Goal: Complete application form: Complete application form

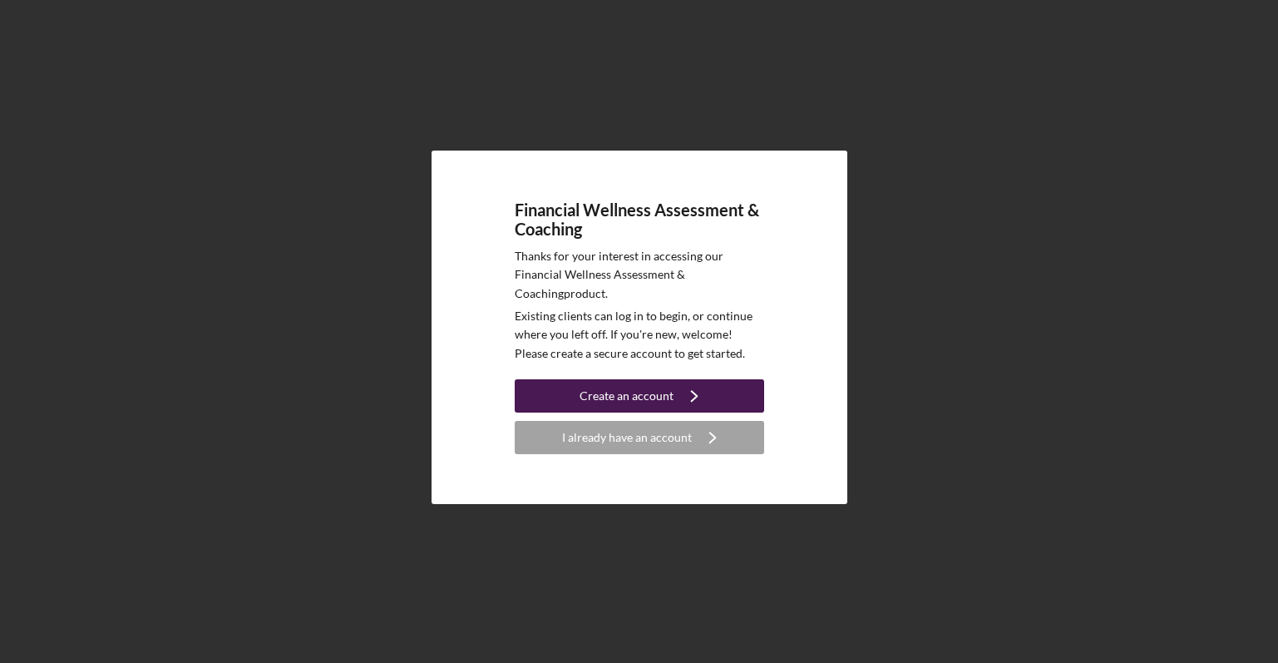
click at [633, 390] on div "Create an account" at bounding box center [626, 395] width 94 height 33
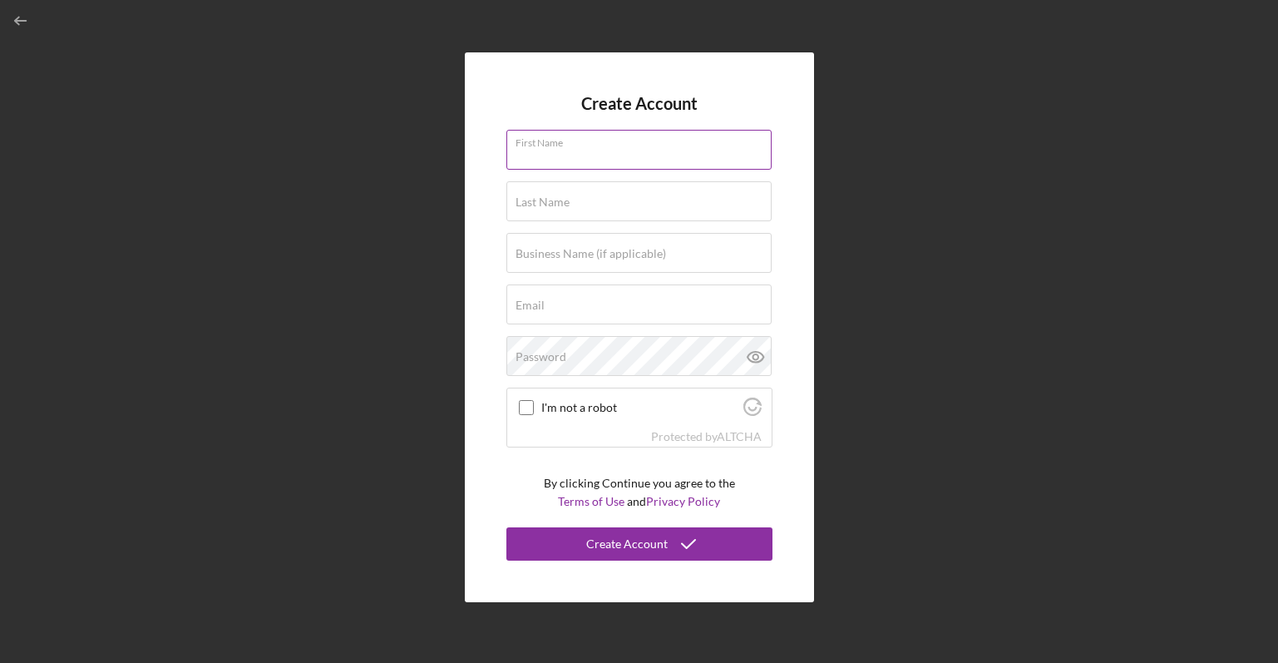
click at [609, 150] on input "First Name" at bounding box center [638, 150] width 265 height 40
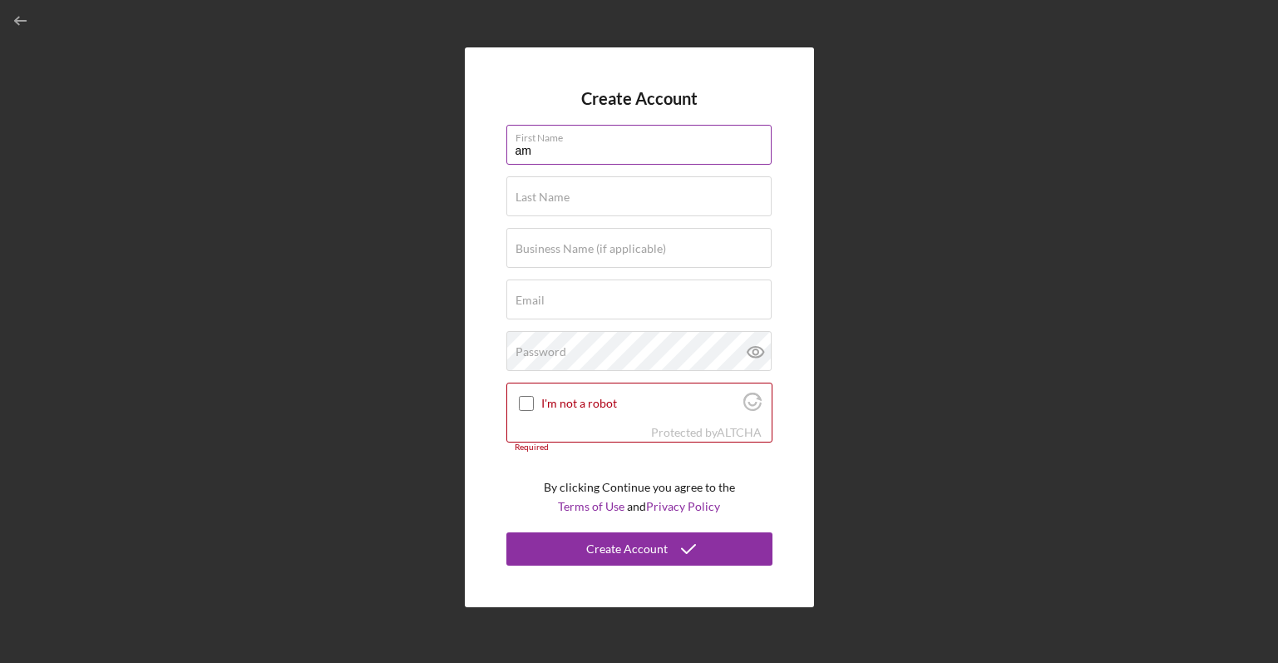
type input "a"
type input "Amber"
type input "[PERSON_NAME]"
type input "AVG Innovation"
click at [506, 532] on button "Create Account" at bounding box center [639, 548] width 266 height 33
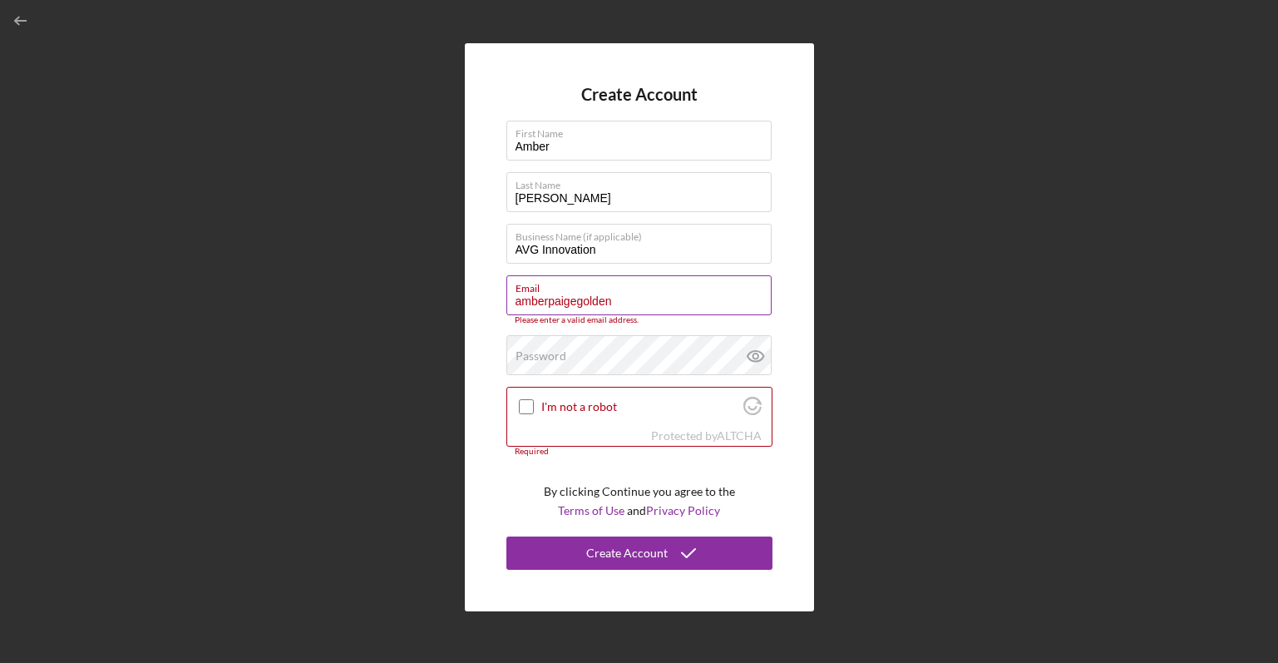
click at [635, 303] on input "amberpaigegolden" at bounding box center [638, 295] width 265 height 40
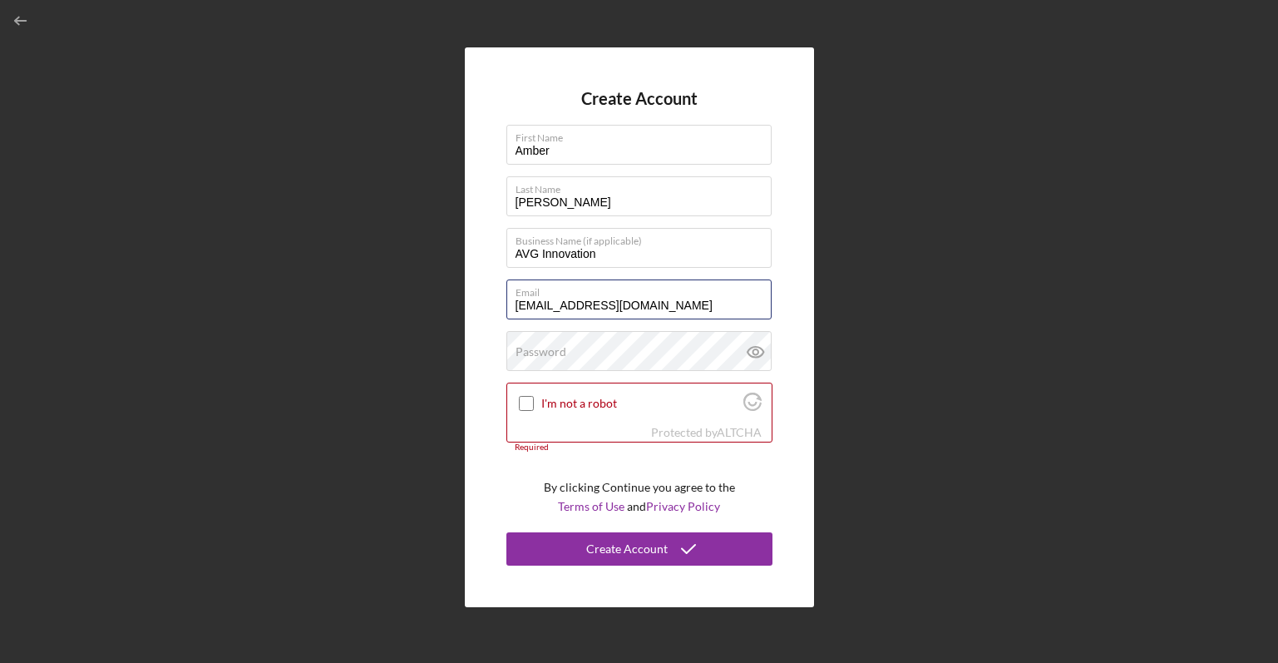
type input "[EMAIL_ADDRESS][DOMAIN_NAME]"
click at [622, 353] on div "Password" at bounding box center [639, 352] width 266 height 42
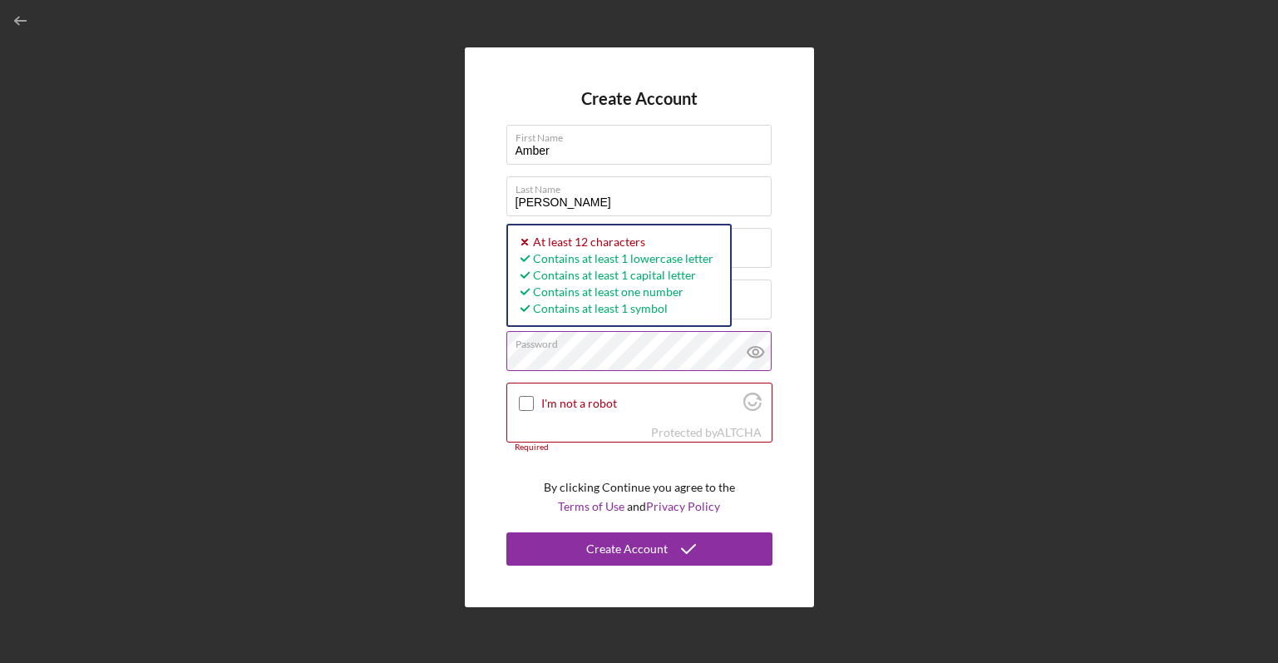
click at [757, 351] on icon at bounding box center [756, 352] width 42 height 42
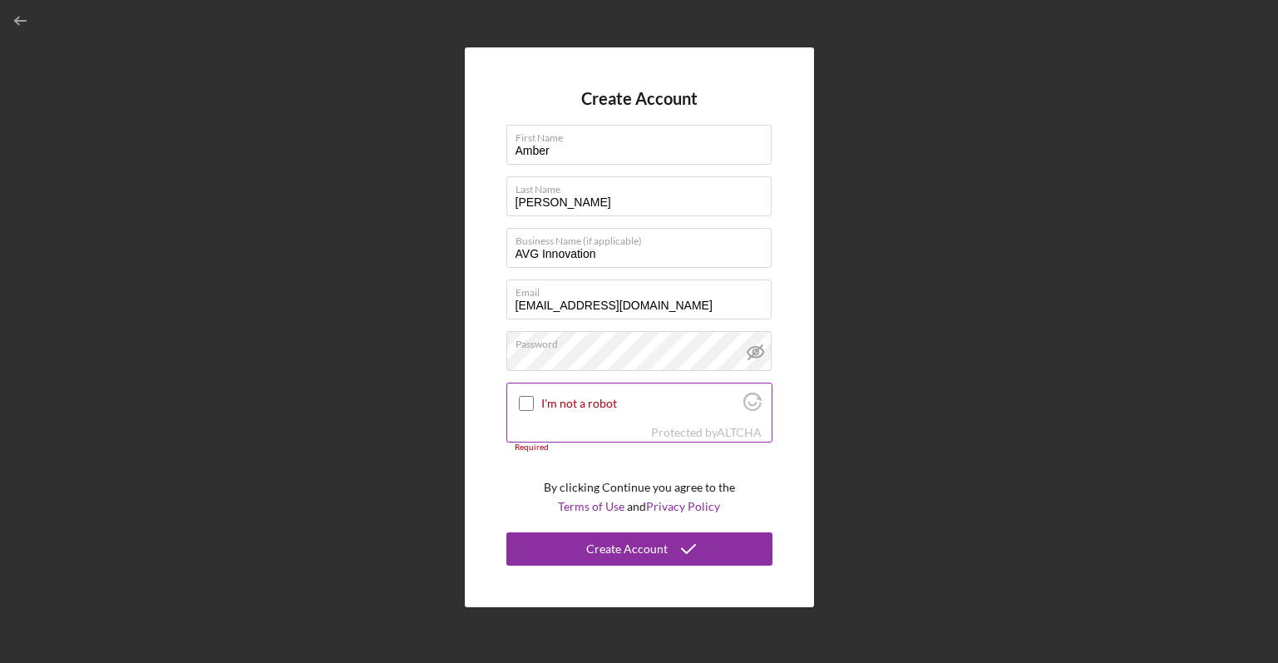
click at [527, 396] on input "I'm not a robot" at bounding box center [526, 403] width 15 height 15
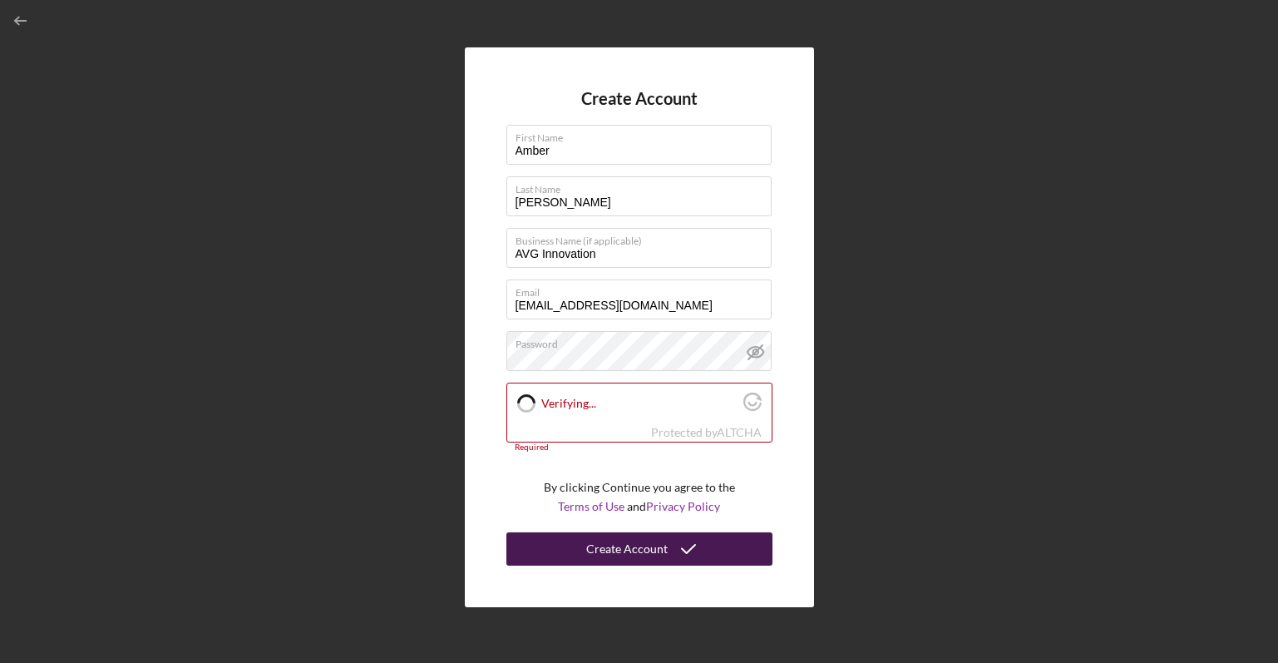
checkbox input "true"
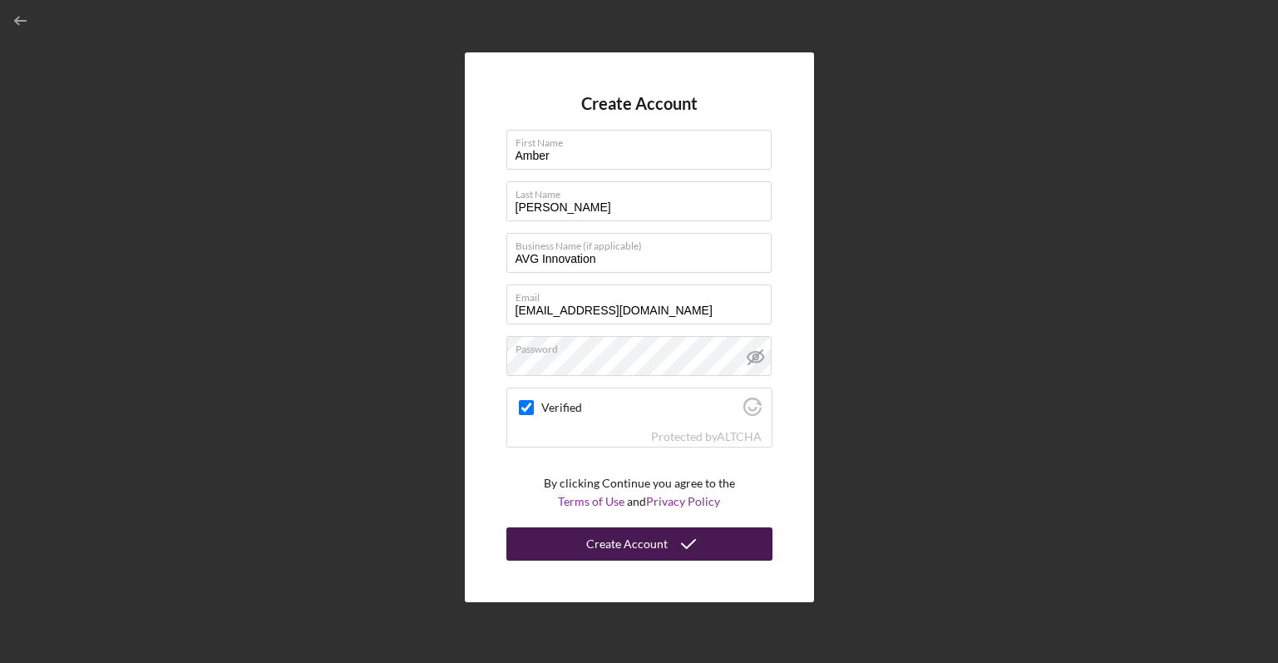
click at [668, 545] on icon "submit" at bounding box center [689, 544] width 42 height 42
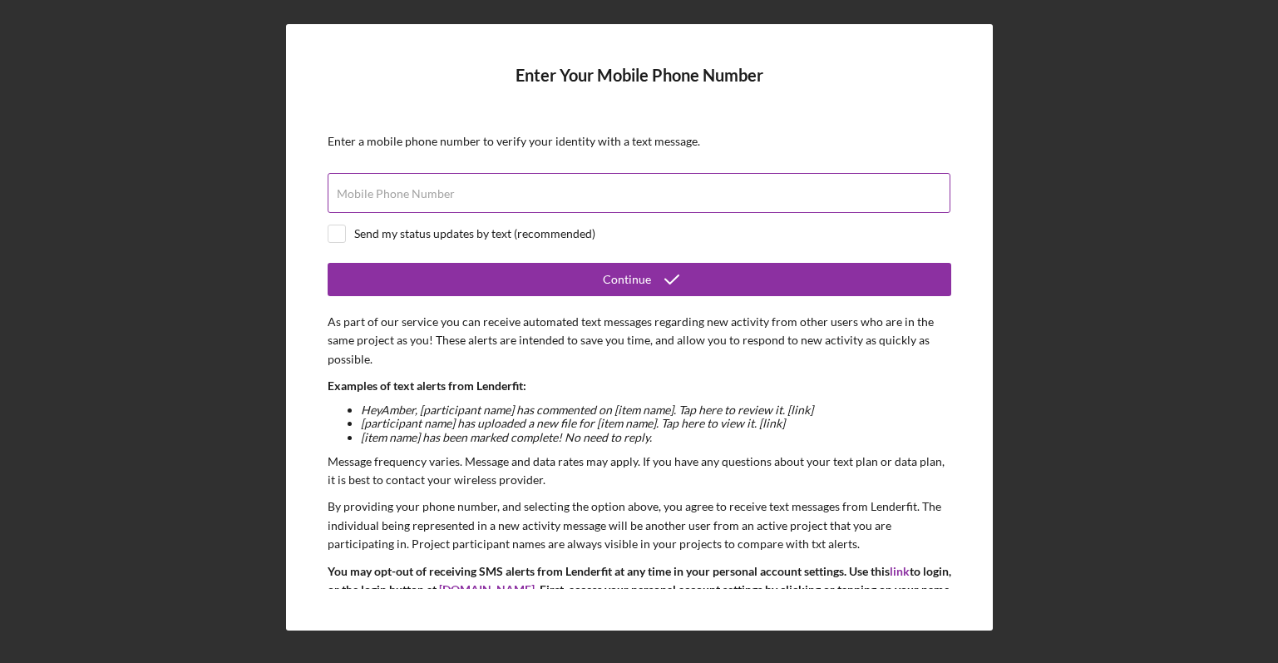
click at [377, 192] on label "Mobile Phone Number" at bounding box center [396, 193] width 118 height 13
click at [377, 192] on input "Mobile Phone Number" at bounding box center [639, 193] width 623 height 40
type input "[PHONE_NUMBER]"
click at [338, 229] on input "checkbox" at bounding box center [336, 233] width 17 height 17
checkbox input "true"
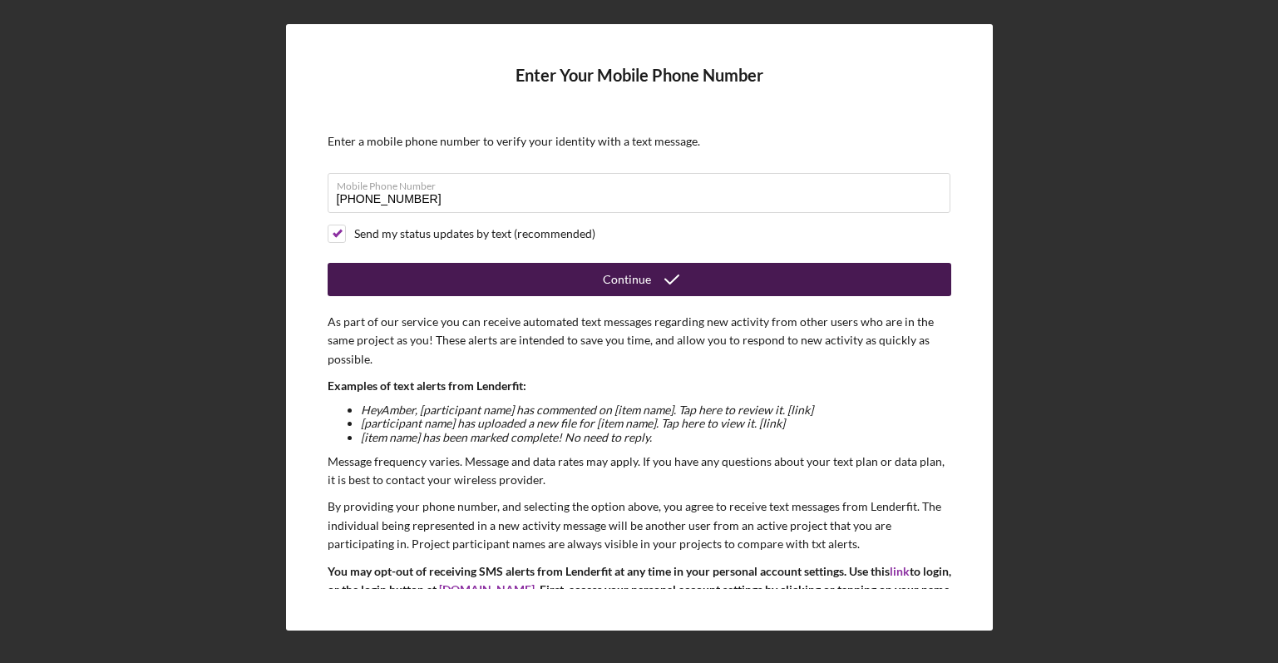
click at [420, 273] on button "Continue" at bounding box center [640, 279] width 624 height 33
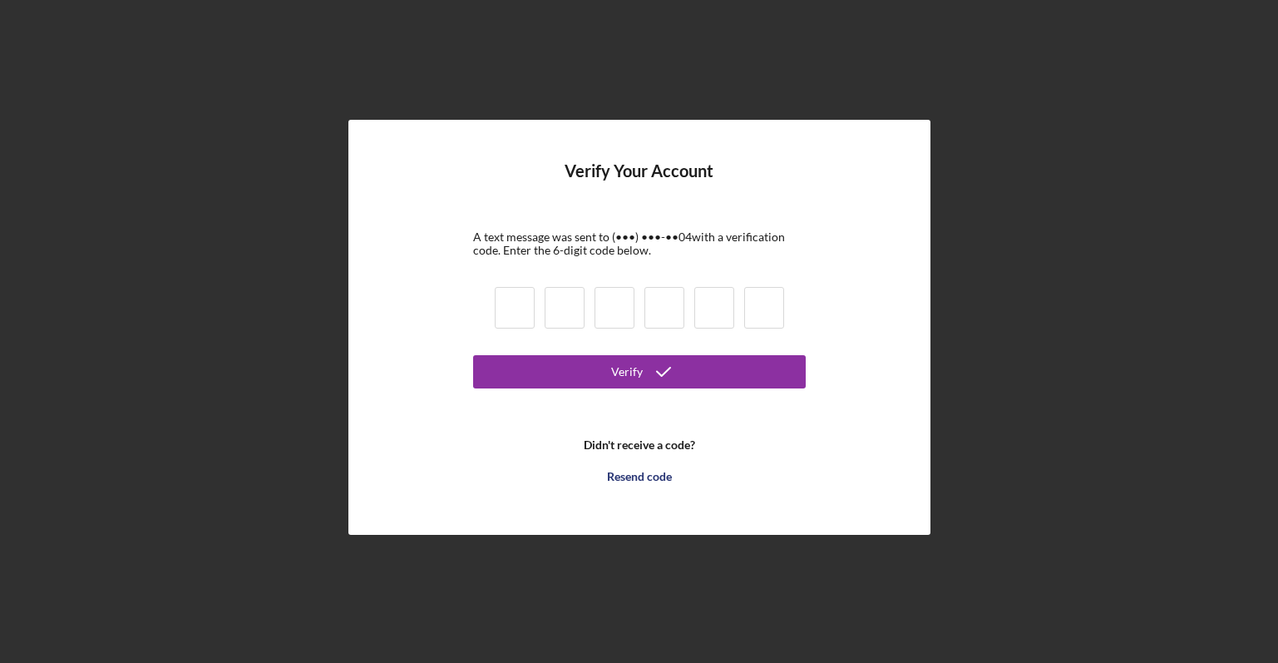
click at [518, 302] on input at bounding box center [515, 308] width 40 height 42
type input "4"
type input "8"
type input "1"
type input "9"
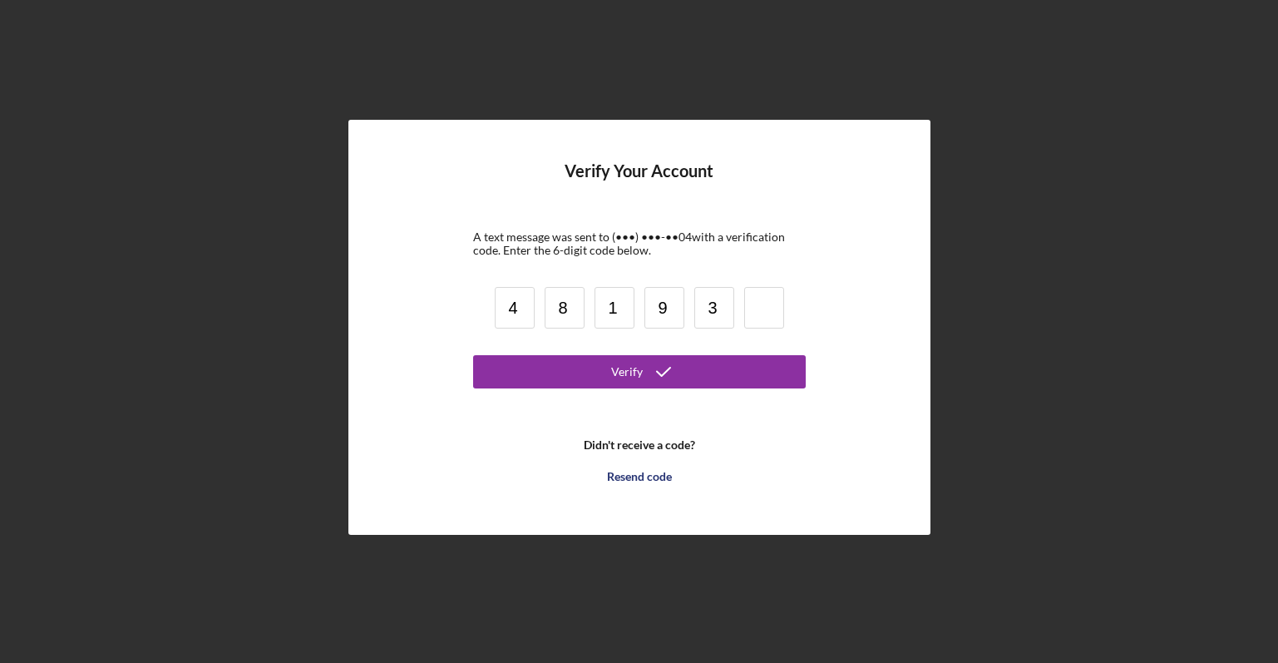
type input "3"
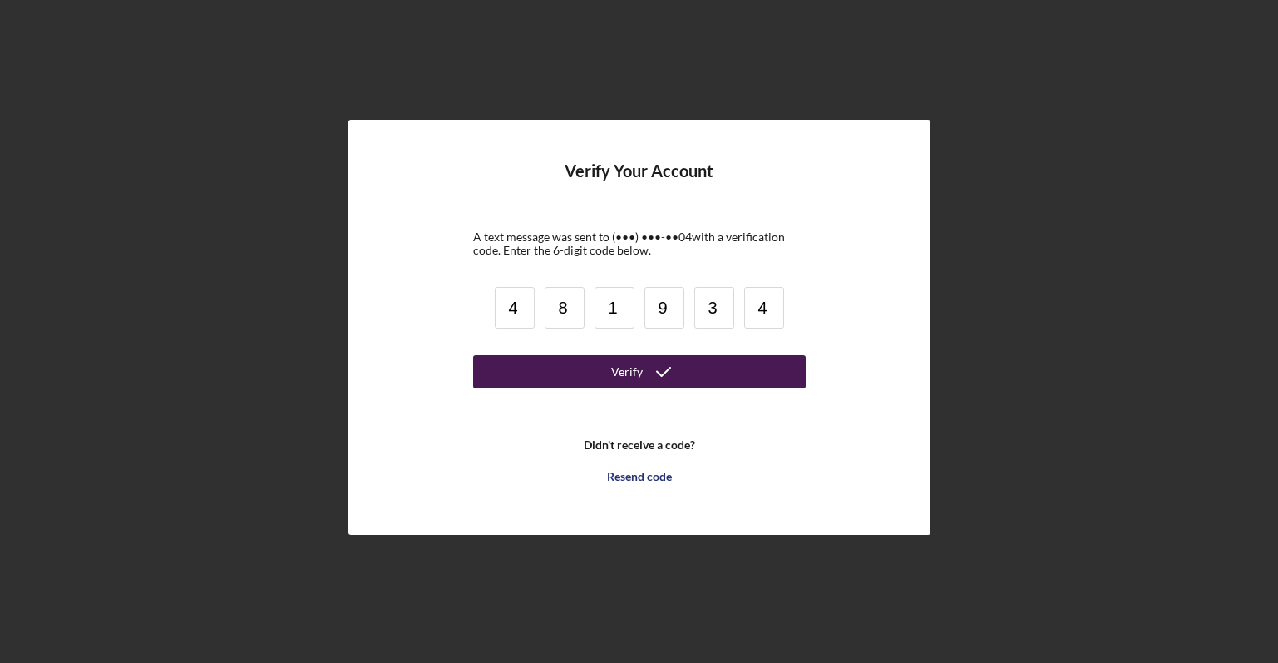
type input "4"
click at [631, 367] on div "Verify" at bounding box center [627, 371] width 32 height 33
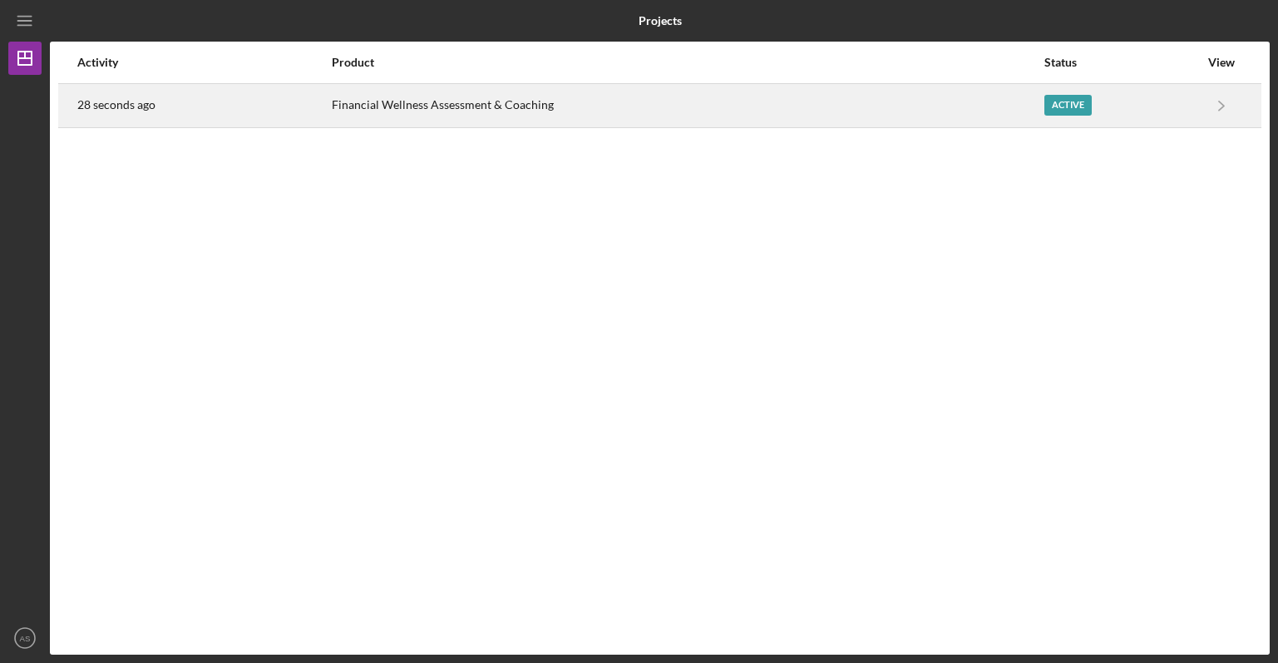
click at [1176, 107] on div "Active" at bounding box center [1121, 106] width 155 height 42
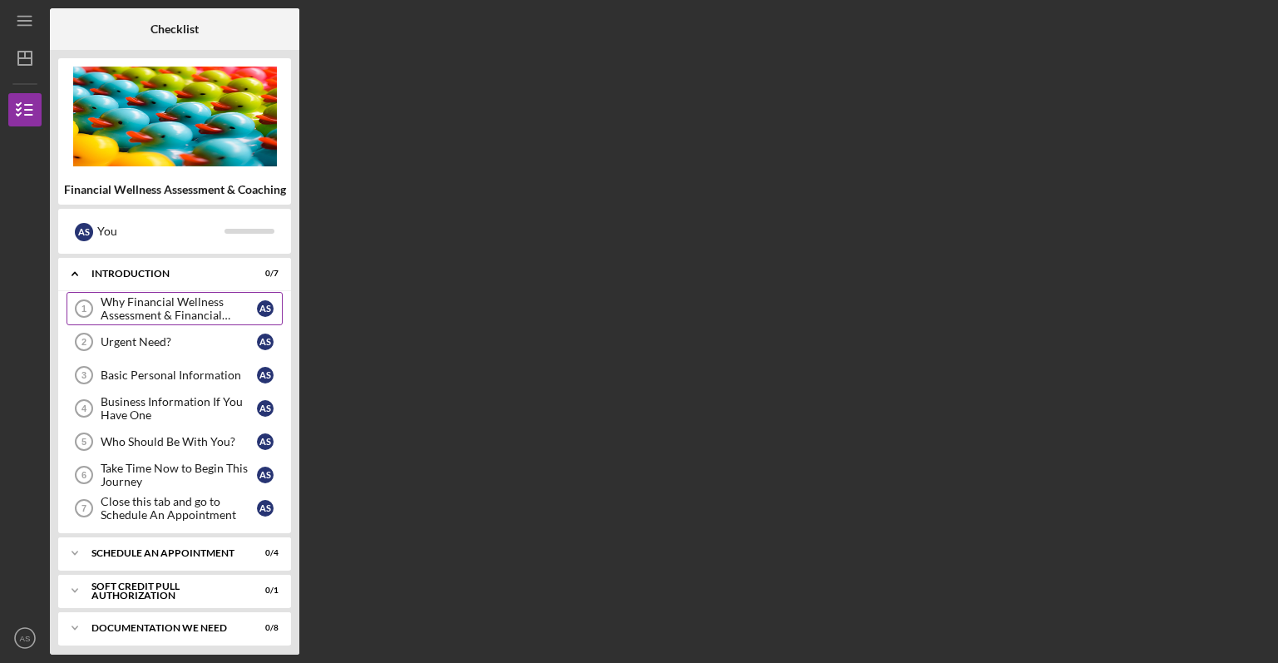
click at [205, 304] on div "Why Financial Wellness Assessment & Financial Coaching?" at bounding box center [179, 308] width 156 height 27
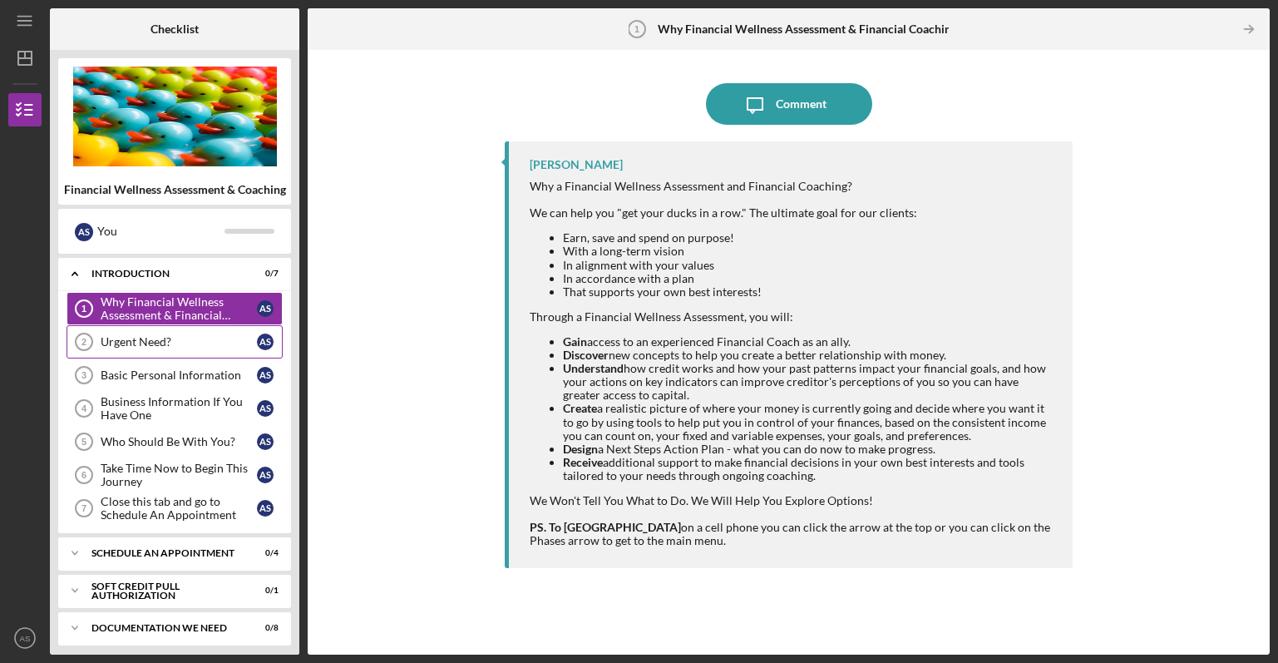
click at [200, 328] on link "Urgent Need? 2 Urgent Need? A S" at bounding box center [175, 341] width 216 height 33
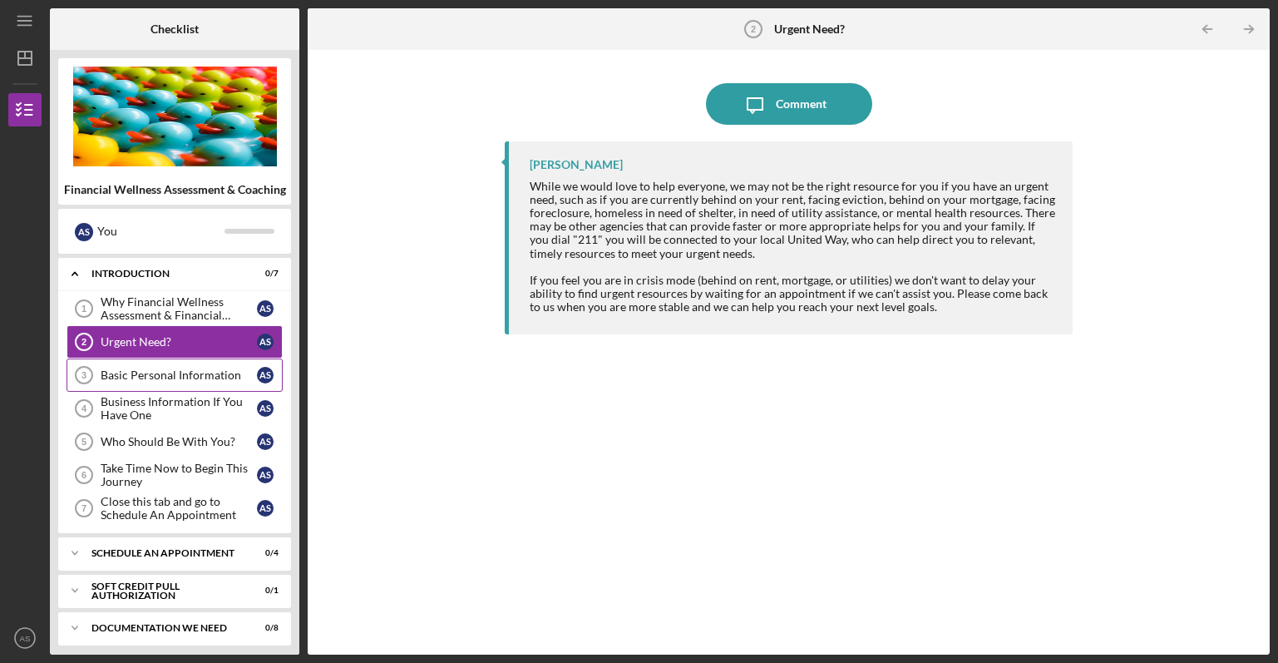
click at [162, 371] on div "Basic Personal Information" at bounding box center [179, 374] width 156 height 13
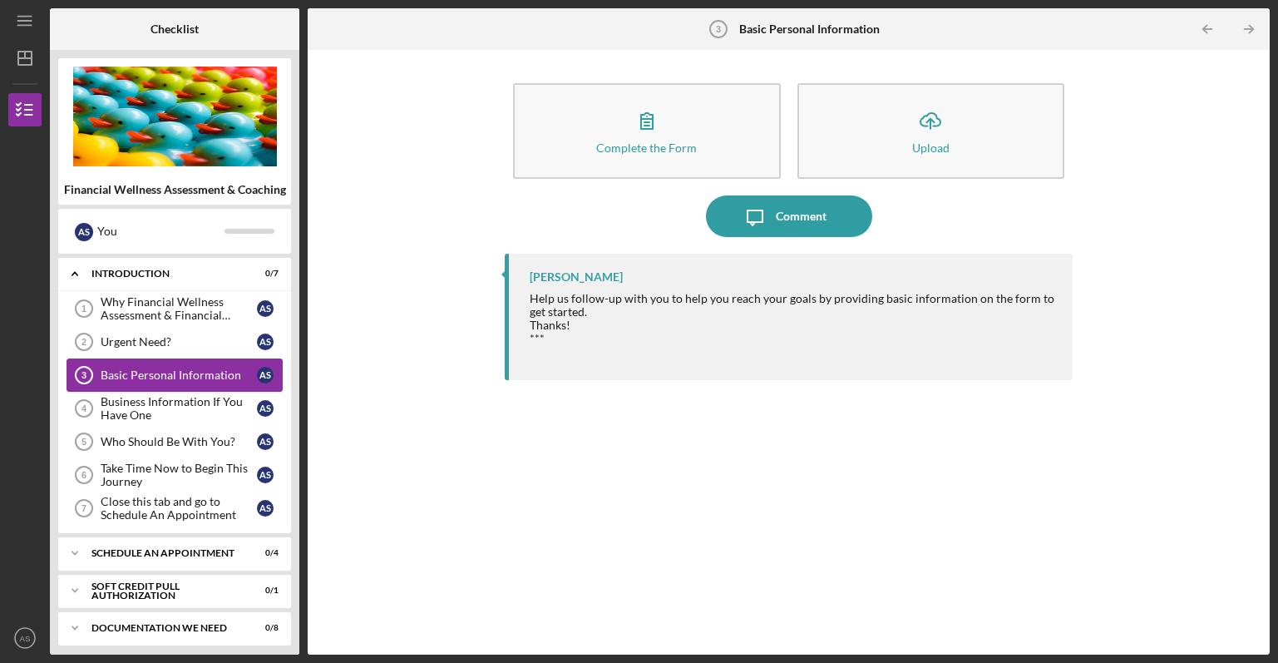
click at [77, 373] on icon "Basic Personal Information 3" at bounding box center [84, 375] width 42 height 42
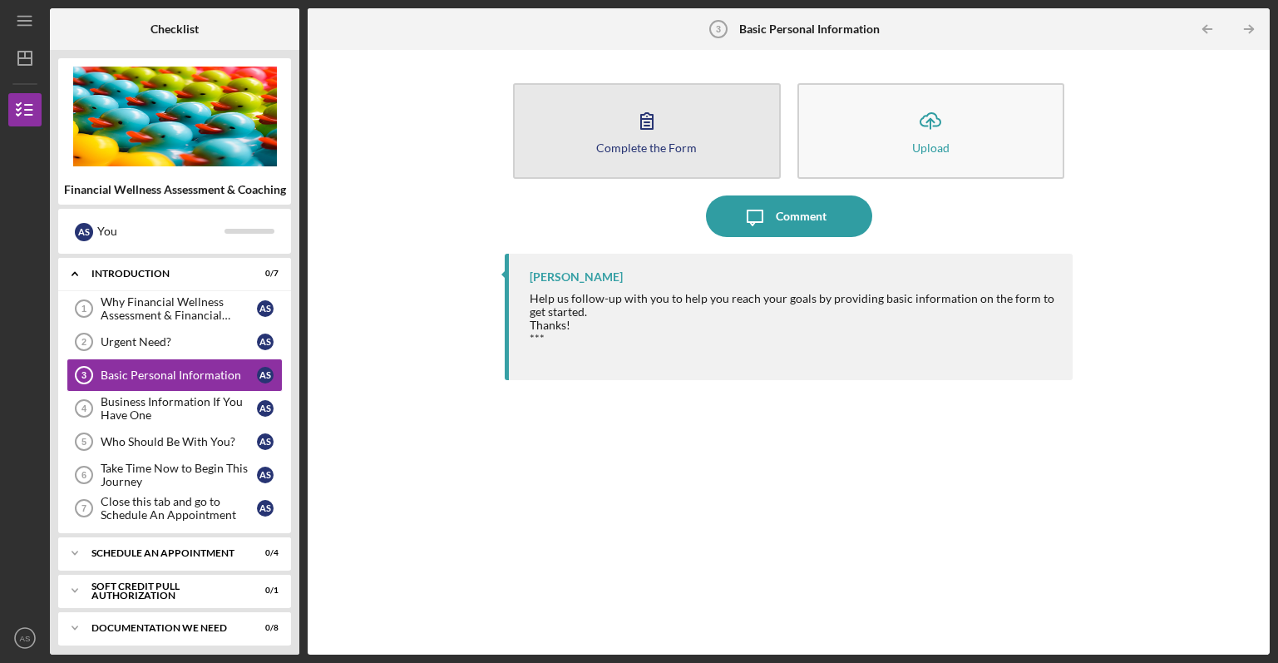
click at [657, 134] on icon "button" at bounding box center [647, 121] width 42 height 42
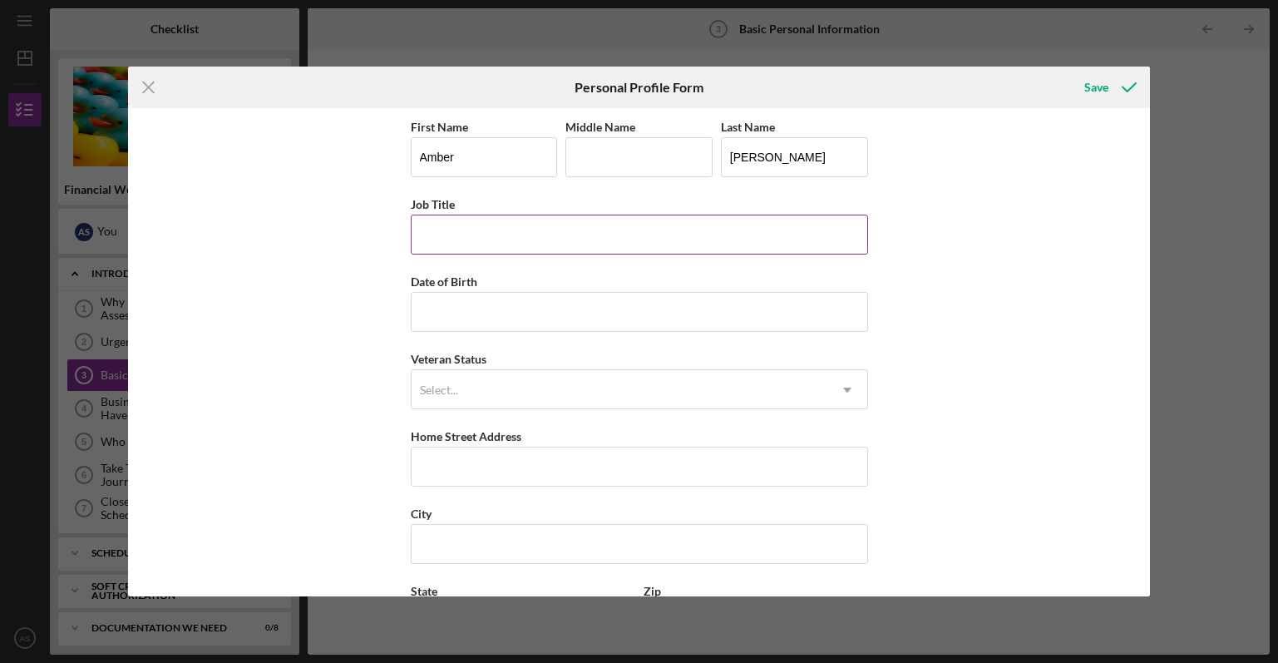
click at [483, 235] on input "Job Title" at bounding box center [639, 235] width 457 height 40
type input "founder"
type input "[DATE]"
click at [498, 399] on div "Select..." at bounding box center [620, 390] width 416 height 38
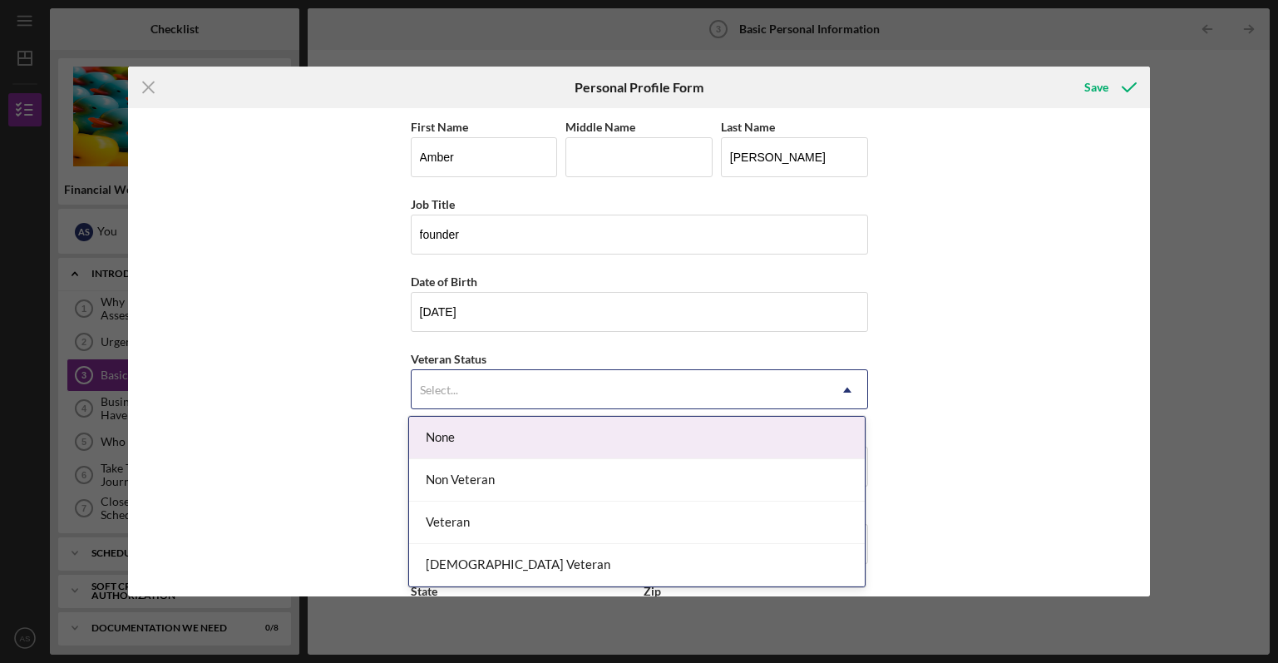
click at [495, 425] on div "None" at bounding box center [637, 438] width 456 height 42
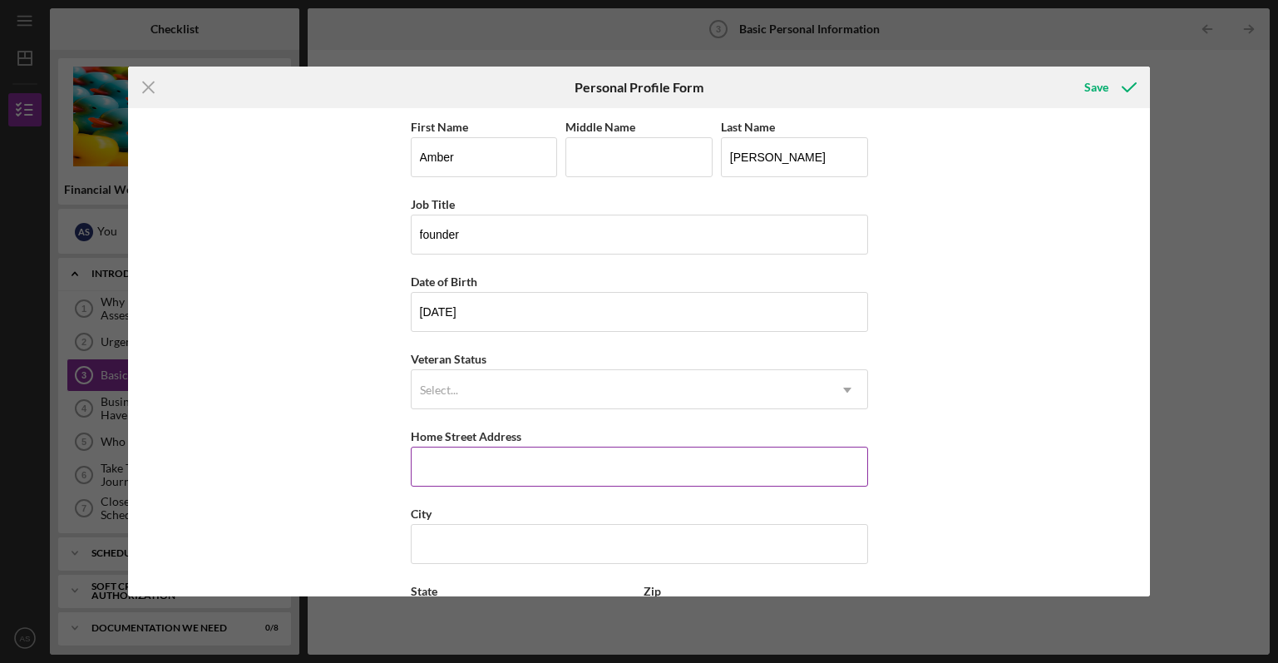
click at [441, 461] on input "Home Street Address" at bounding box center [639, 466] width 457 height 40
type input "27 [PERSON_NAME] st"
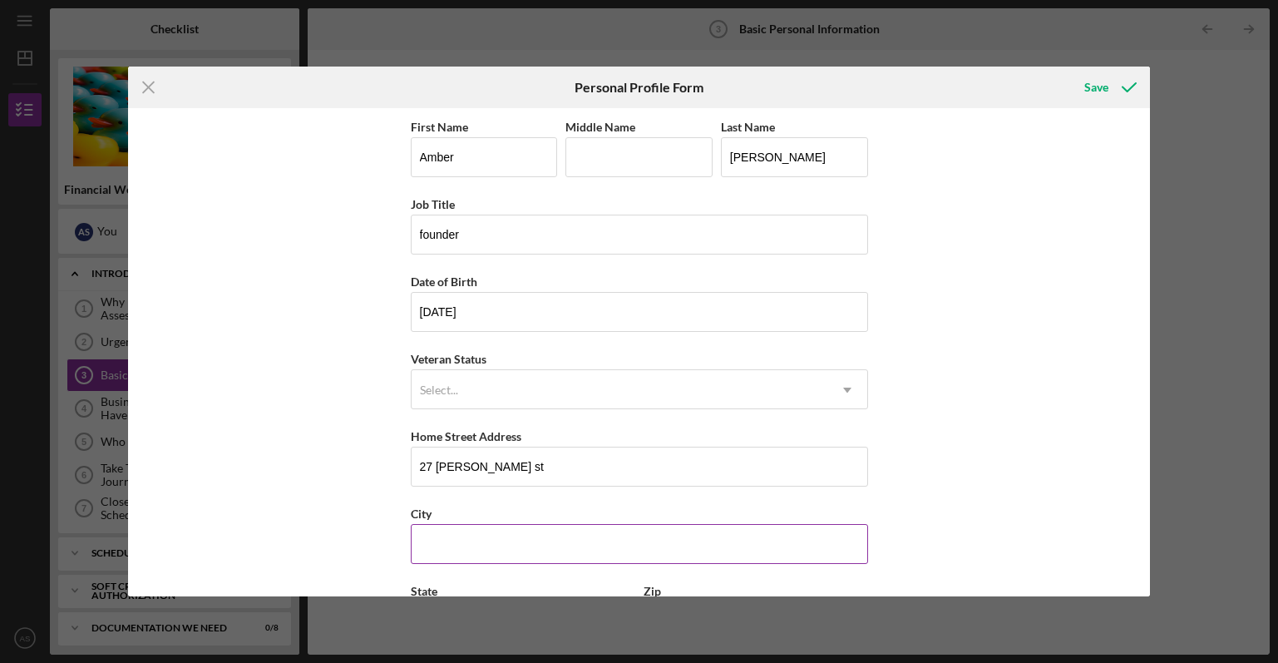
click at [455, 563] on input "City" at bounding box center [639, 544] width 457 height 40
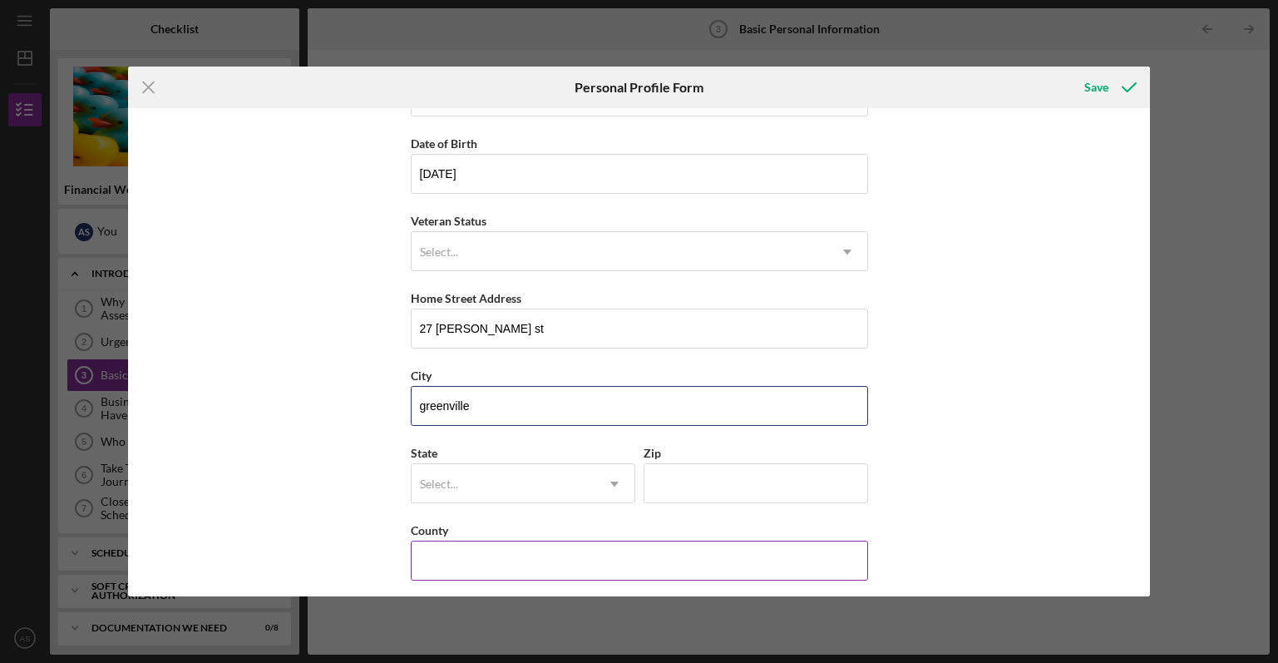
scroll to position [147, 0]
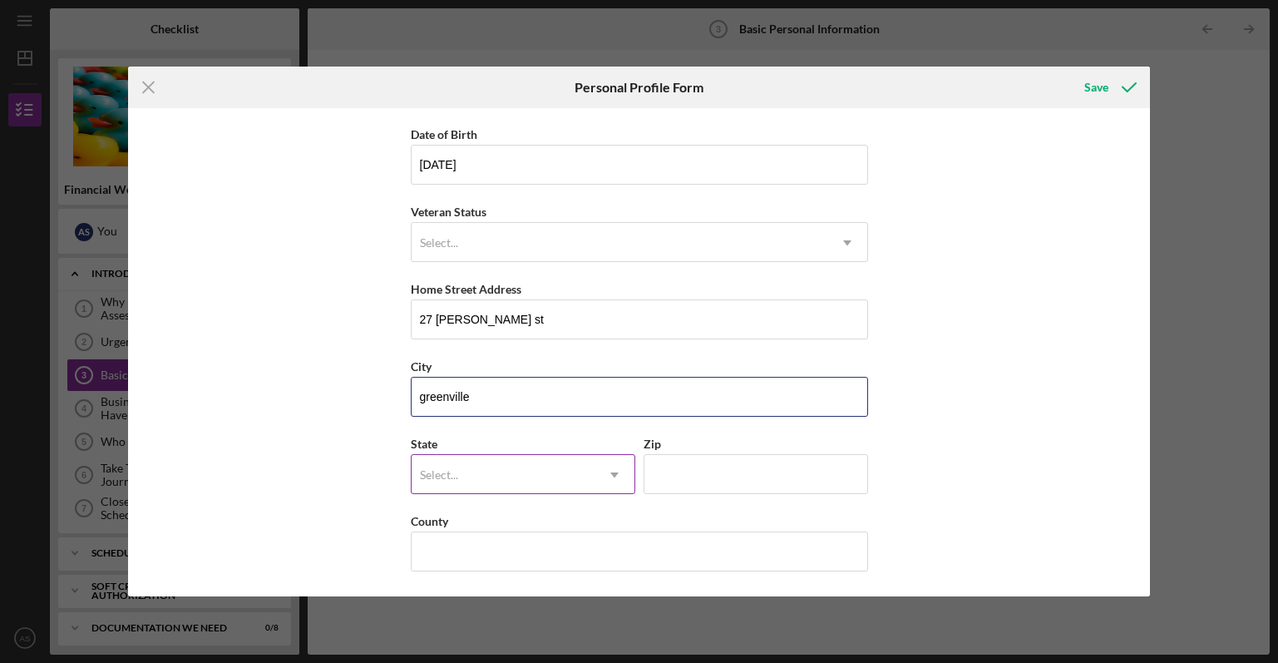
type input "greenville"
click at [472, 474] on div "Select..." at bounding box center [503, 475] width 183 height 38
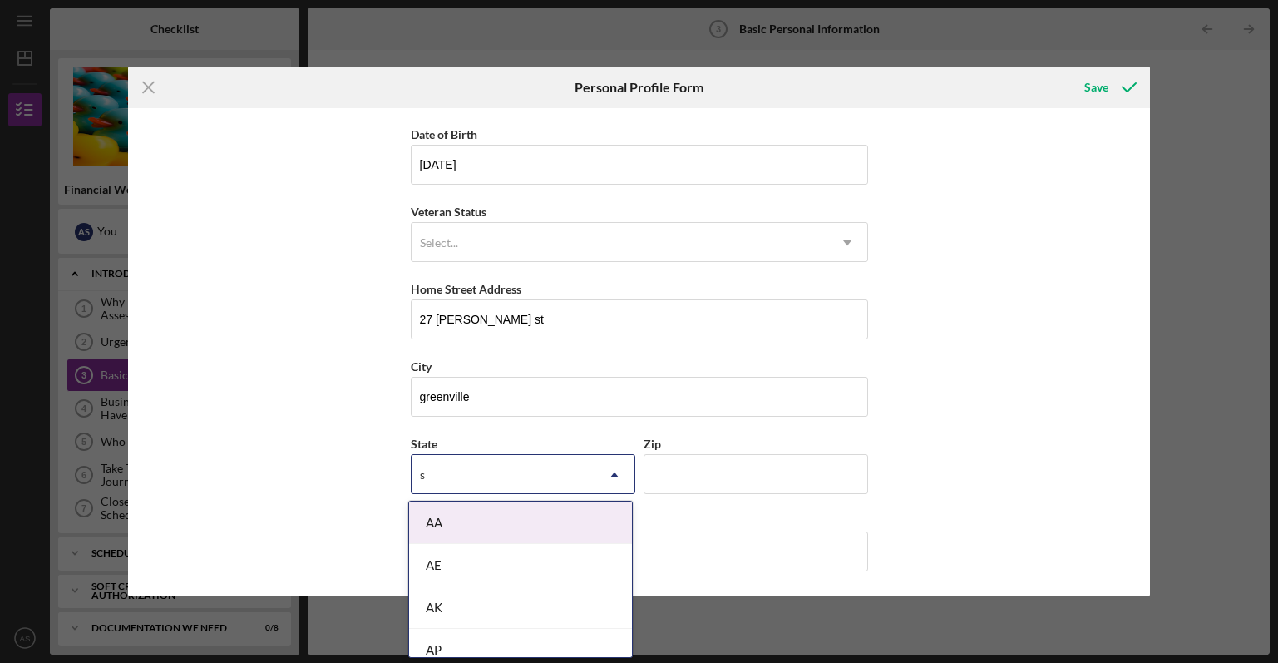
type input "sc"
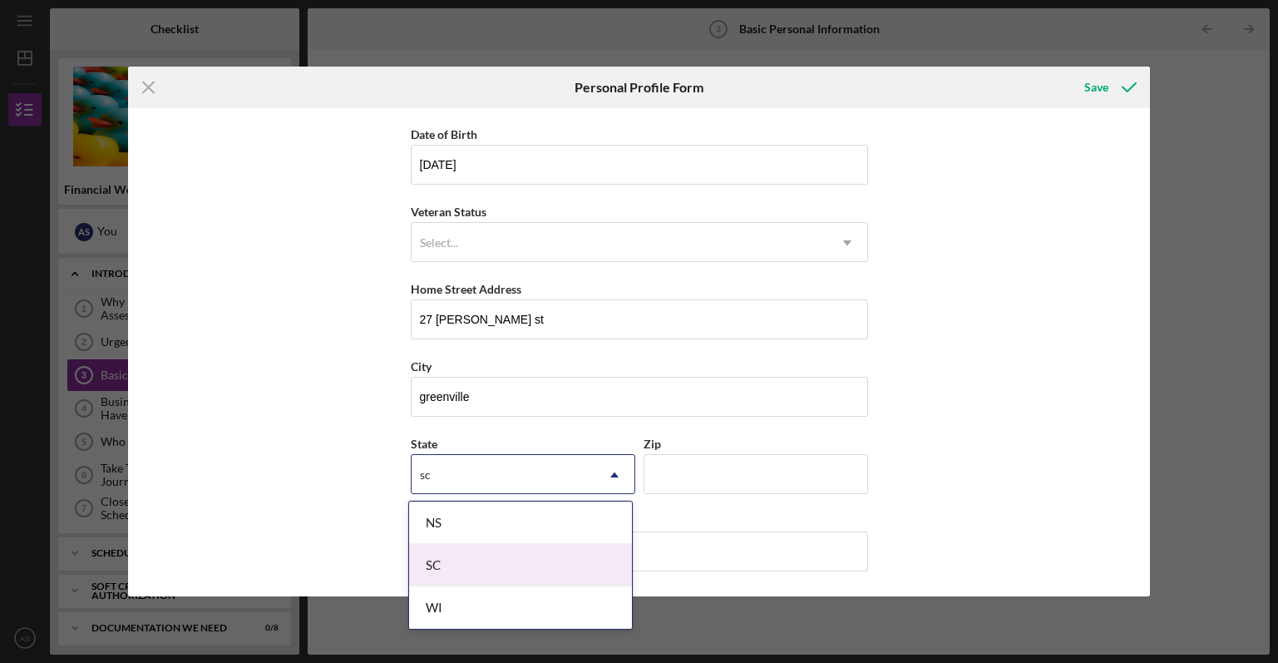
click at [446, 558] on div "SC" at bounding box center [520, 565] width 223 height 42
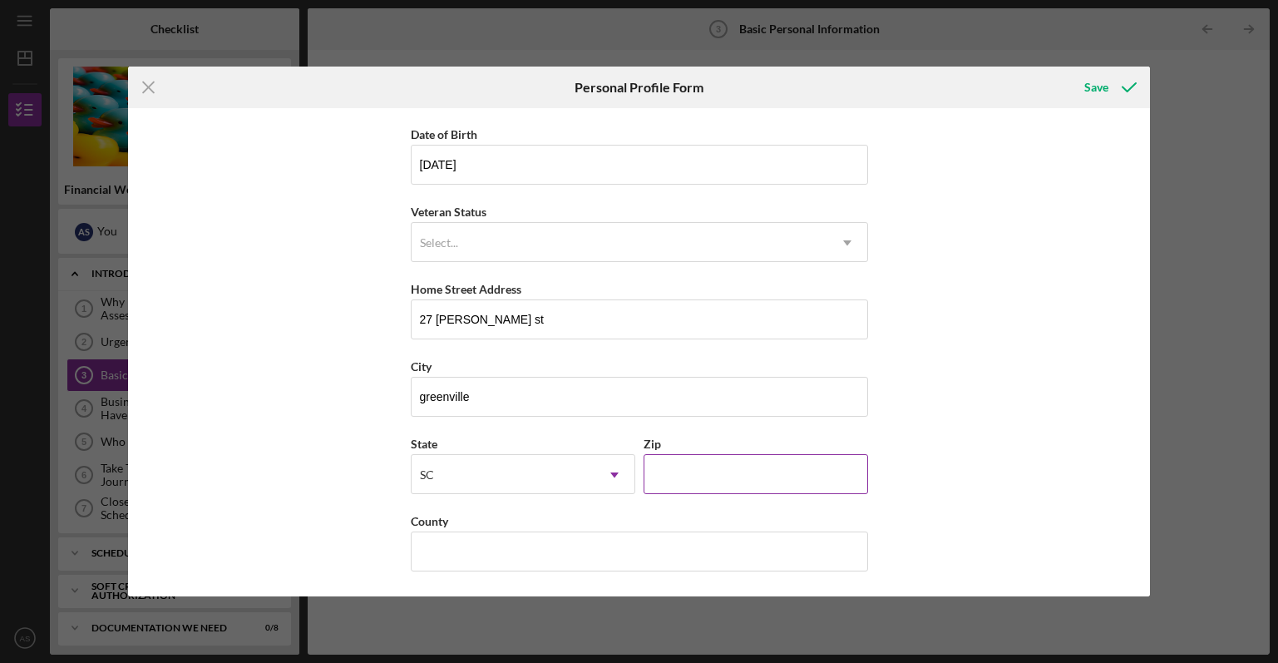
click at [786, 482] on input "Zip" at bounding box center [756, 474] width 224 height 40
type input "29605"
click at [479, 548] on input "County" at bounding box center [639, 551] width 457 height 40
type input "greenville"
click at [989, 422] on div "First Name [PERSON_NAME] Middle Name Last Name [PERSON_NAME] Job Title founder …" at bounding box center [639, 352] width 1023 height 489
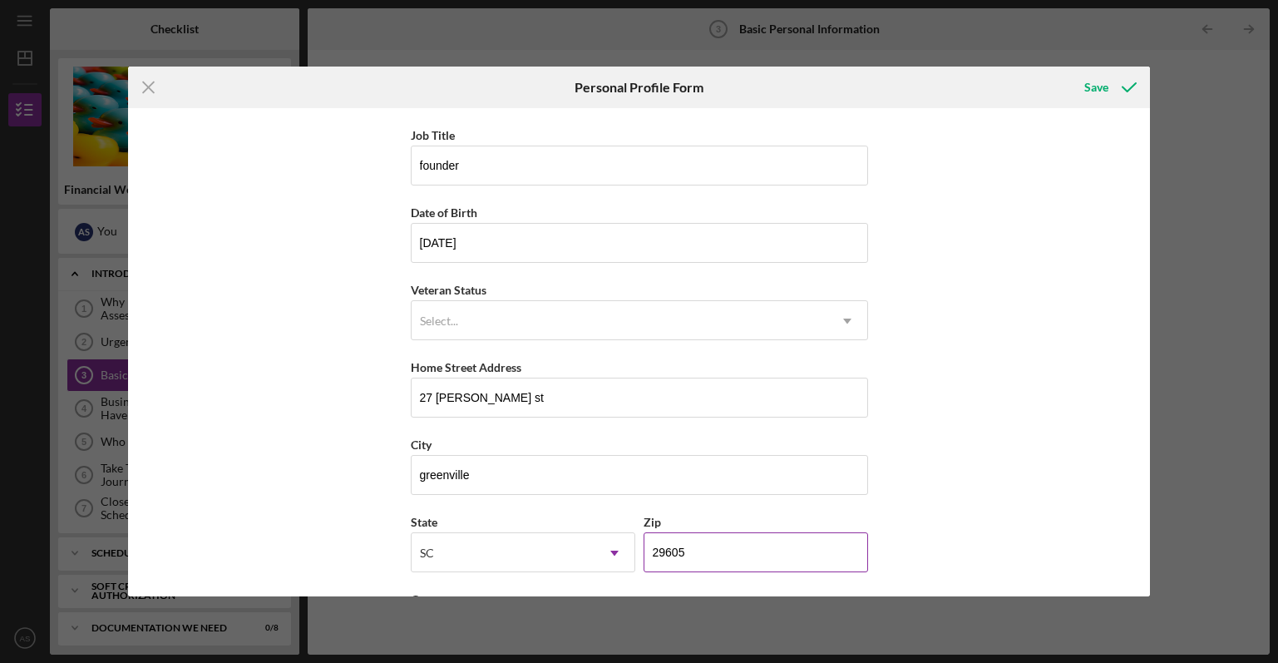
scroll to position [0, 0]
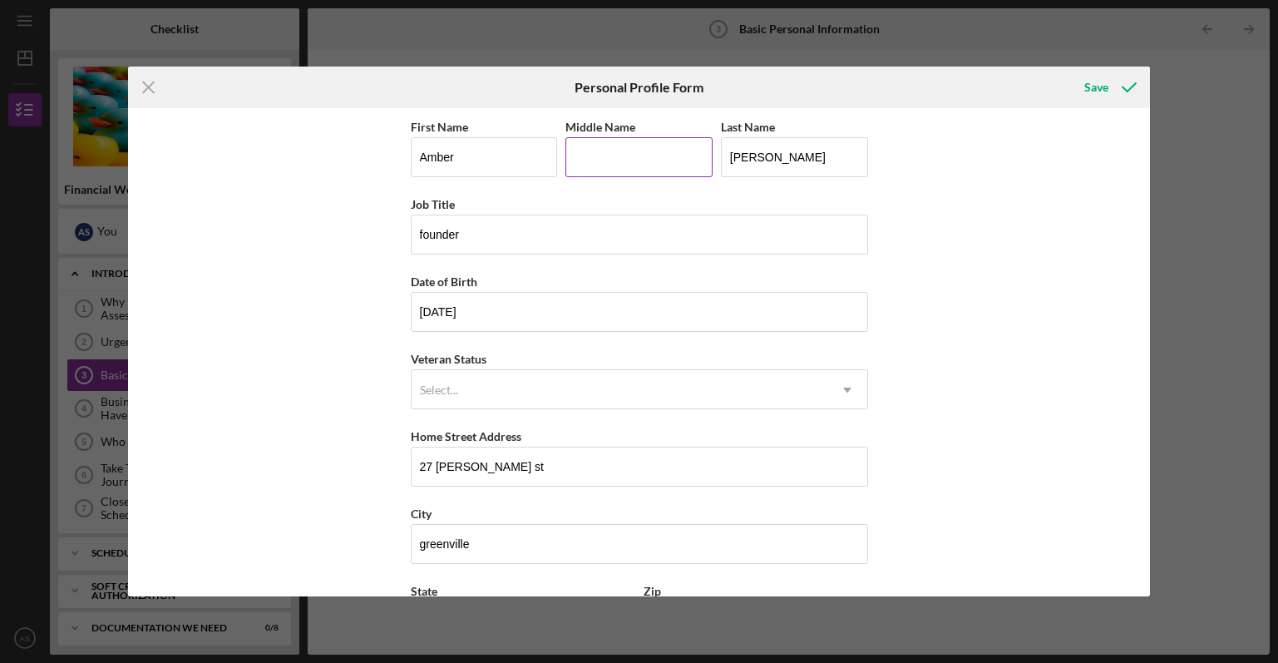
click at [615, 154] on input "Middle Name" at bounding box center [638, 157] width 147 height 40
type input "[PERSON_NAME]"
click at [573, 397] on div "Select..." at bounding box center [620, 390] width 416 height 38
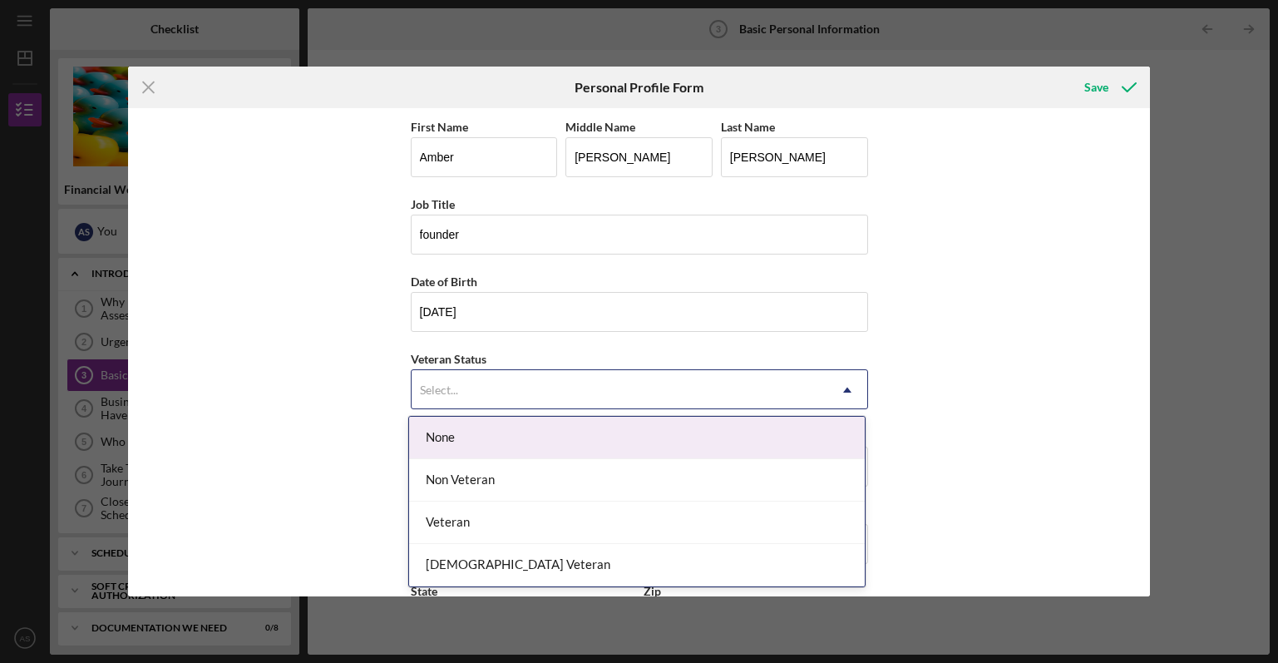
click at [515, 427] on div "None" at bounding box center [637, 438] width 456 height 42
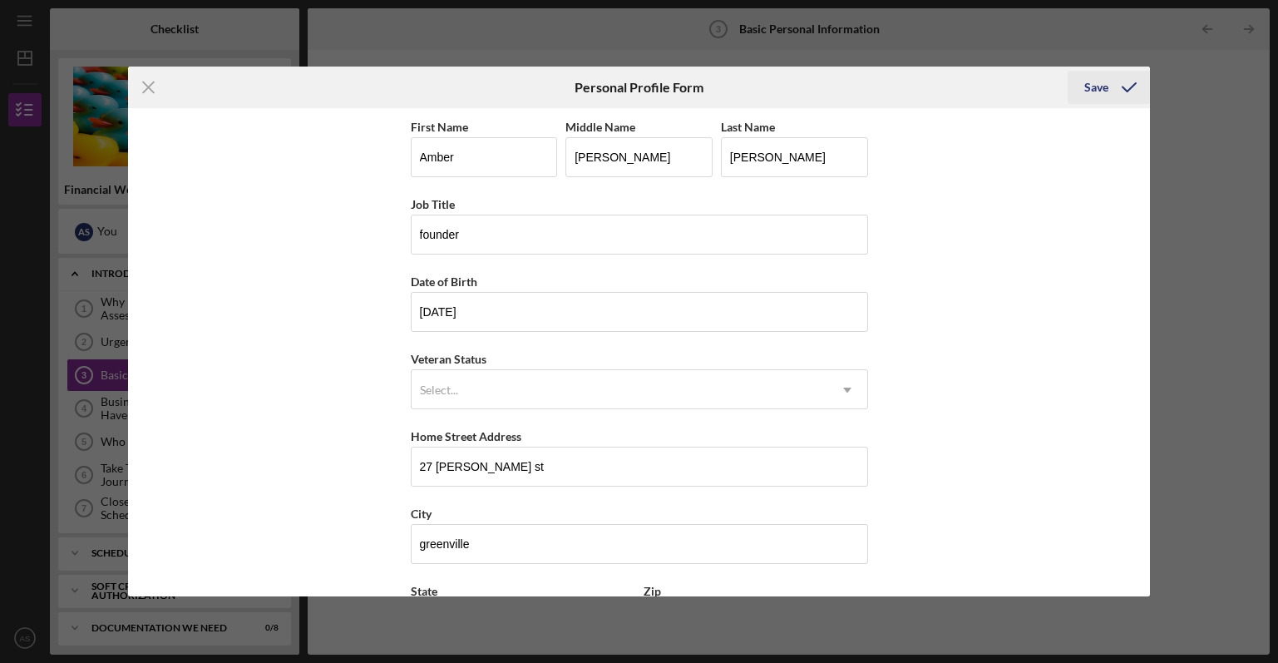
click at [1125, 83] on icon "submit" at bounding box center [1129, 88] width 42 height 42
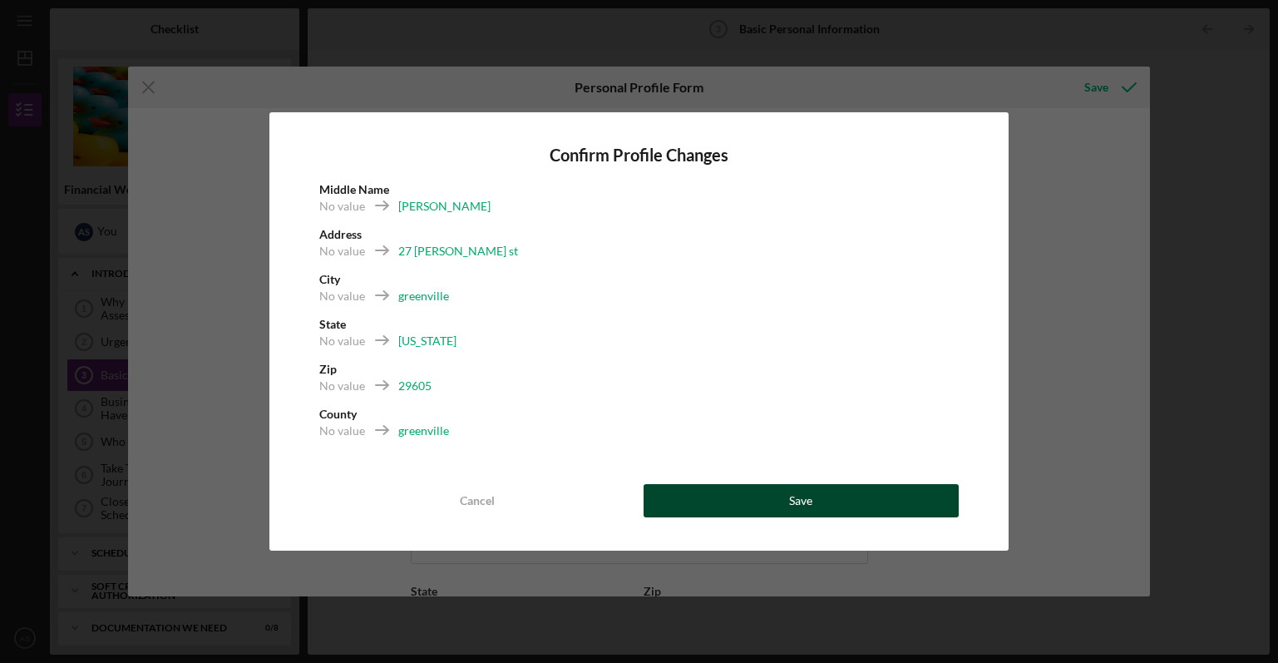
click at [805, 495] on div "Save" at bounding box center [800, 500] width 23 height 33
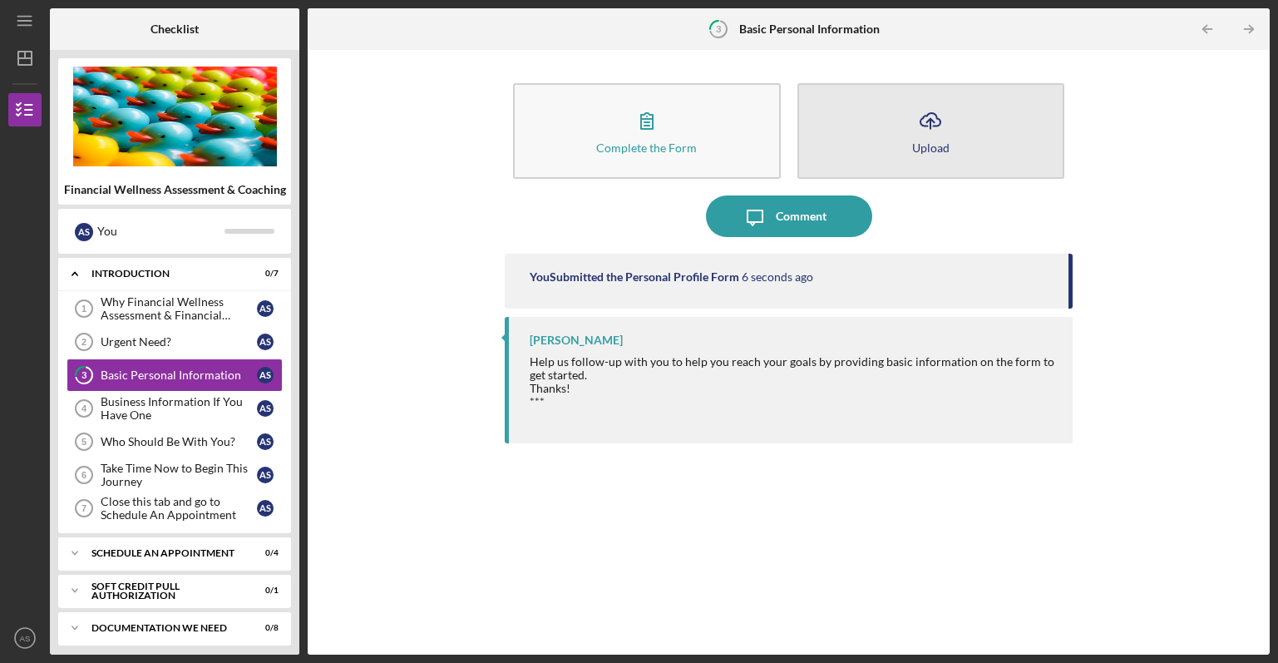
click at [980, 127] on button "Icon/Upload Upload" at bounding box center [930, 131] width 267 height 96
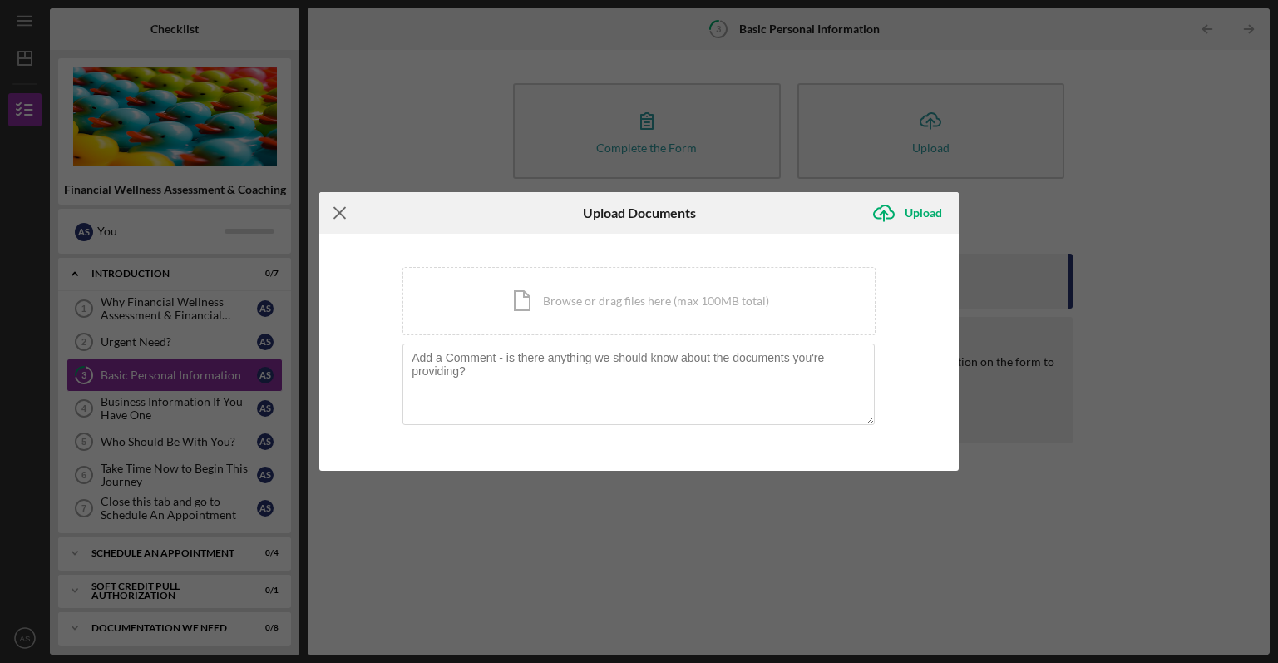
click at [335, 209] on line at bounding box center [339, 212] width 11 height 11
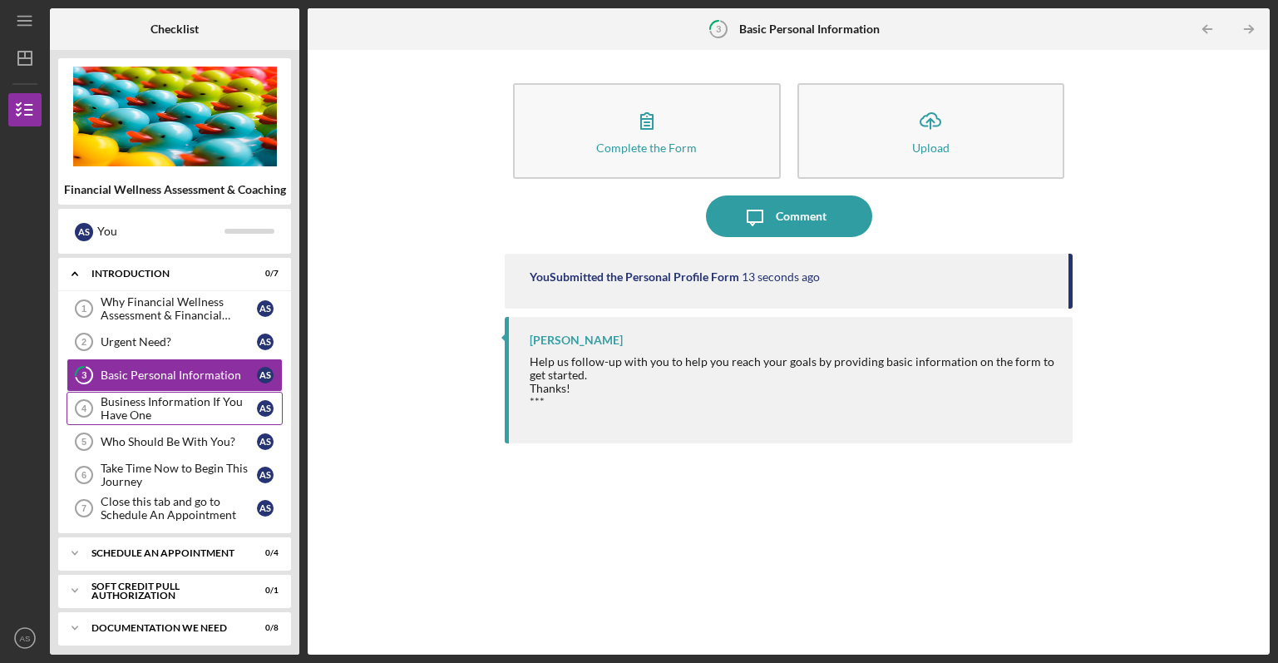
click at [131, 395] on div "Business Information If You Have One" at bounding box center [179, 408] width 156 height 27
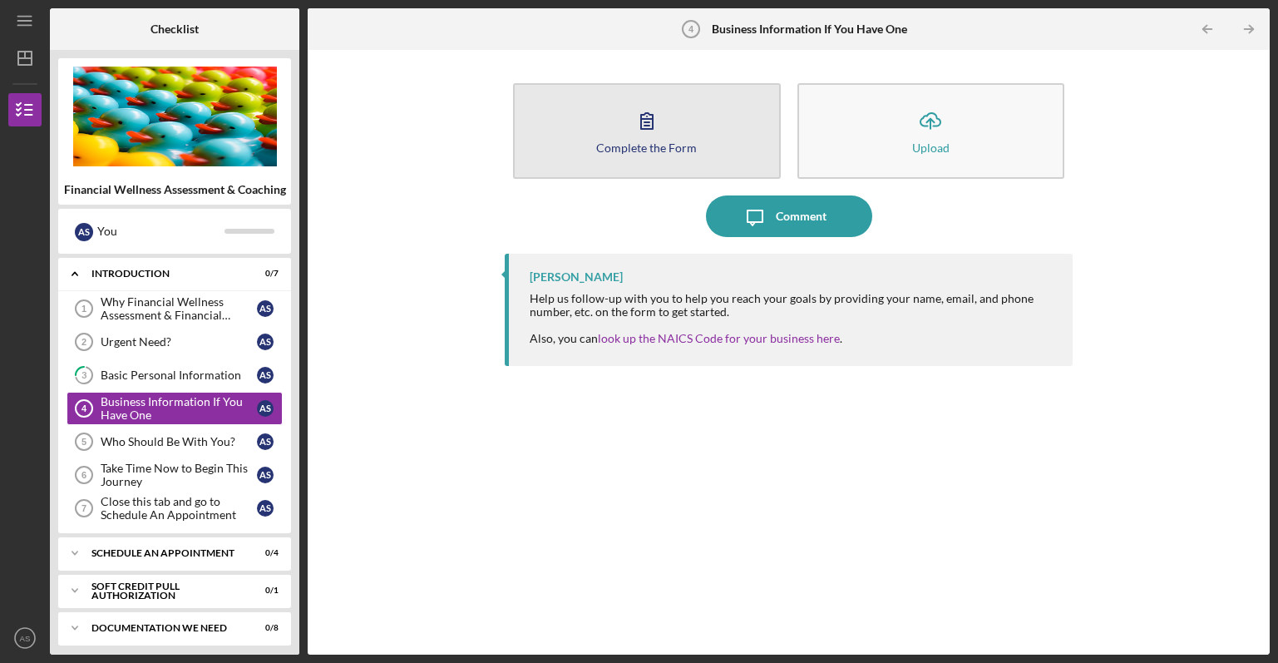
click at [656, 133] on icon "button" at bounding box center [647, 121] width 42 height 42
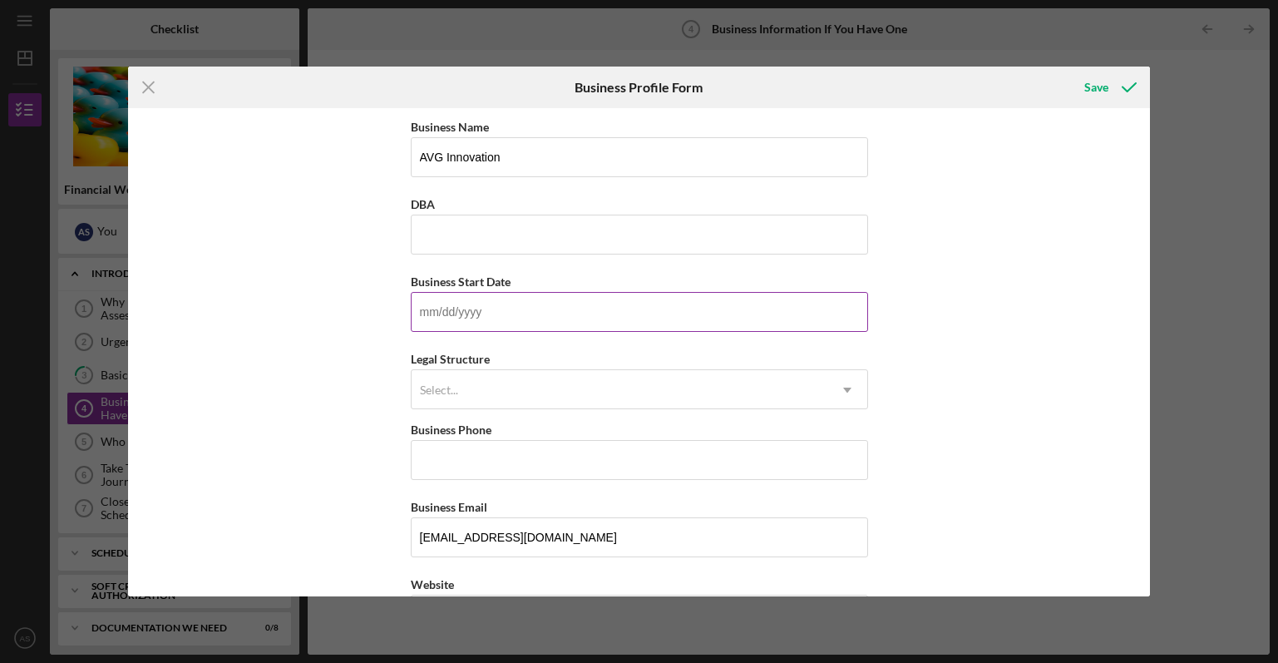
click at [455, 317] on input "Business Start Date" at bounding box center [639, 312] width 457 height 40
type input "1m/dd/yyyy"
type input "[DATE]"
click at [526, 387] on div "Select..." at bounding box center [620, 390] width 416 height 38
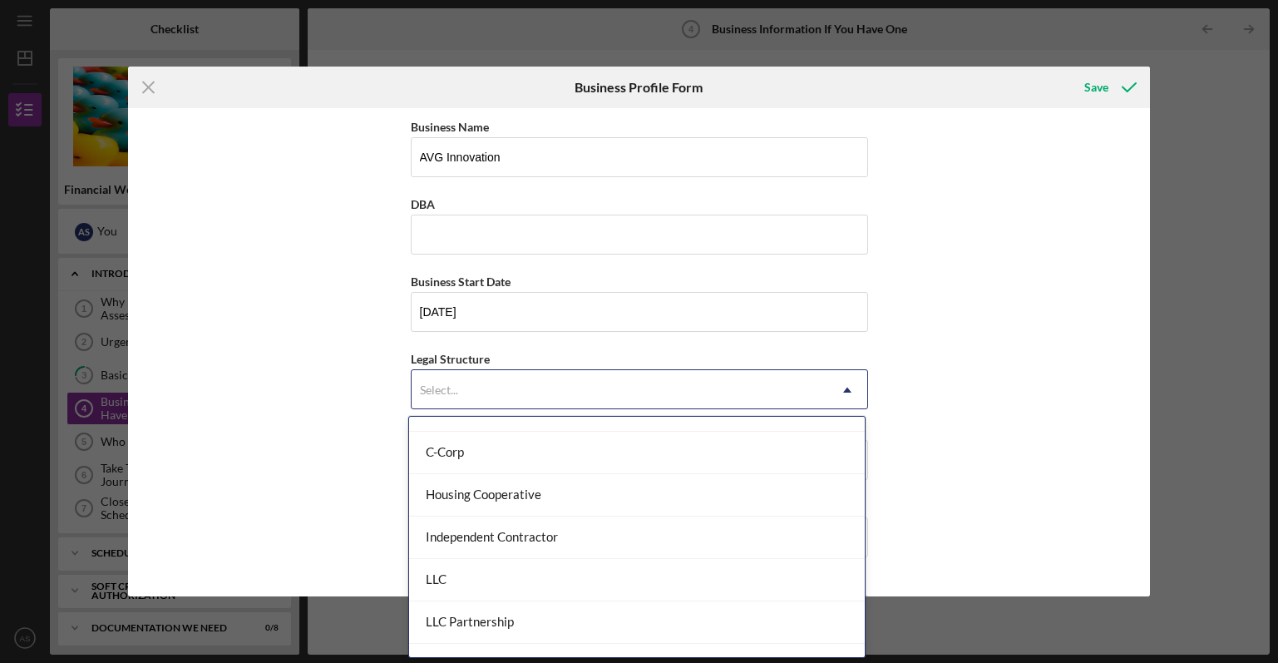
scroll to position [333, 0]
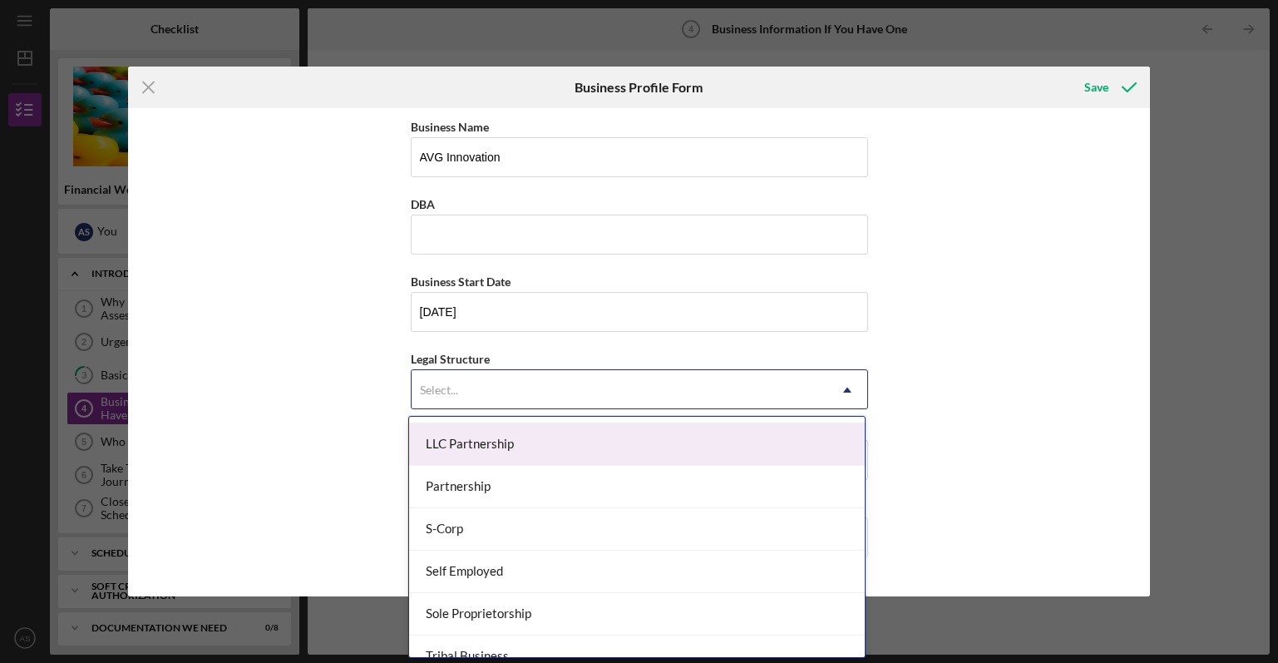
click at [496, 448] on div "LLC Partnership" at bounding box center [637, 444] width 456 height 42
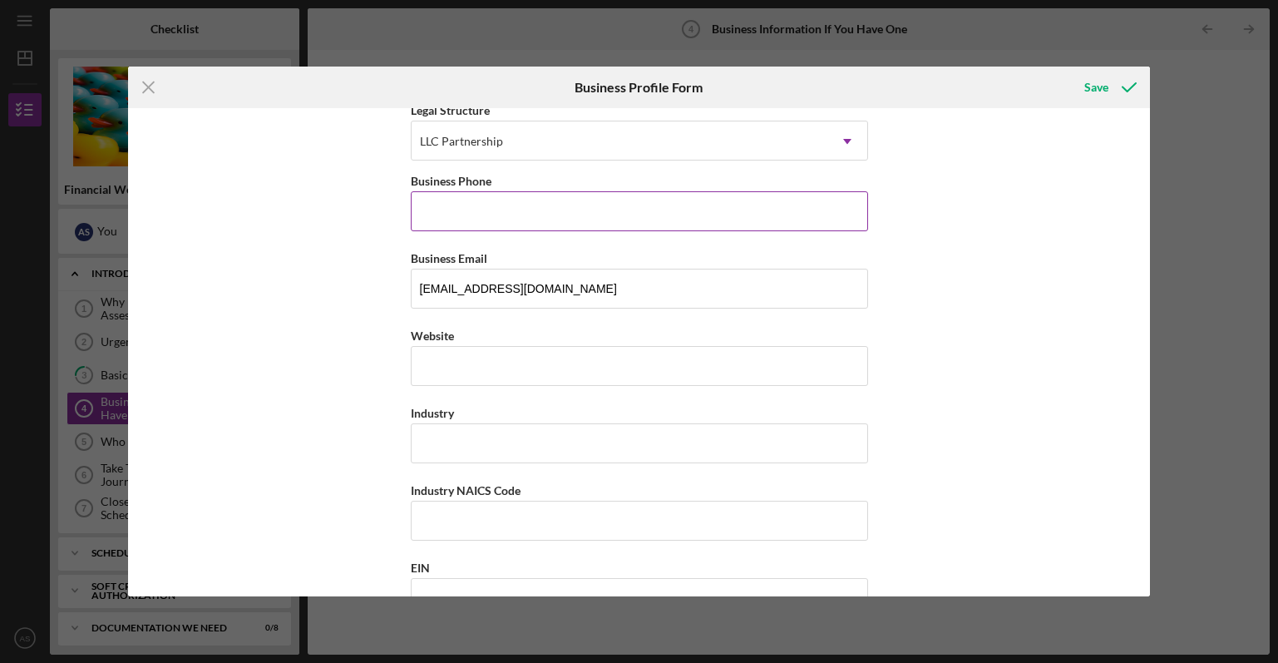
scroll to position [249, 0]
click at [499, 198] on input "Business Phone" at bounding box center [639, 210] width 457 height 40
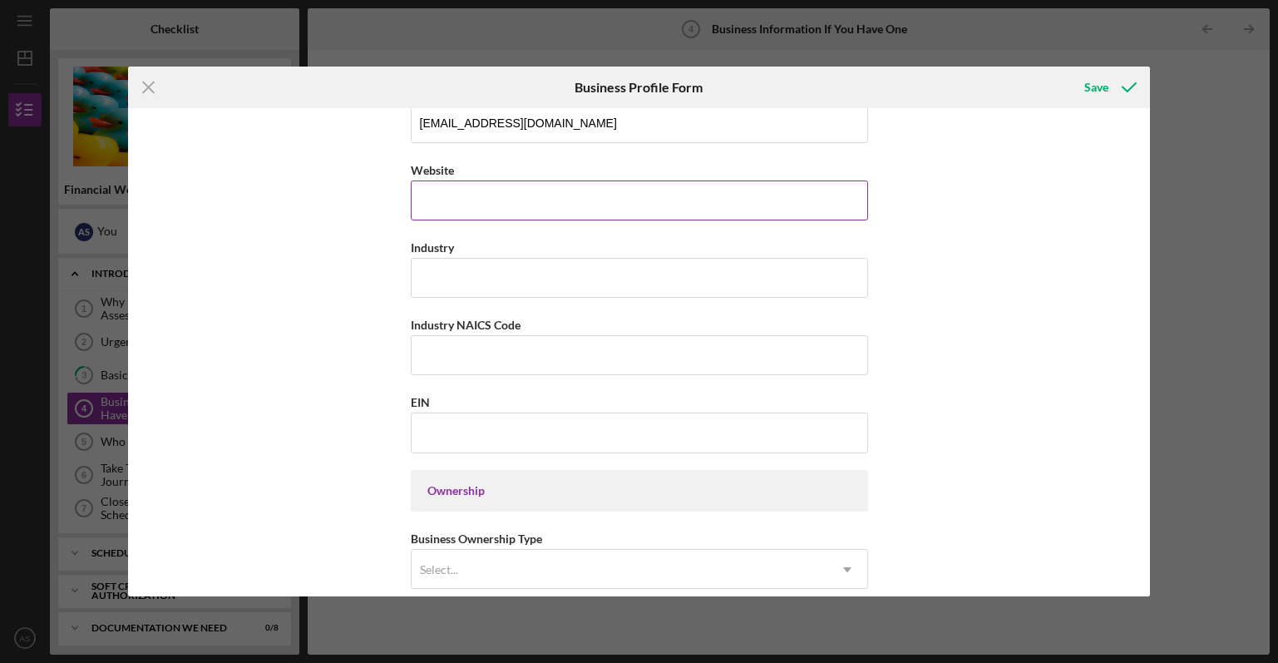
scroll to position [416, 0]
type input "[PHONE_NUMBER]"
click at [438, 424] on input "EIN" at bounding box center [639, 431] width 457 height 40
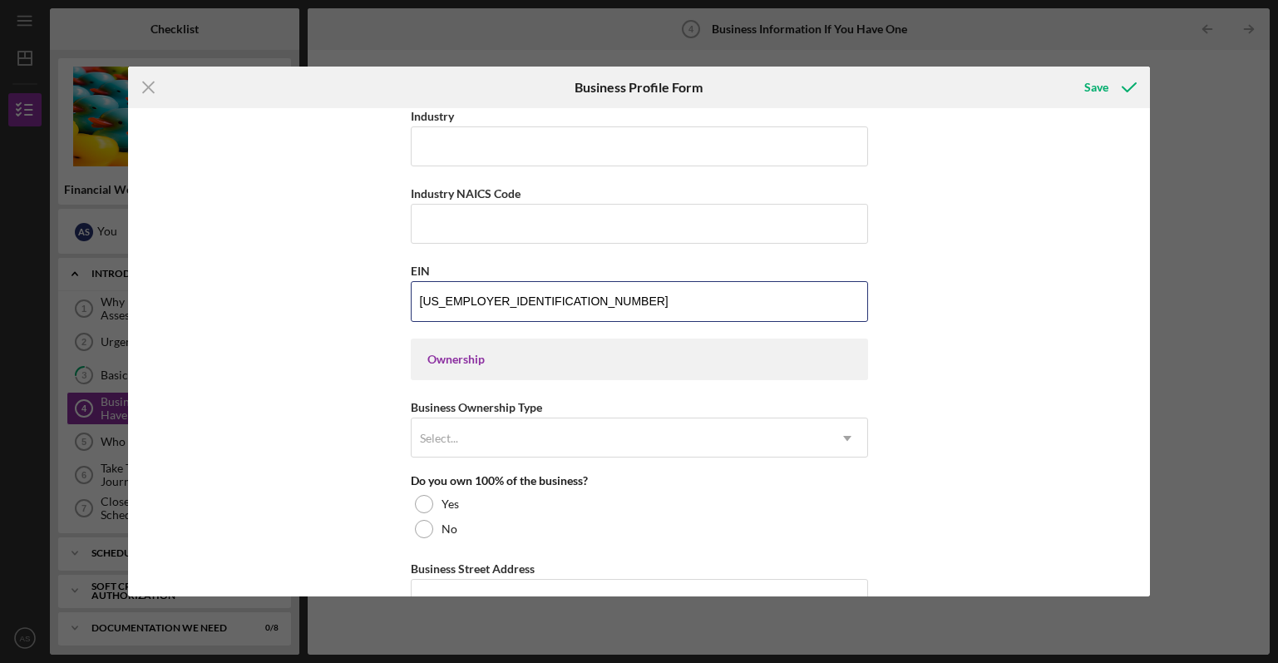
scroll to position [582, 0]
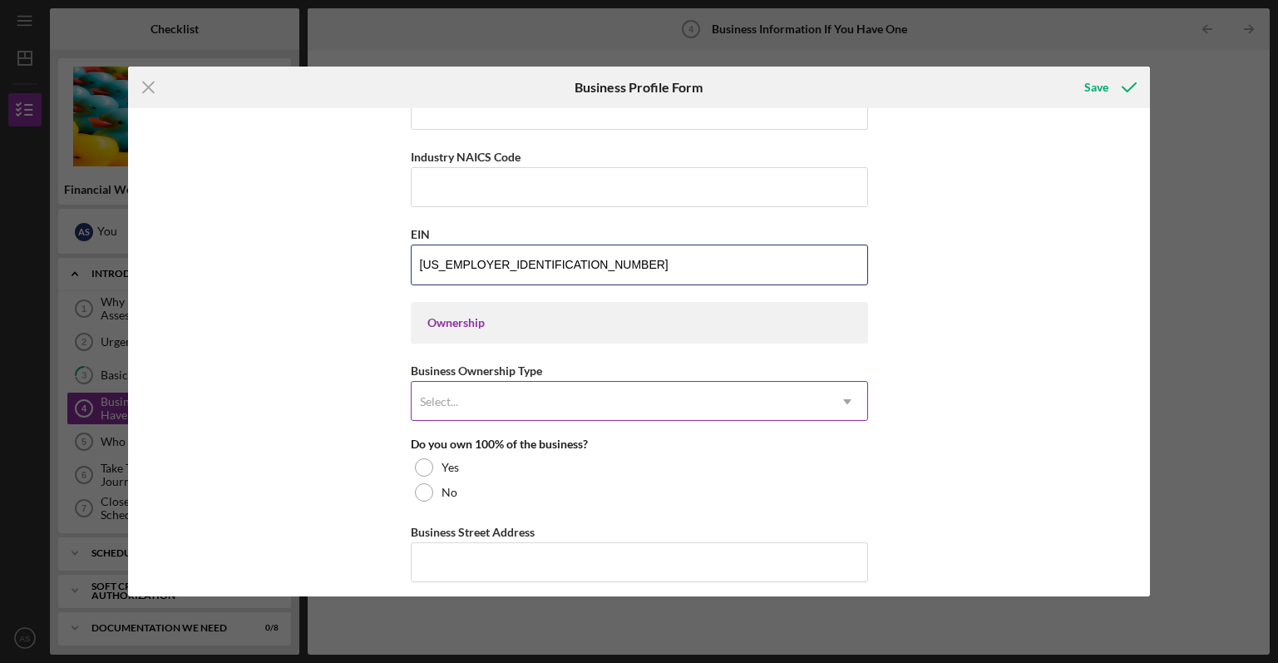
type input "[US_EMPLOYER_IDENTIFICATION_NUMBER]"
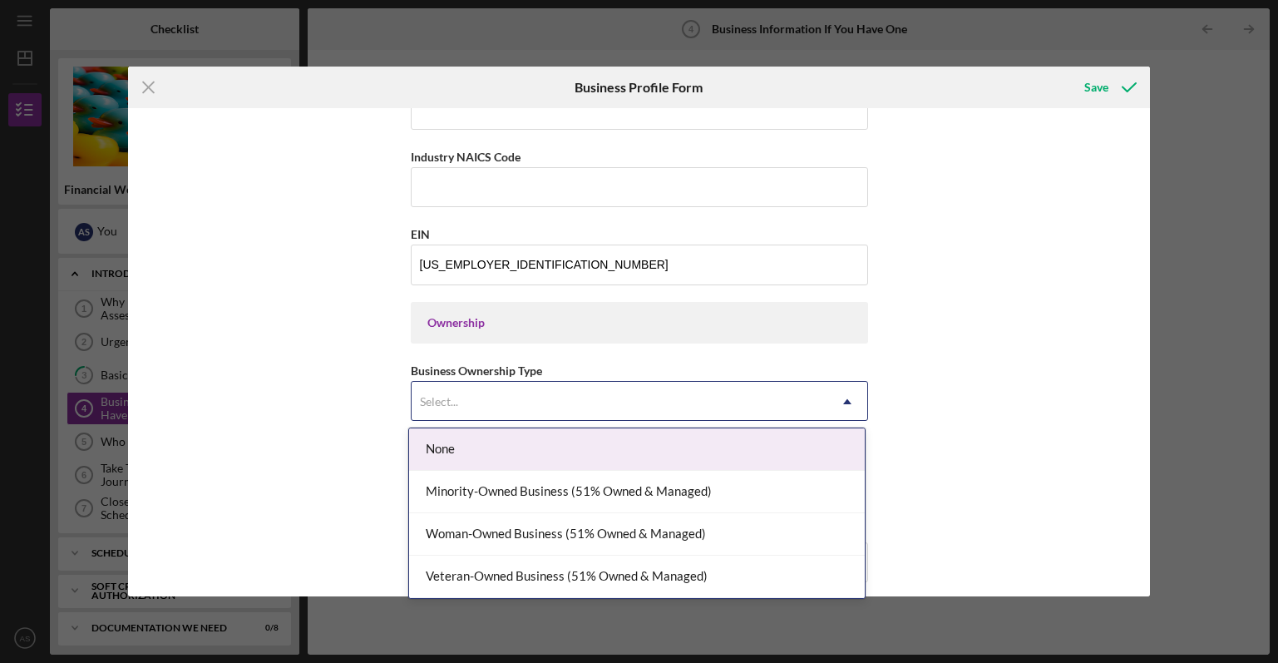
click at [493, 400] on div "Select..." at bounding box center [620, 401] width 416 height 38
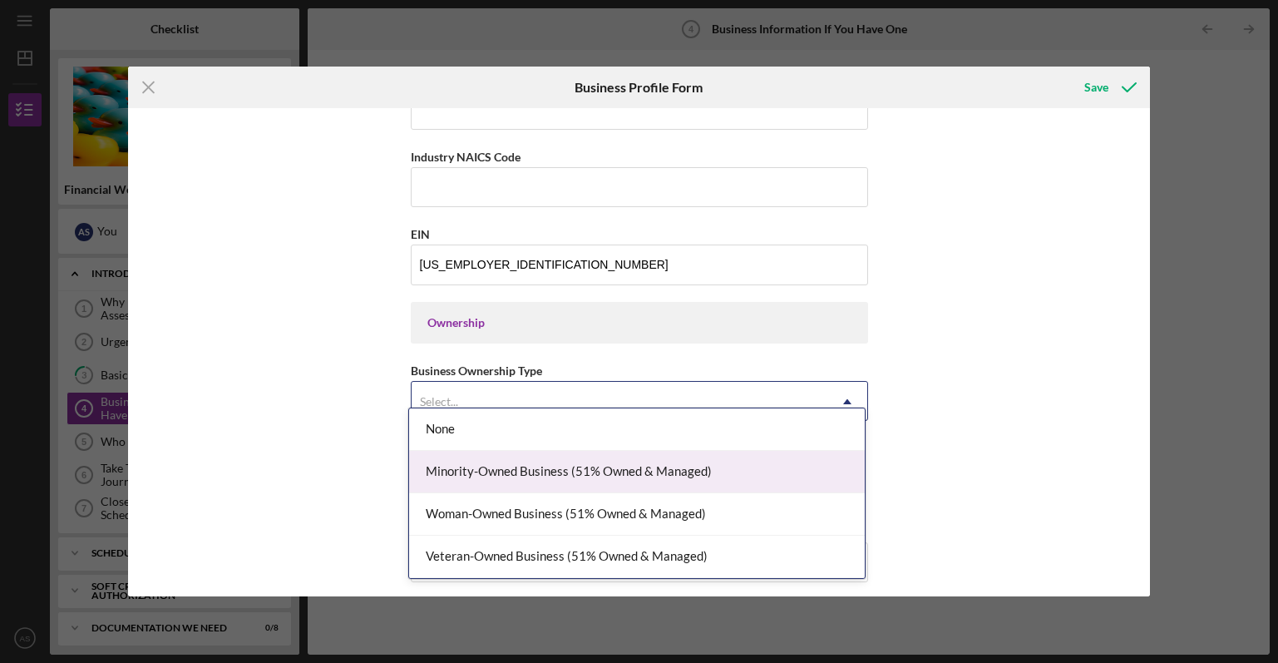
scroll to position [748, 0]
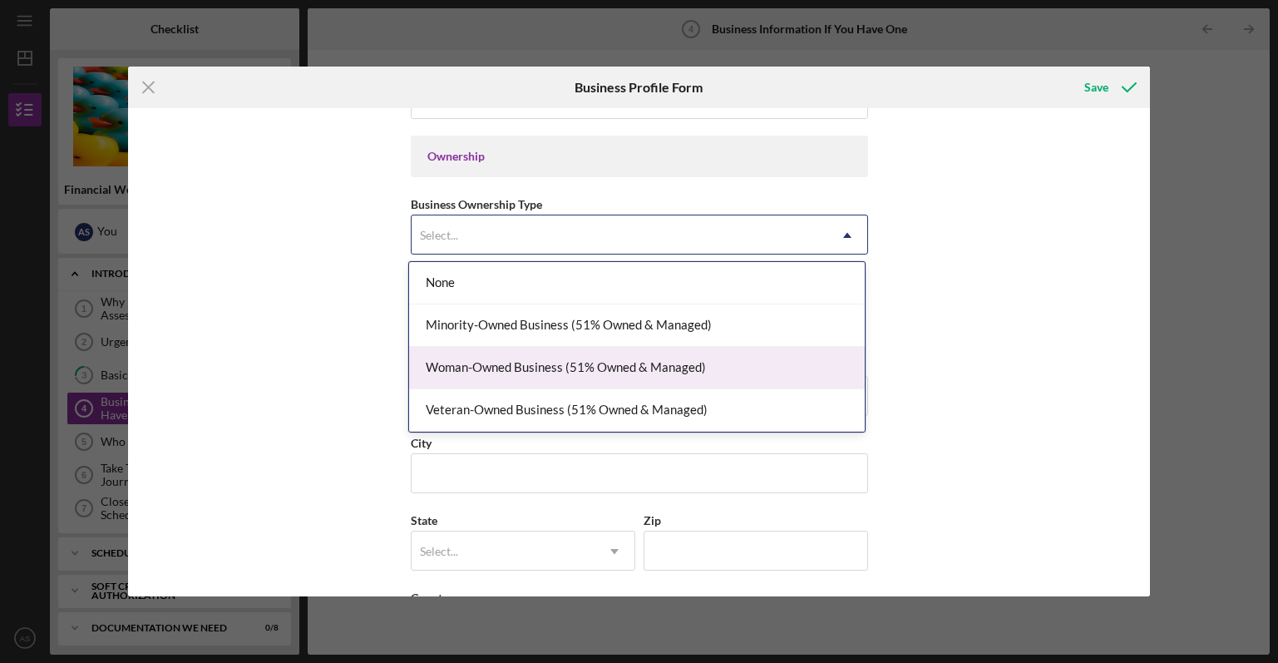
click at [538, 363] on div "Woman-Owned Business (51% Owned & Managed)" at bounding box center [637, 368] width 456 height 42
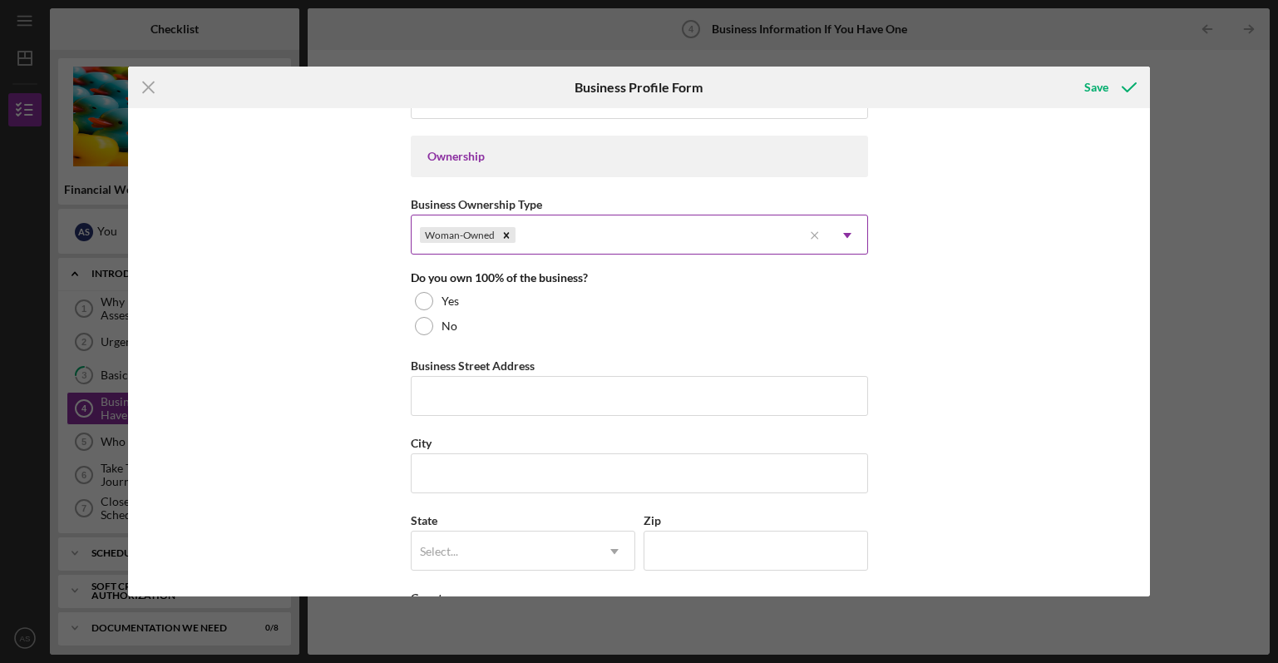
click at [558, 229] on div "Woman-Owned" at bounding box center [607, 235] width 391 height 38
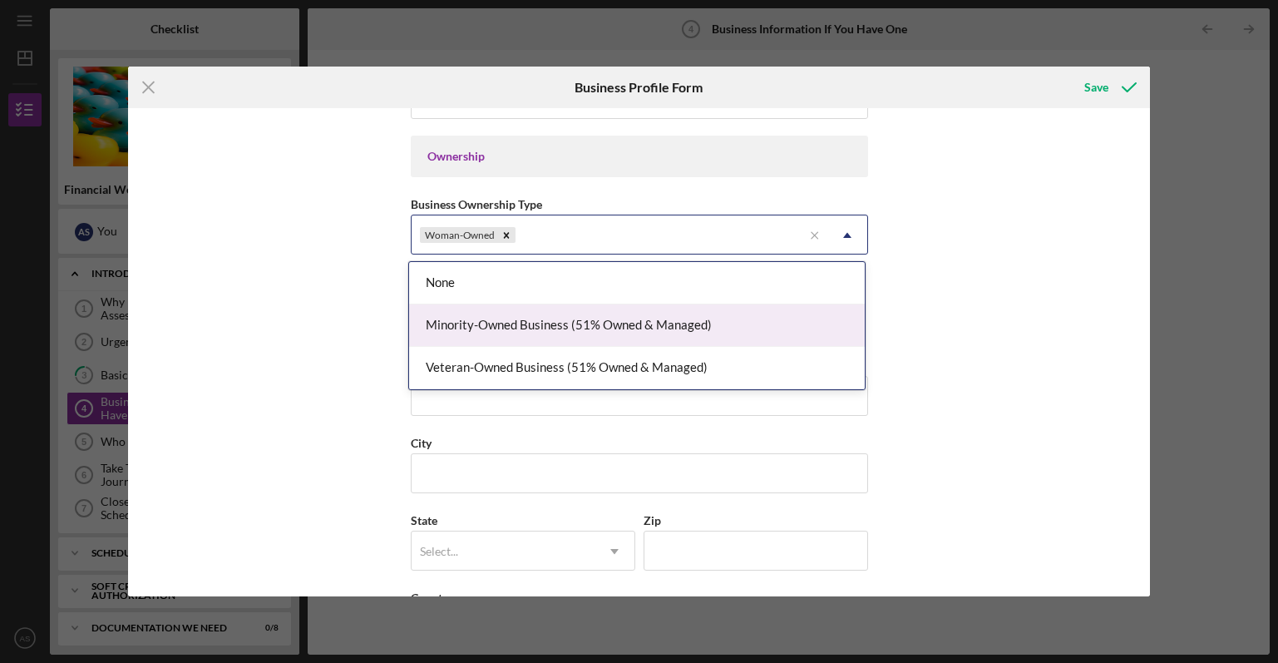
click at [530, 326] on div "Minority-Owned Business (51% Owned & Managed)" at bounding box center [637, 325] width 456 height 42
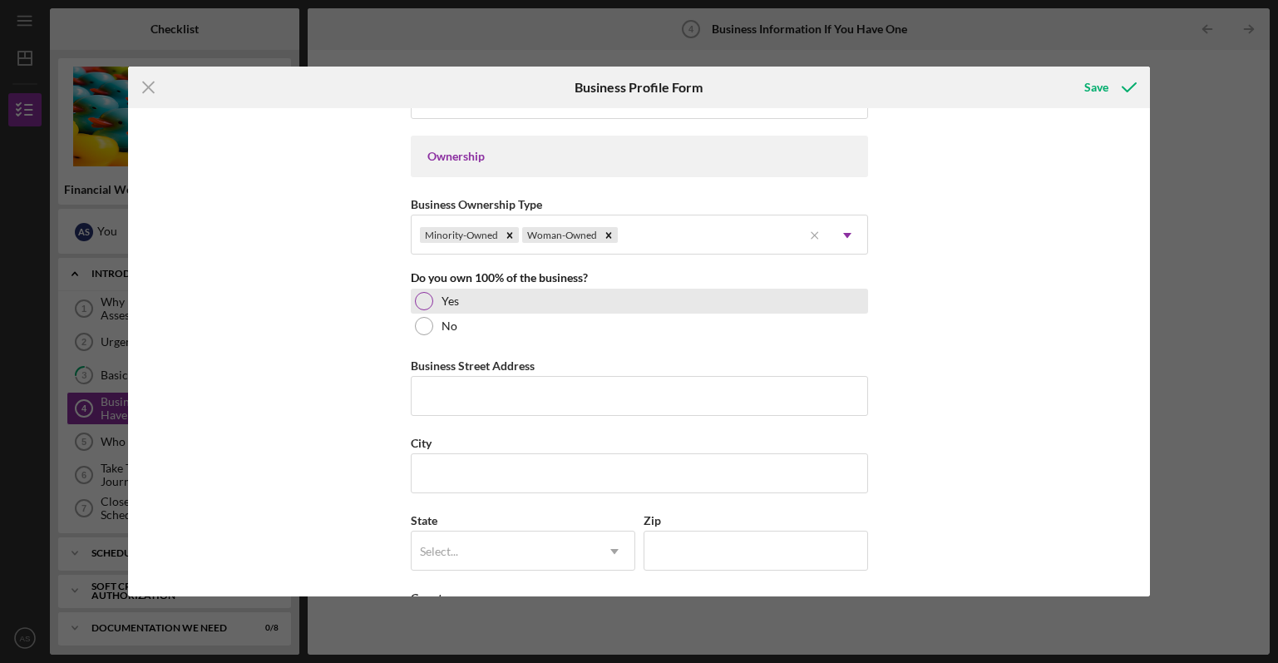
click at [436, 302] on div "Yes" at bounding box center [639, 301] width 457 height 25
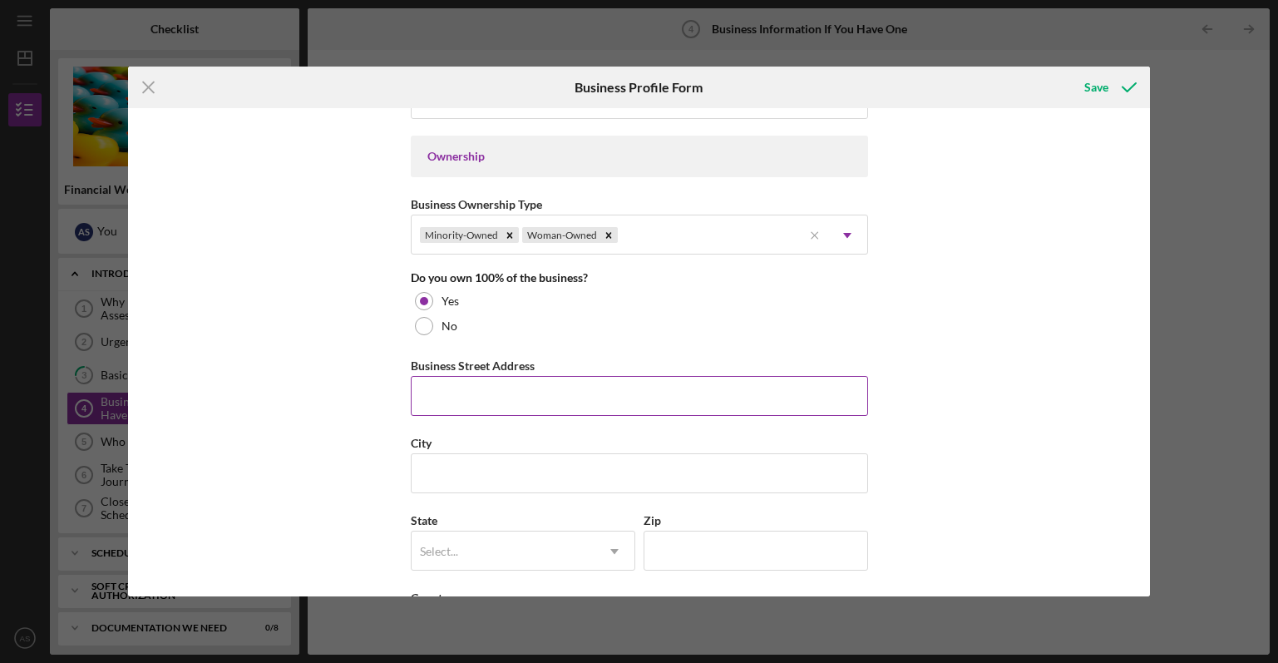
click at [477, 383] on input "Business Street Address" at bounding box center [639, 396] width 457 height 40
type input "[STREET_ADDRESS]"
type input "spartanburg"
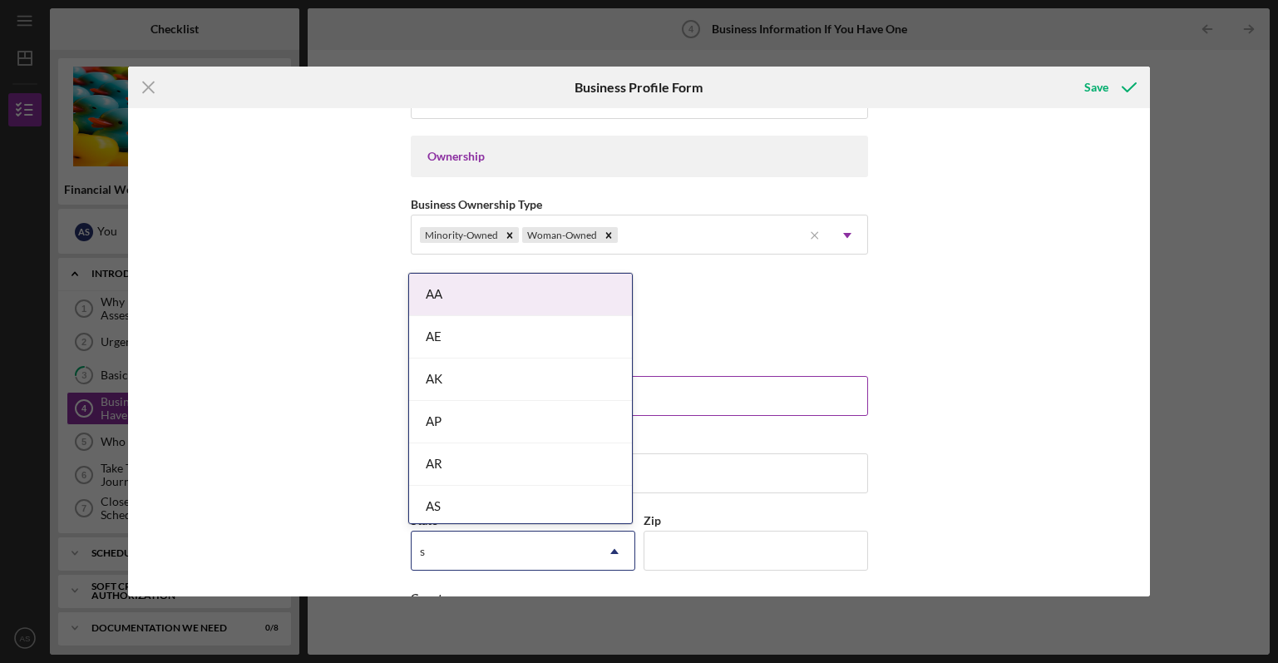
type input "sc"
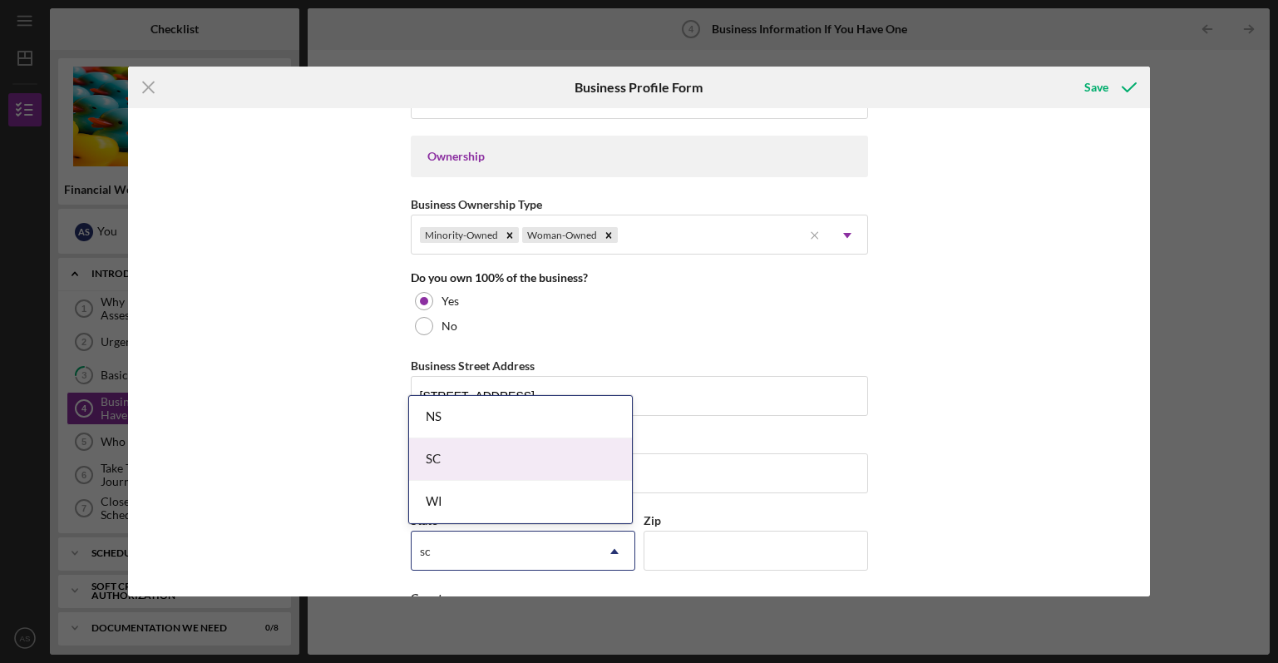
click at [466, 465] on div "SC" at bounding box center [520, 459] width 223 height 42
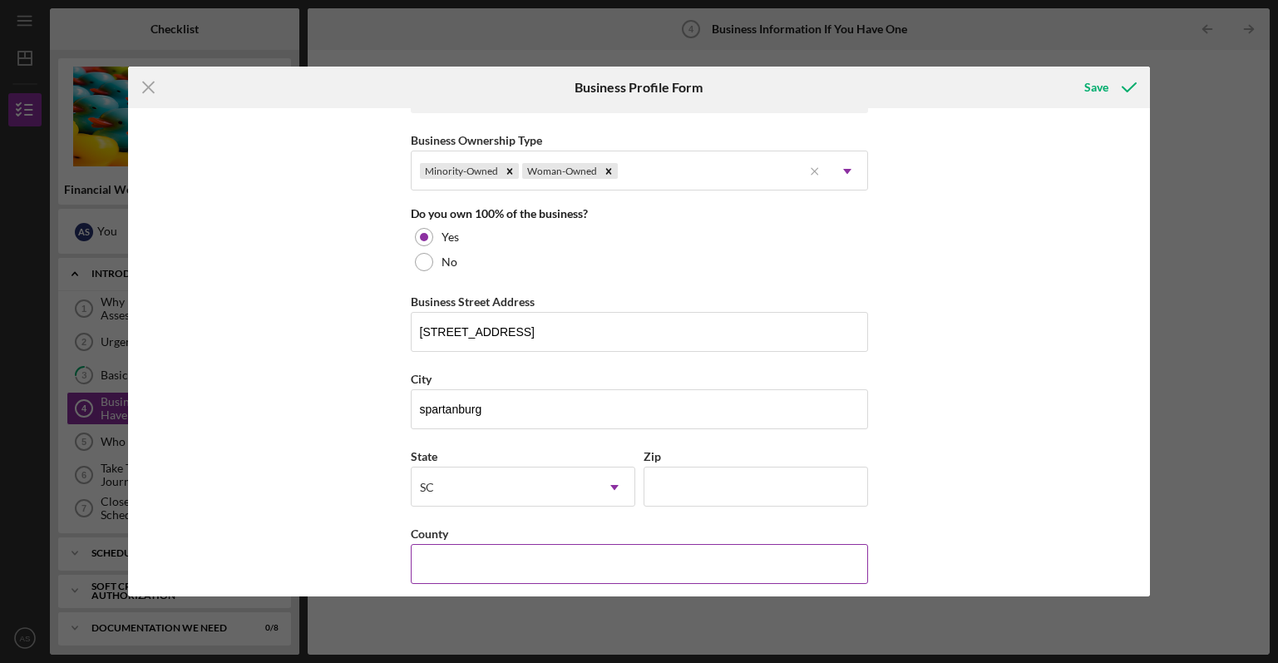
scroll to position [915, 0]
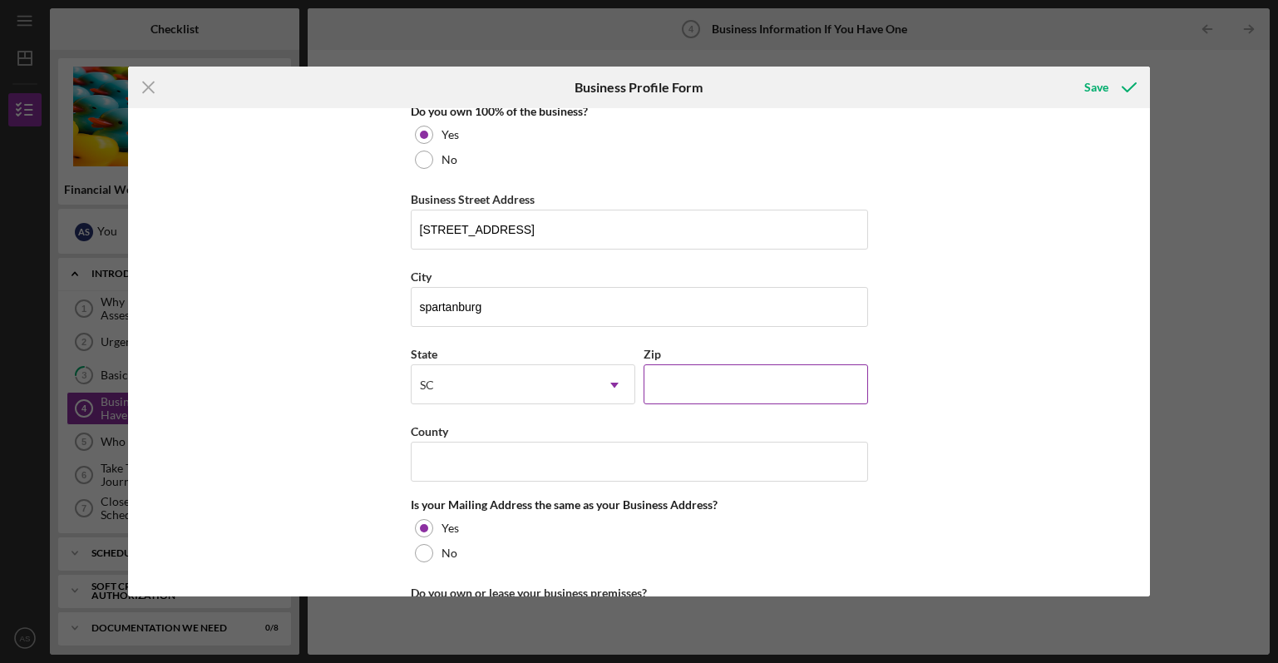
click at [693, 387] on input "Zip" at bounding box center [756, 384] width 224 height 40
type input "29301"
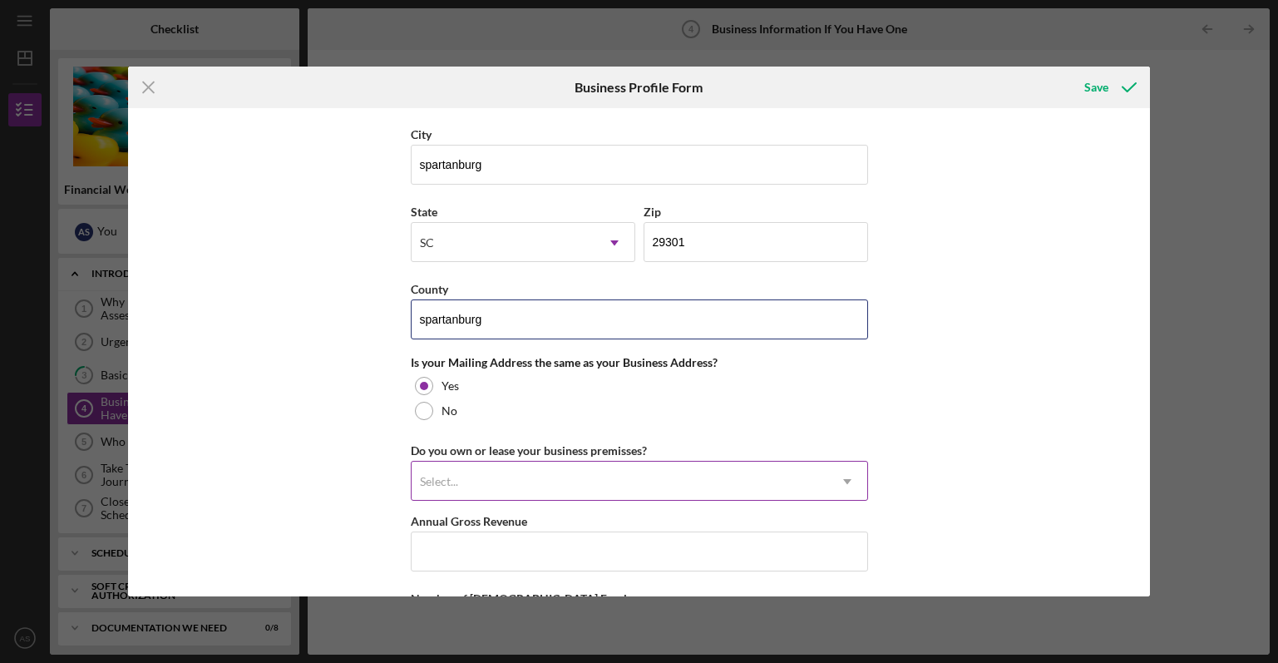
scroll to position [1081, 0]
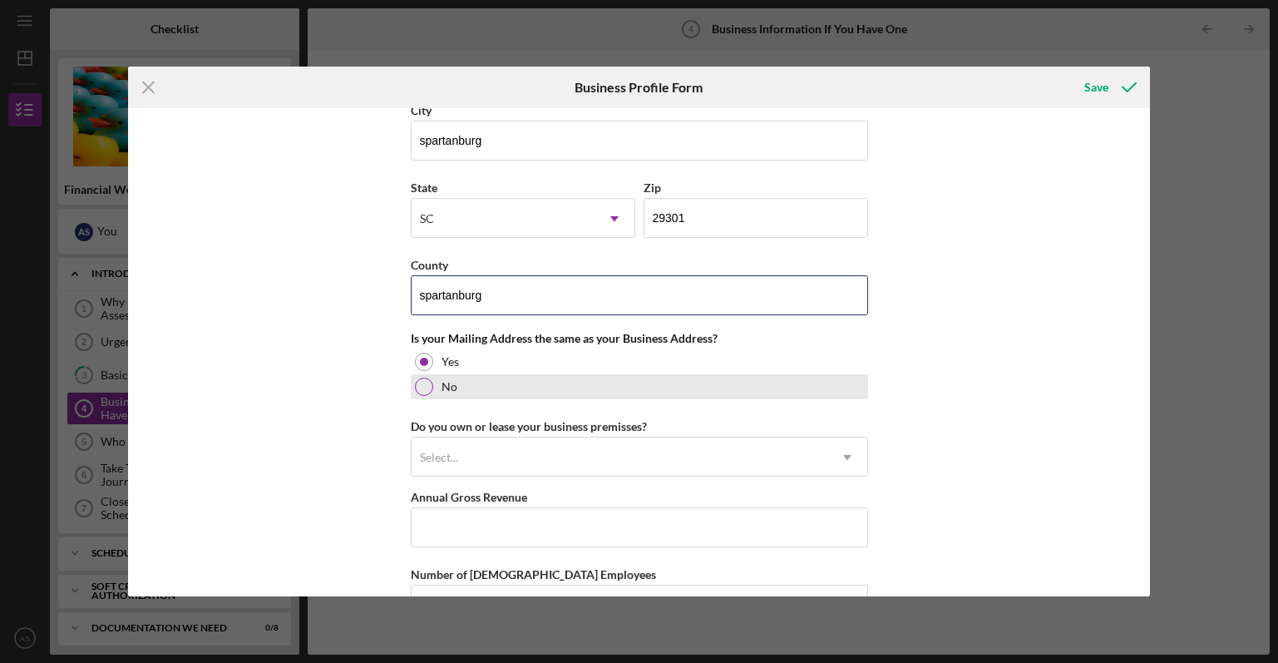
type input "spartanburg"
click at [417, 384] on div at bounding box center [424, 386] width 18 height 18
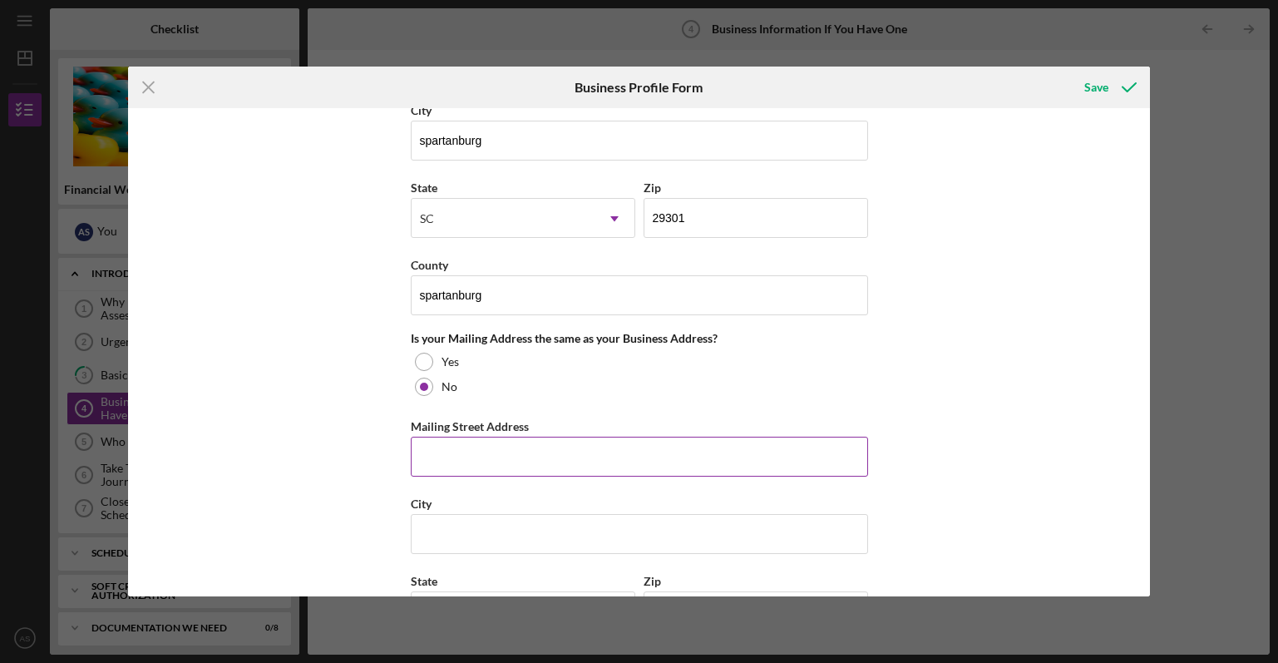
click at [489, 453] on input "Mailing Street Address" at bounding box center [639, 456] width 457 height 40
type input "27 [PERSON_NAME] st"
type input "greenville"
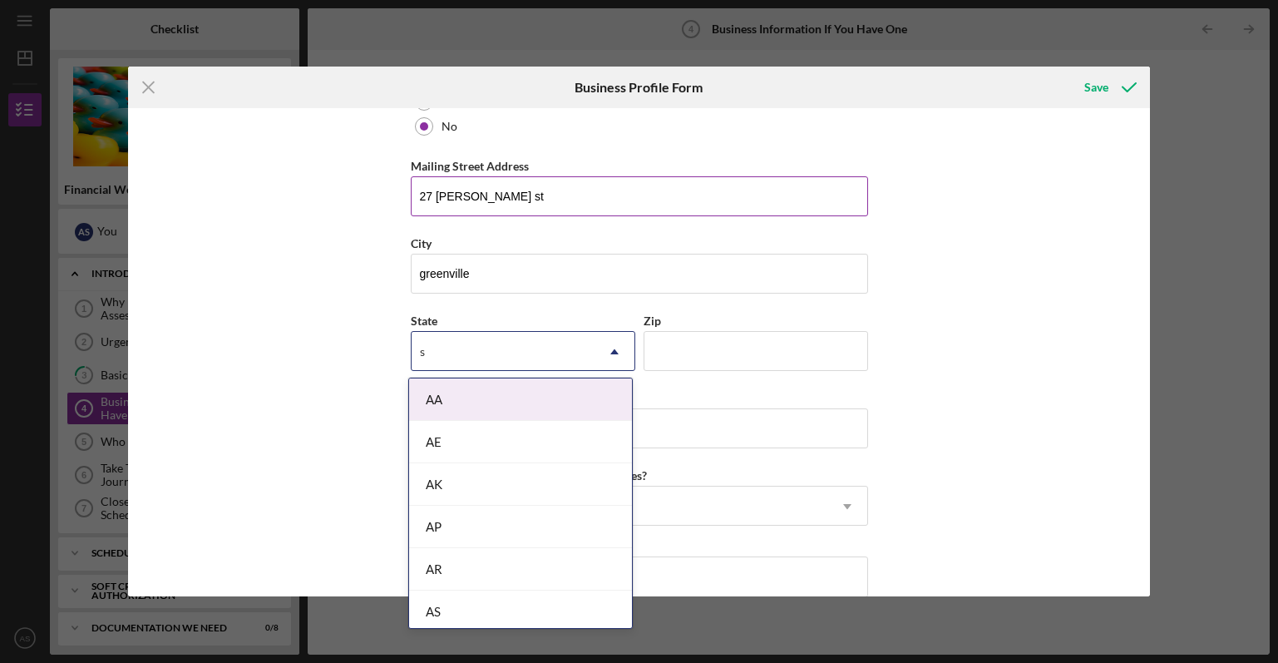
type input "sc"
click at [468, 333] on div "NS" at bounding box center [503, 352] width 183 height 38
type input "sc"
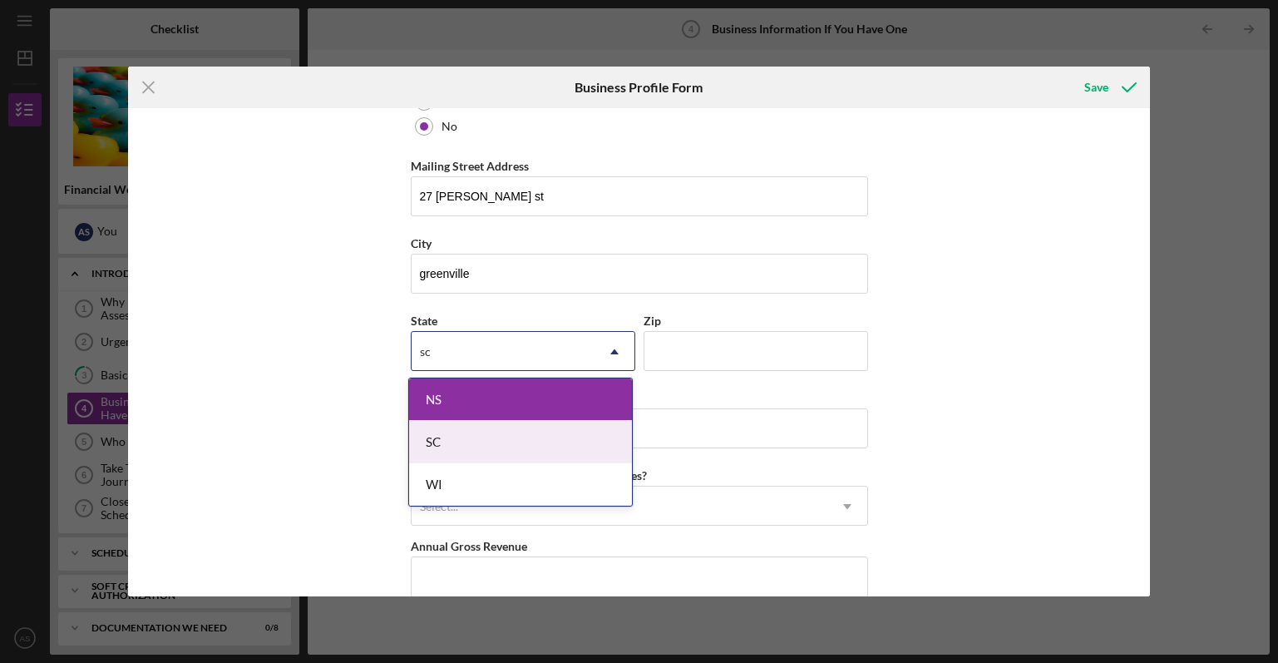
click at [447, 442] on div "SC" at bounding box center [520, 442] width 223 height 42
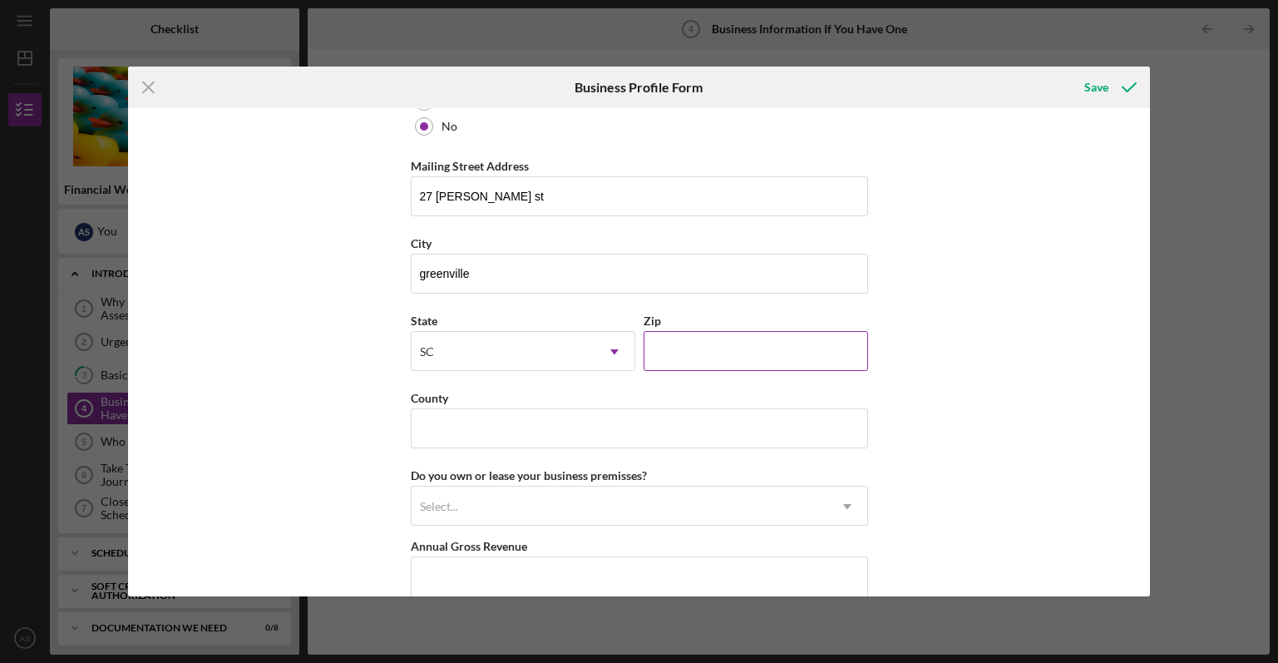
click at [755, 359] on input "Zip" at bounding box center [756, 351] width 224 height 40
type input "29605"
click at [491, 417] on input "County" at bounding box center [639, 428] width 457 height 40
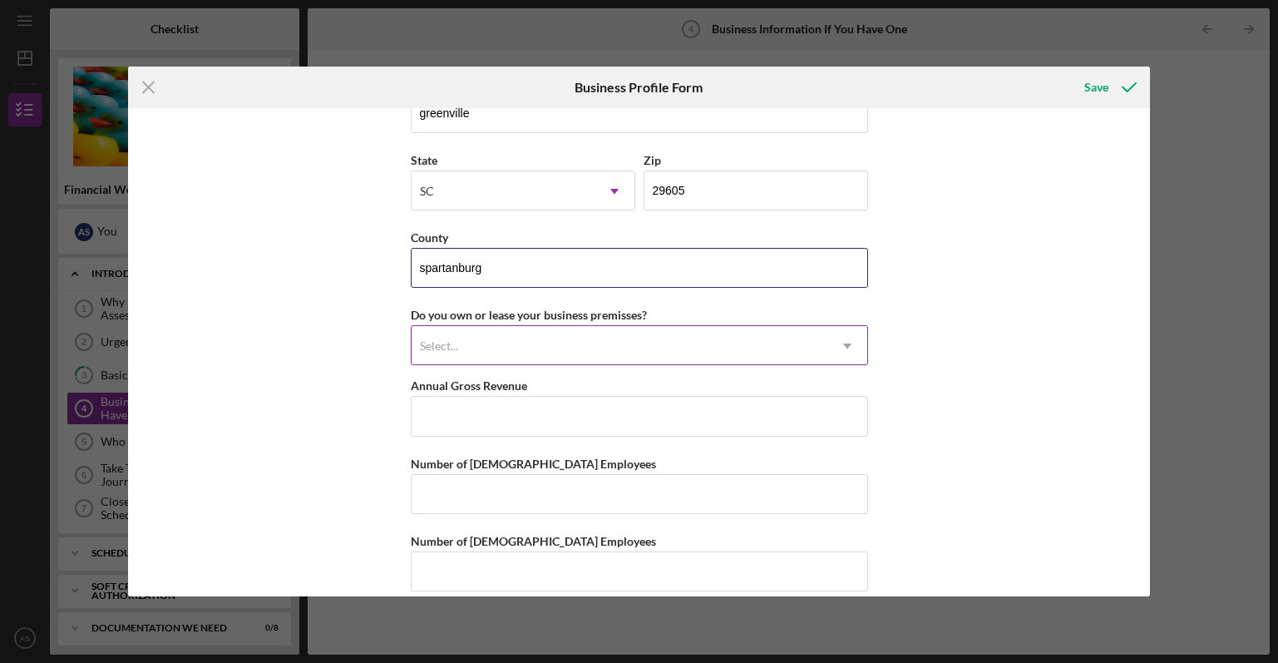
scroll to position [1507, 0]
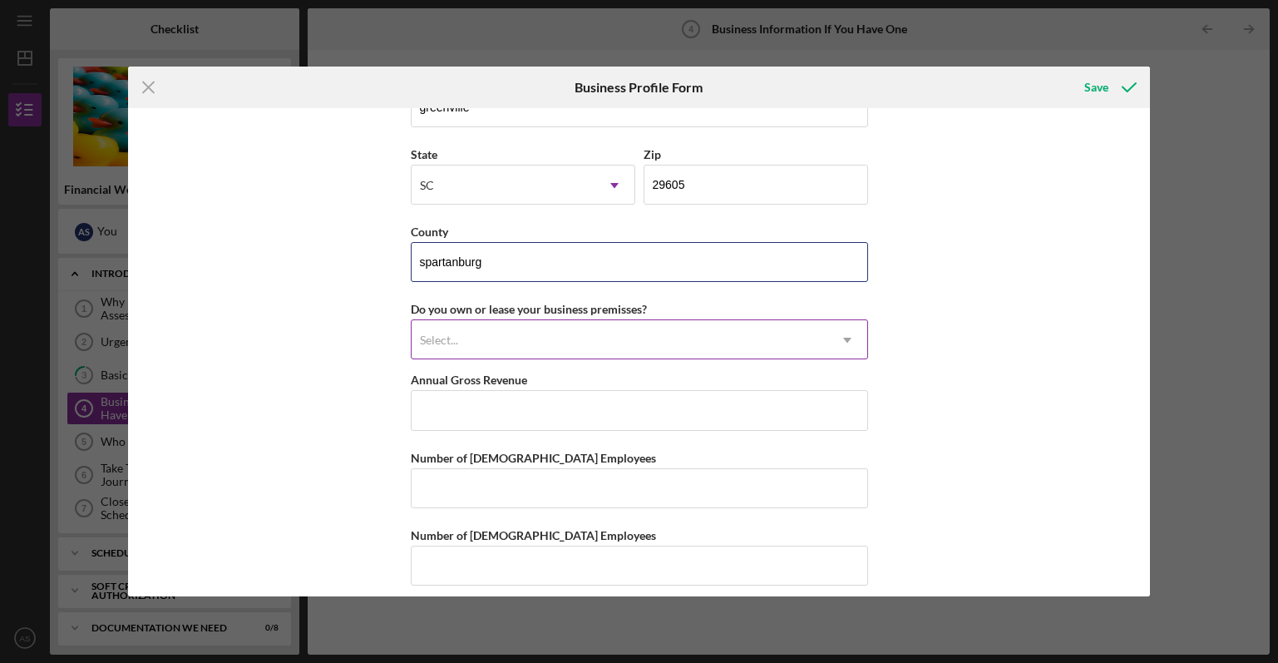
type input "spartanburg"
click at [480, 347] on div "Select..." at bounding box center [620, 340] width 416 height 38
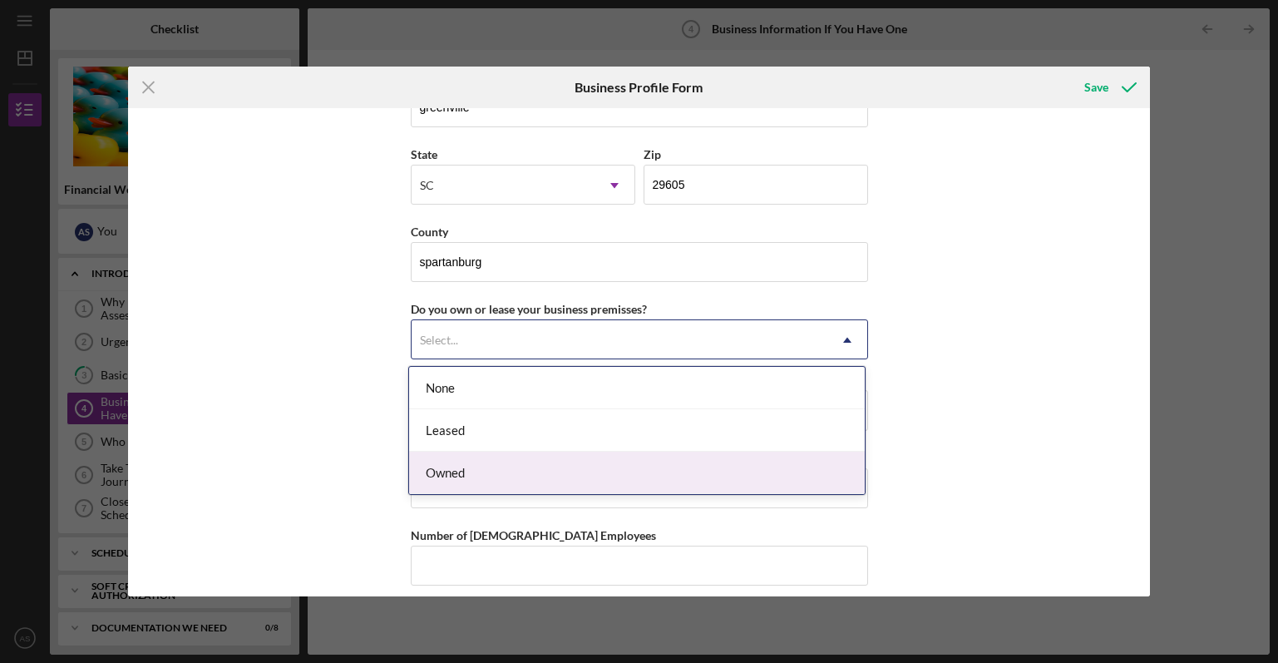
click at [447, 469] on div "Owned" at bounding box center [637, 472] width 456 height 42
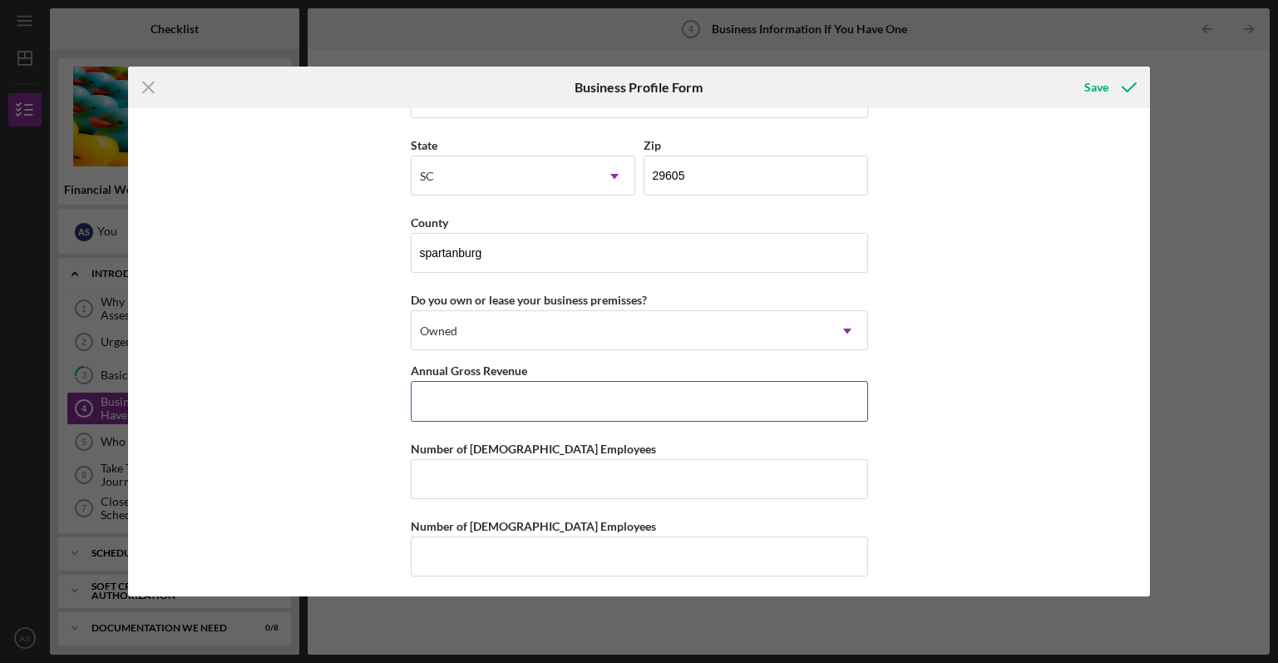
scroll to position [1521, 0]
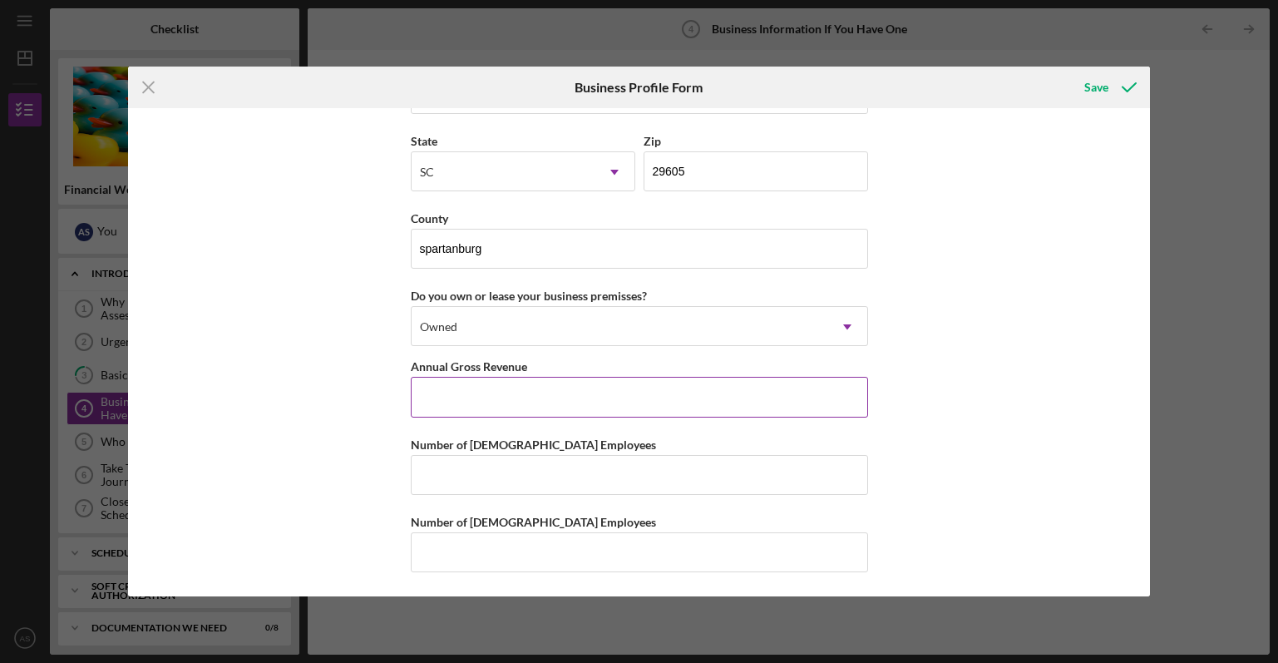
click at [453, 394] on input "Annual Gross Revenue" at bounding box center [639, 397] width 457 height 40
type input "$12,024"
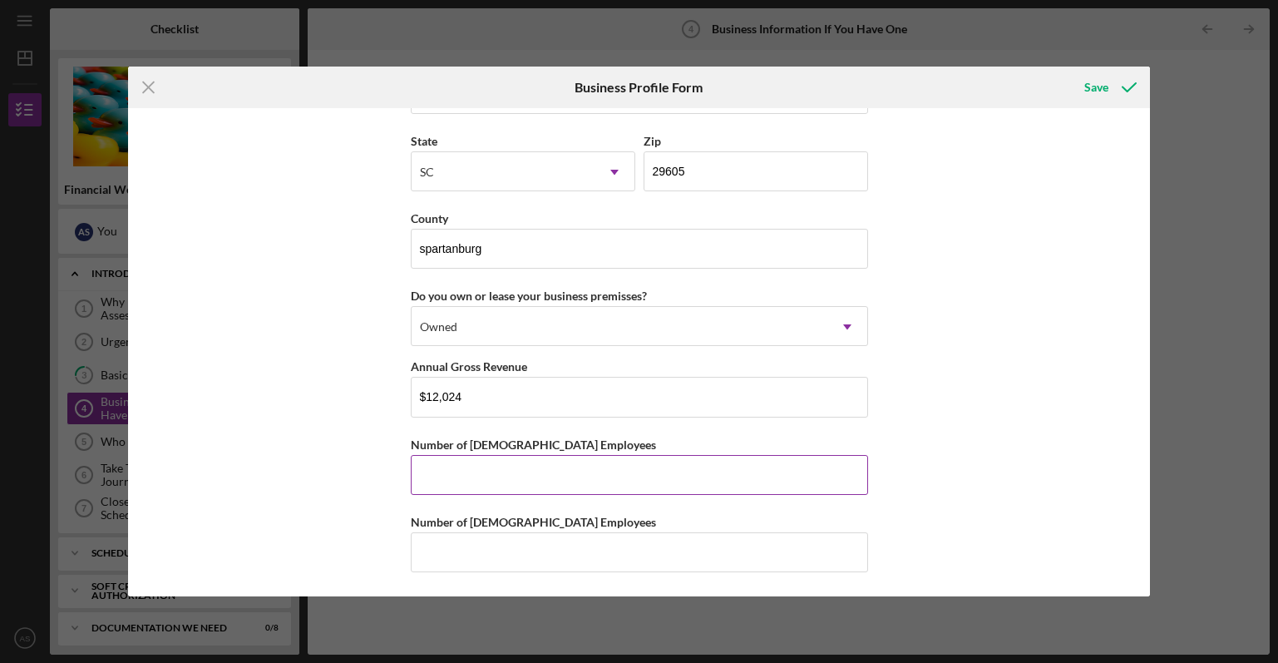
click at [486, 488] on input "Number of [DEMOGRAPHIC_DATA] Employees" at bounding box center [639, 475] width 457 height 40
type input "0"
click at [446, 544] on input "Number of [DEMOGRAPHIC_DATA] Employees" at bounding box center [639, 552] width 457 height 40
type input "0"
click at [1008, 415] on div "Business Name AVG Innovation DBA Business Start Date [DATE] Legal Structure LLC…" at bounding box center [639, 352] width 1023 height 489
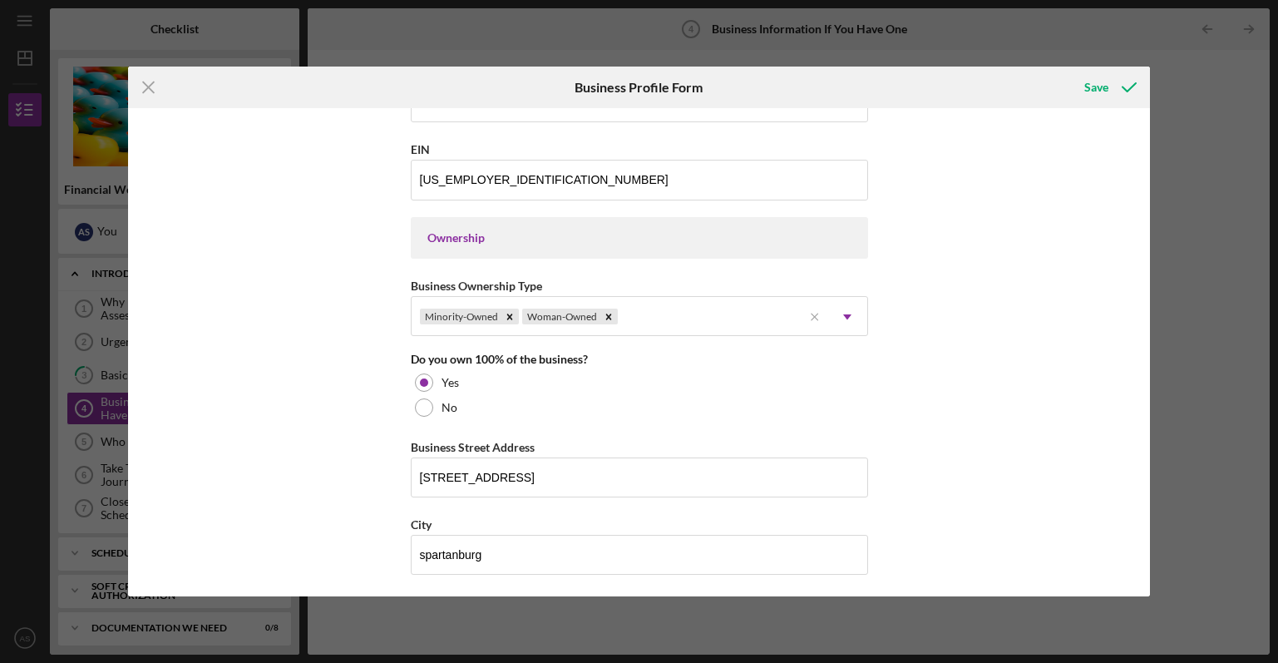
scroll to position [606, 0]
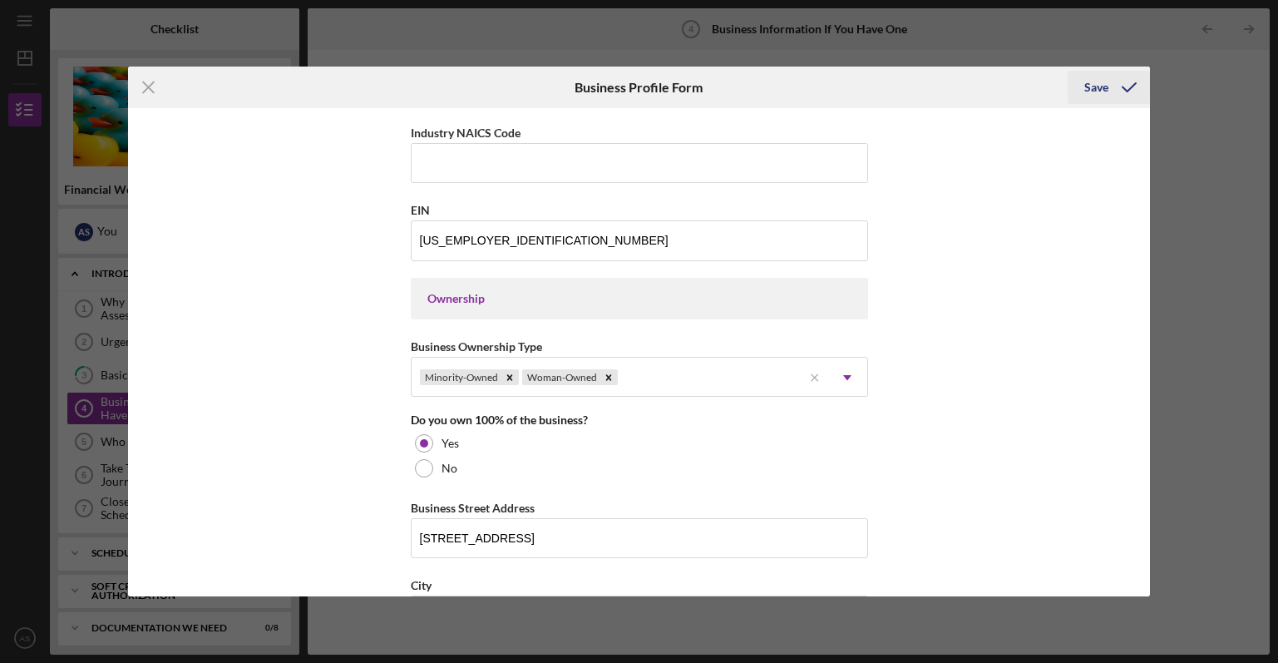
click at [1114, 78] on icon "submit" at bounding box center [1129, 88] width 42 height 42
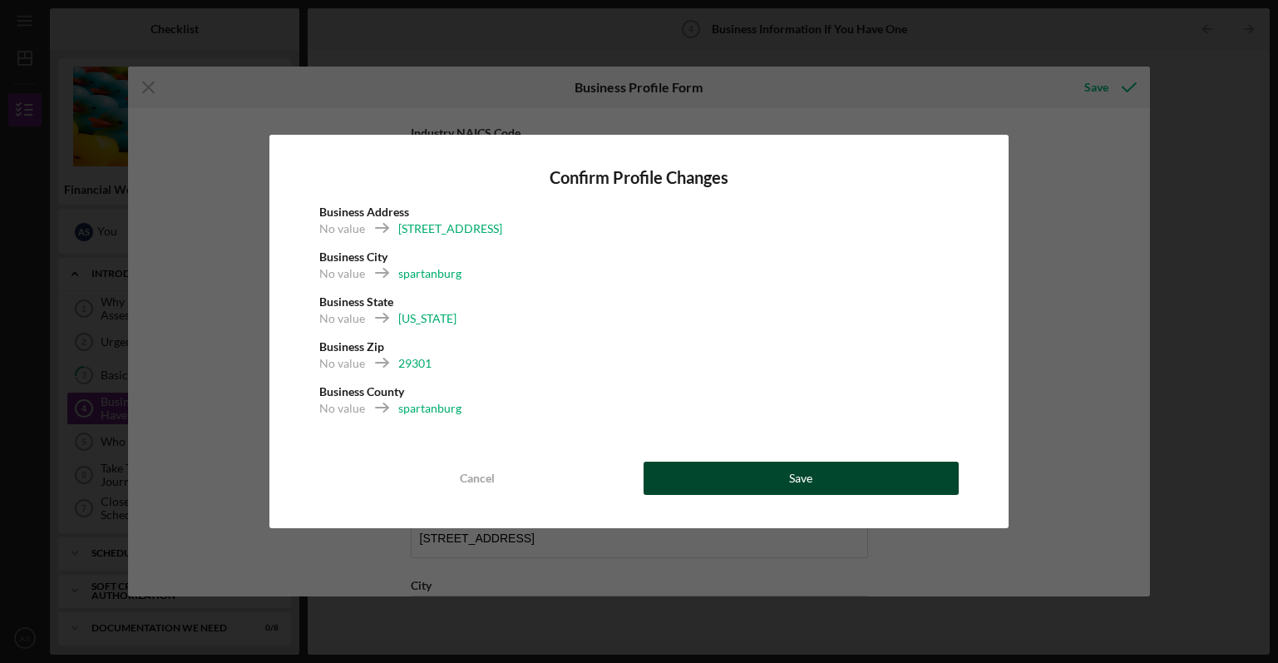
click at [693, 476] on button "Save" at bounding box center [801, 477] width 315 height 33
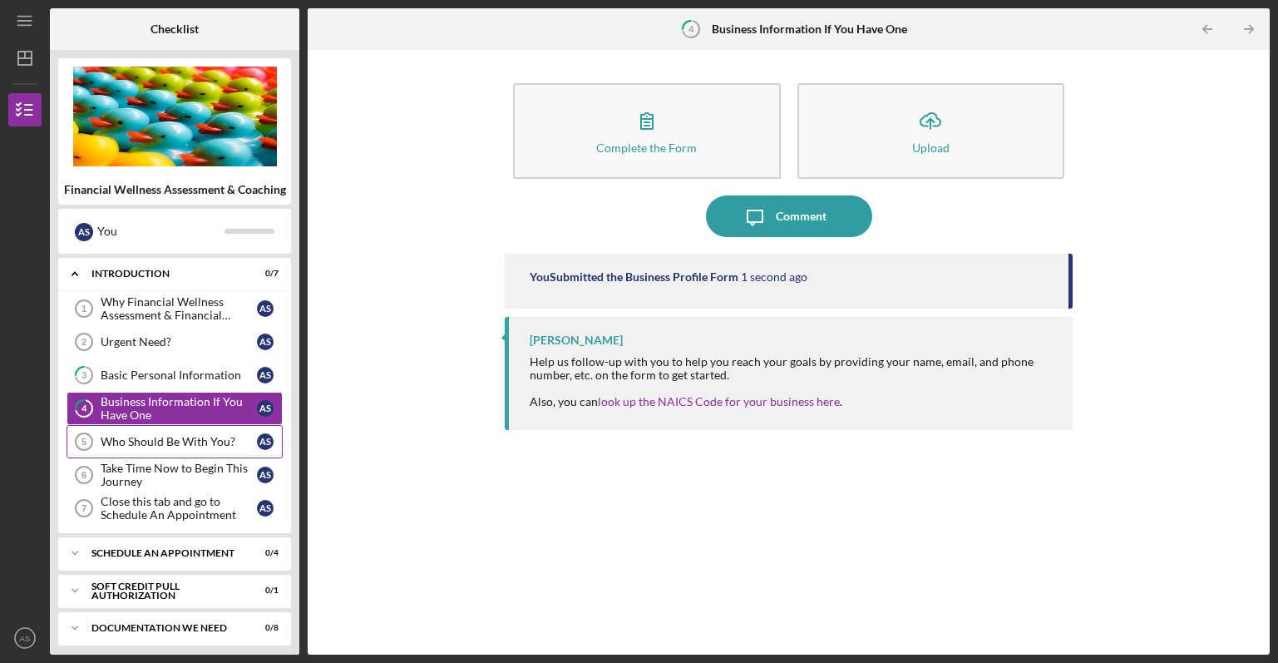
click at [128, 432] on link "Who Should Be With You? 5 Who Should Be With You? A S" at bounding box center [175, 441] width 216 height 33
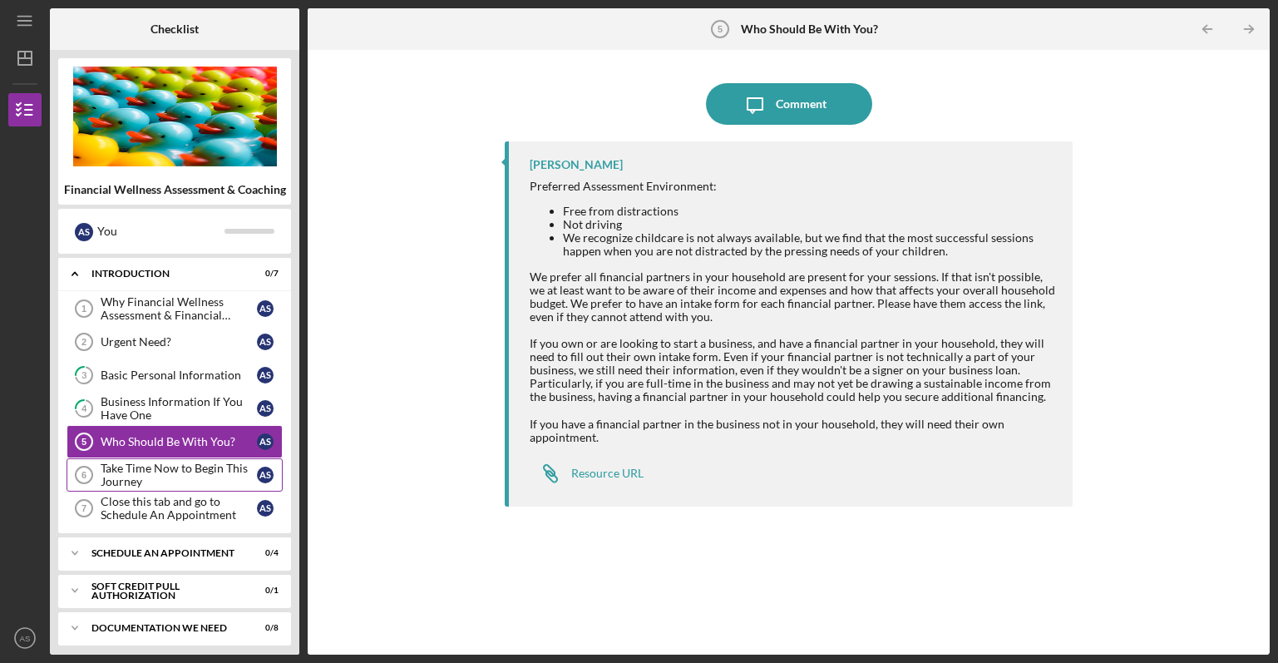
click at [169, 476] on div "Take Time Now to Begin This Journey" at bounding box center [179, 474] width 156 height 27
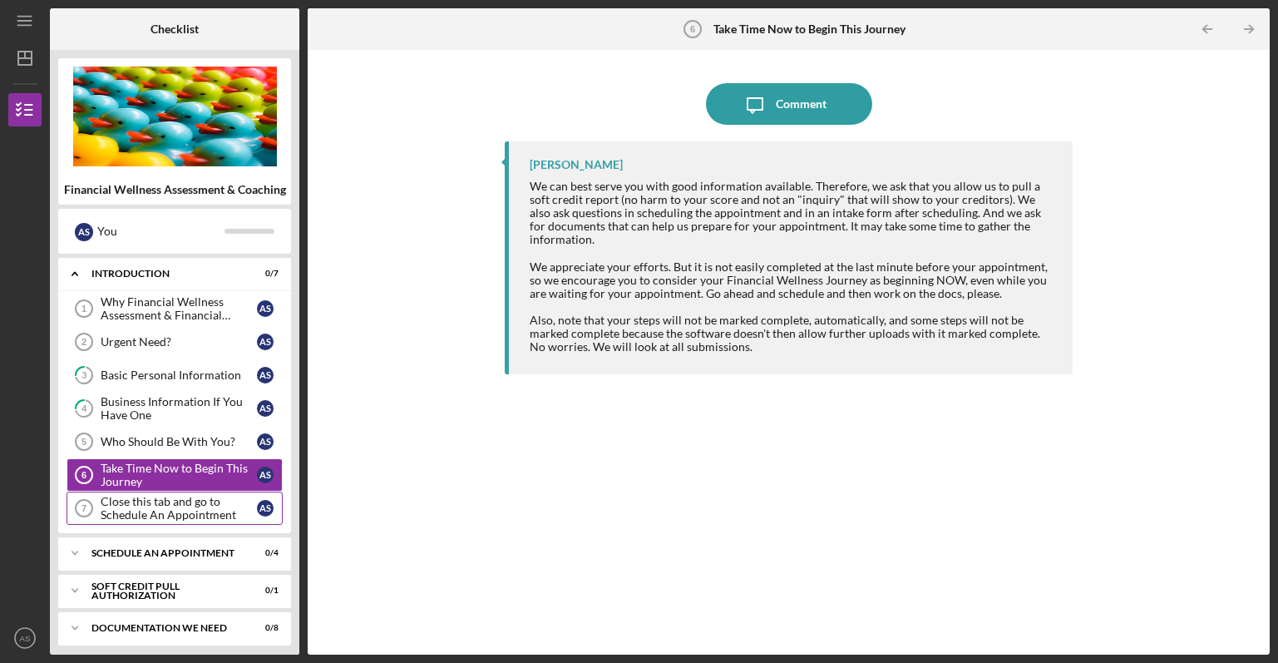
click at [106, 506] on div "Close this tab and go to Schedule An Appointment" at bounding box center [179, 508] width 156 height 27
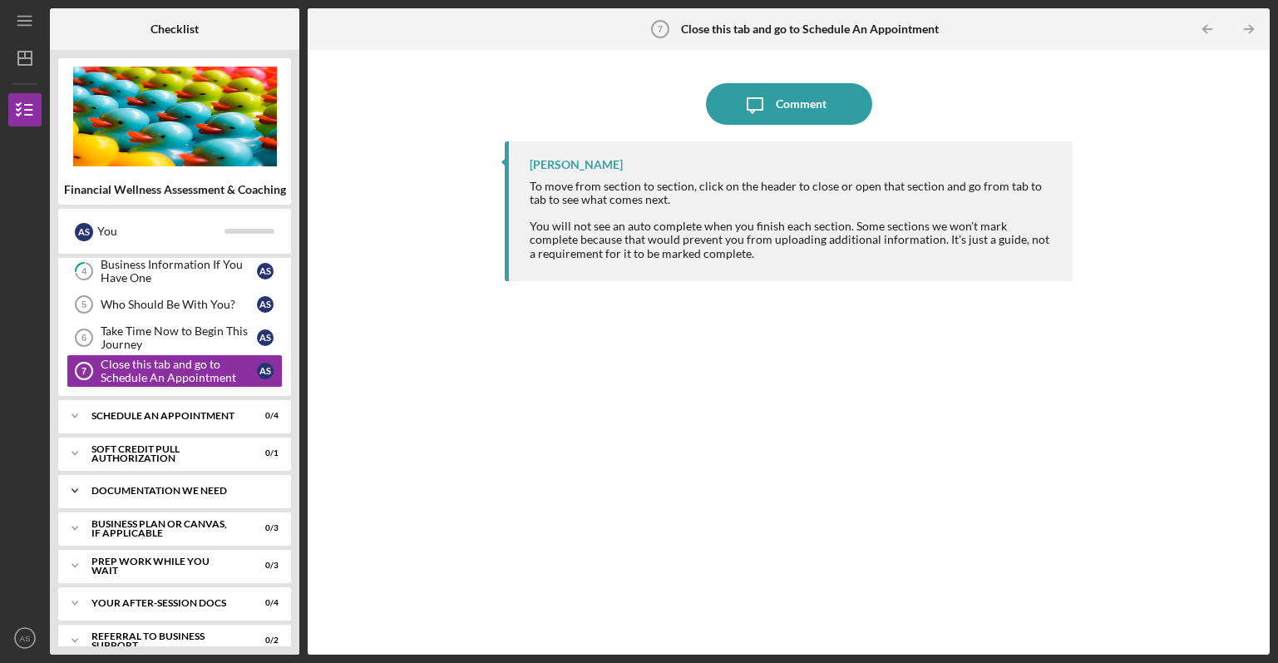
scroll to position [166, 0]
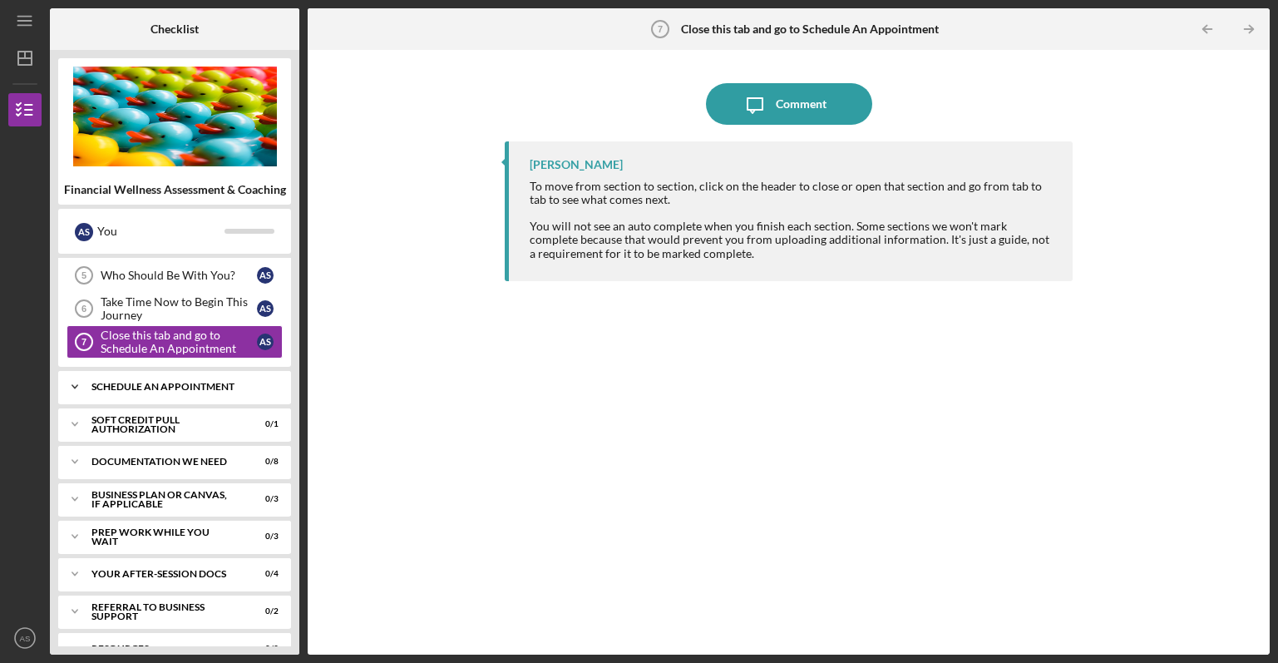
click at [185, 383] on div "Schedule An Appointment" at bounding box center [180, 387] width 179 height 10
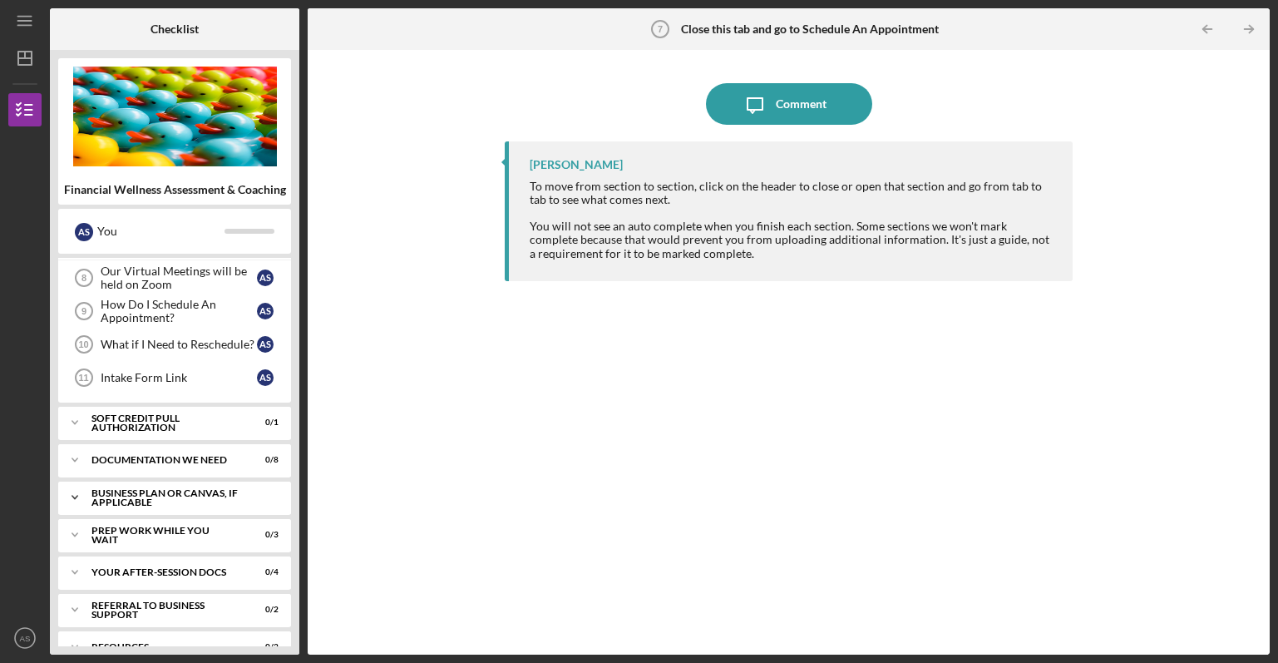
scroll to position [333, 0]
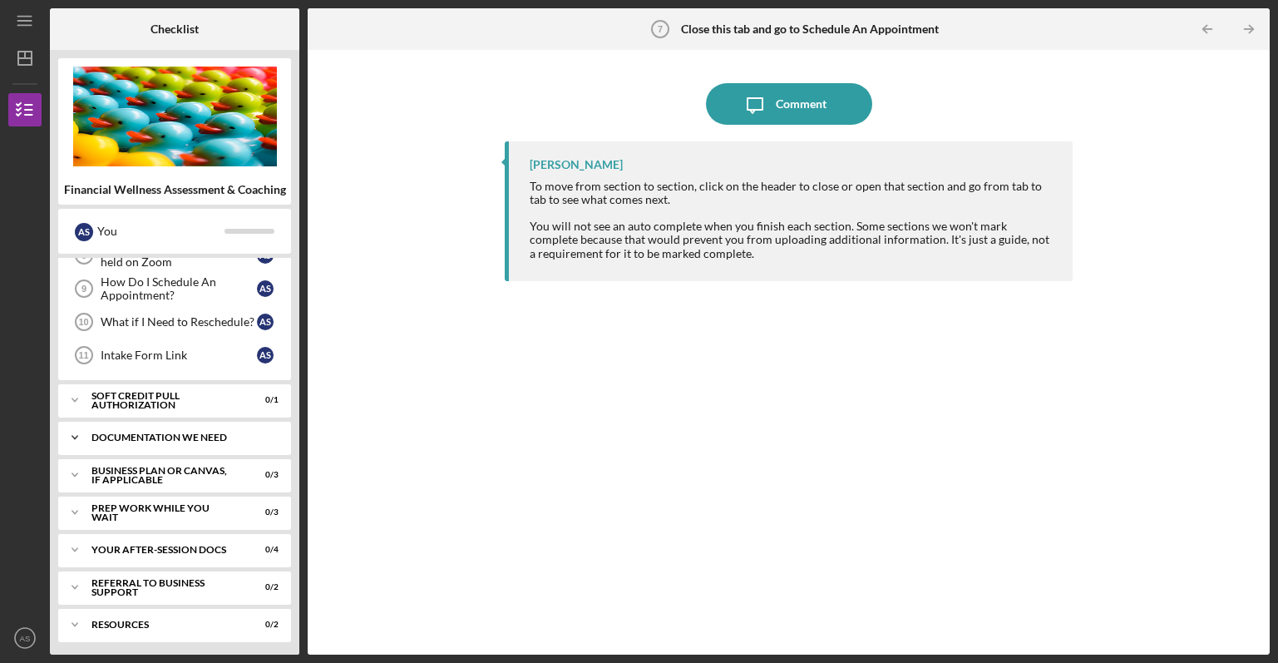
click at [215, 440] on div "Documentation We Need" at bounding box center [180, 437] width 179 height 10
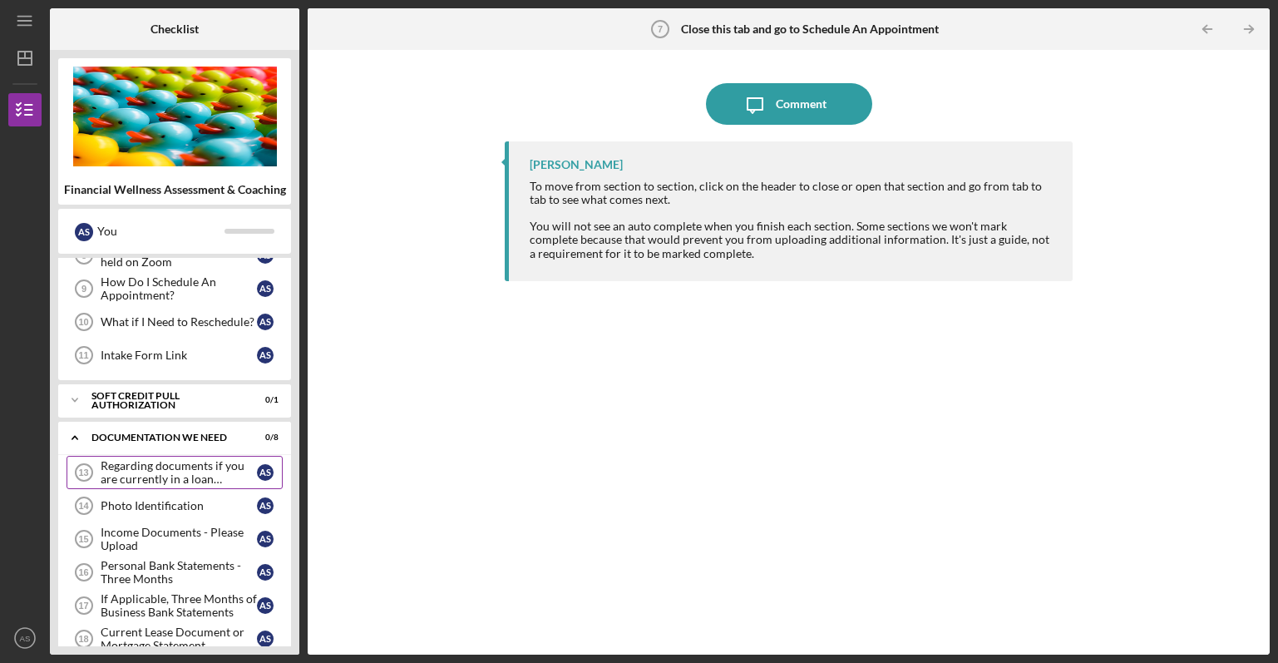
click at [210, 464] on div "Regarding documents if you are currently in a loan application" at bounding box center [179, 472] width 156 height 27
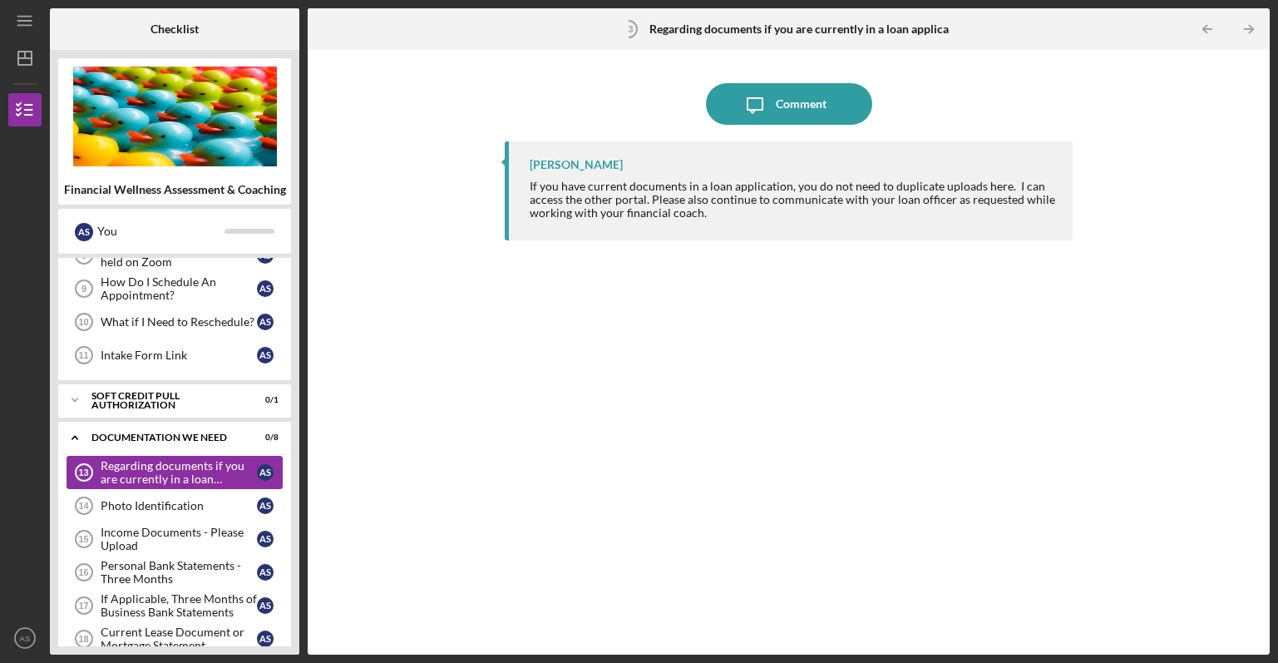
scroll to position [416, 0]
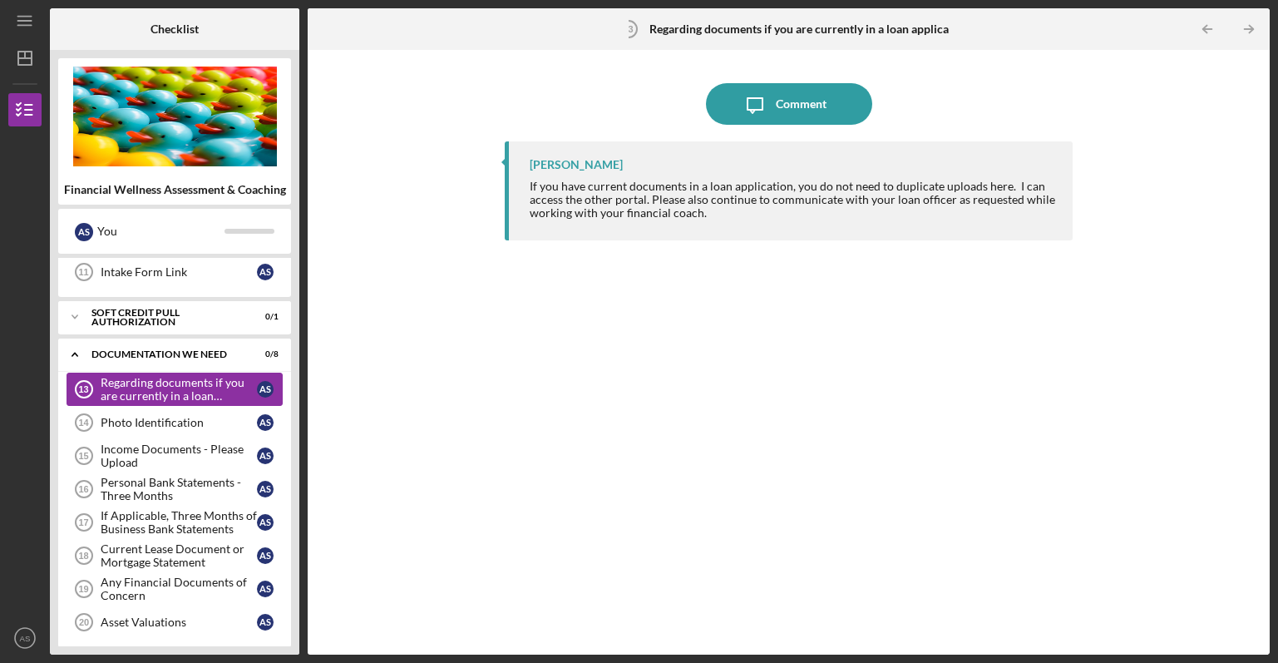
click at [180, 380] on div "Regarding documents if you are currently in a loan application" at bounding box center [179, 389] width 156 height 27
click at [190, 427] on div "Photo Identification" at bounding box center [179, 422] width 156 height 13
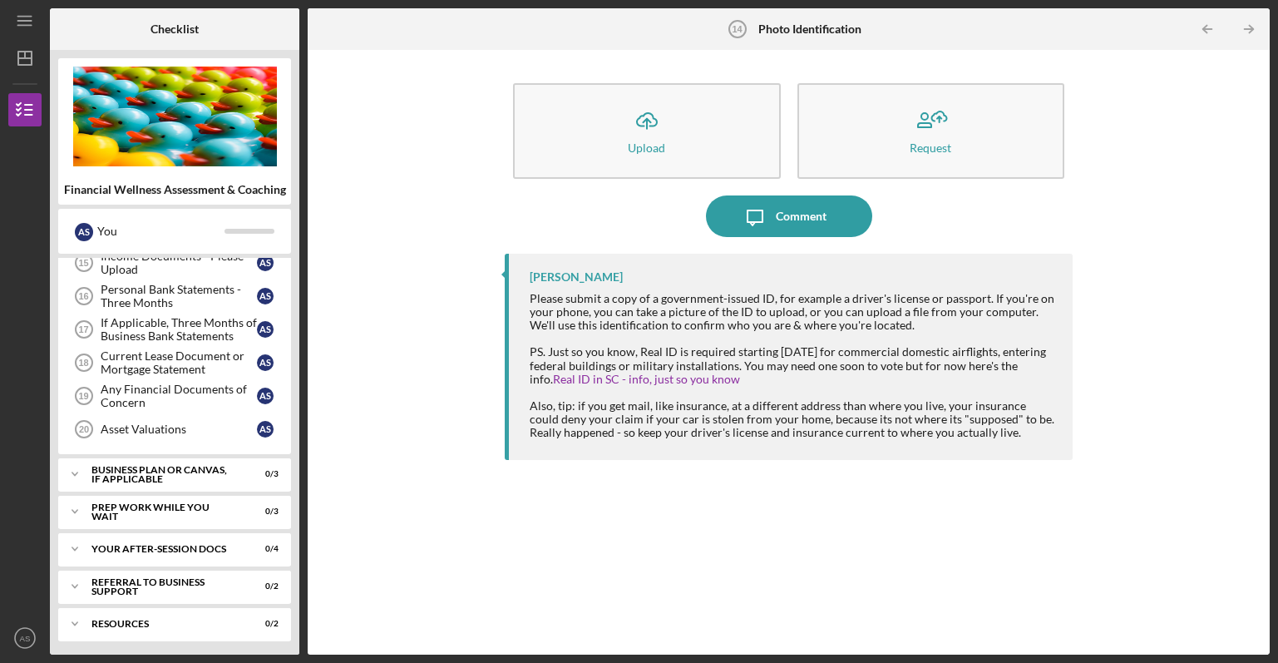
scroll to position [612, 0]
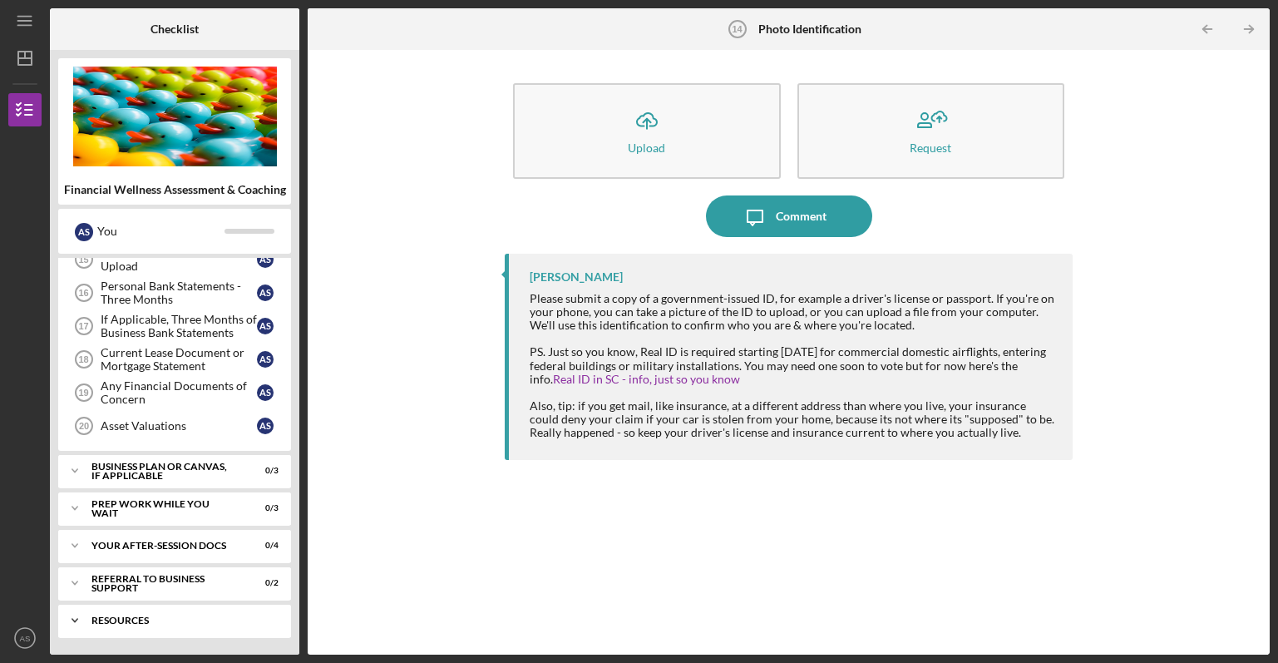
click at [185, 626] on div "Icon/Expander Resources 0 / 2" at bounding box center [174, 620] width 233 height 33
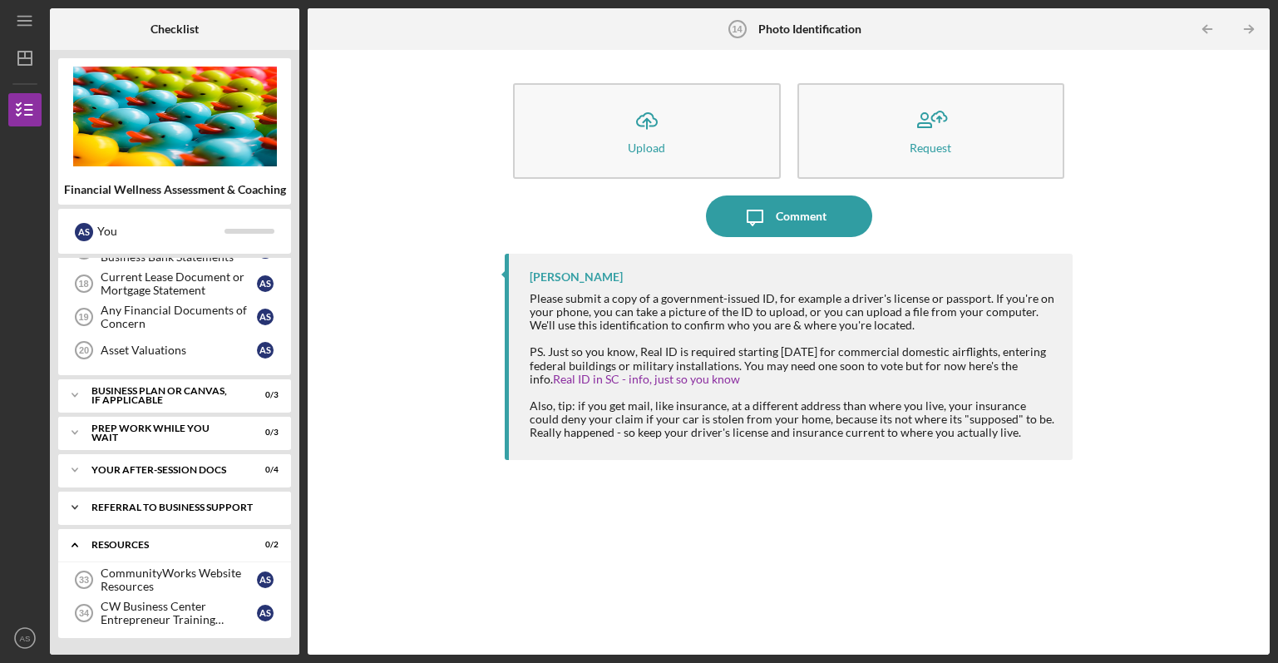
click at [159, 501] on div "Icon/Expander Referral to Business Support 0 / 2" at bounding box center [174, 507] width 233 height 33
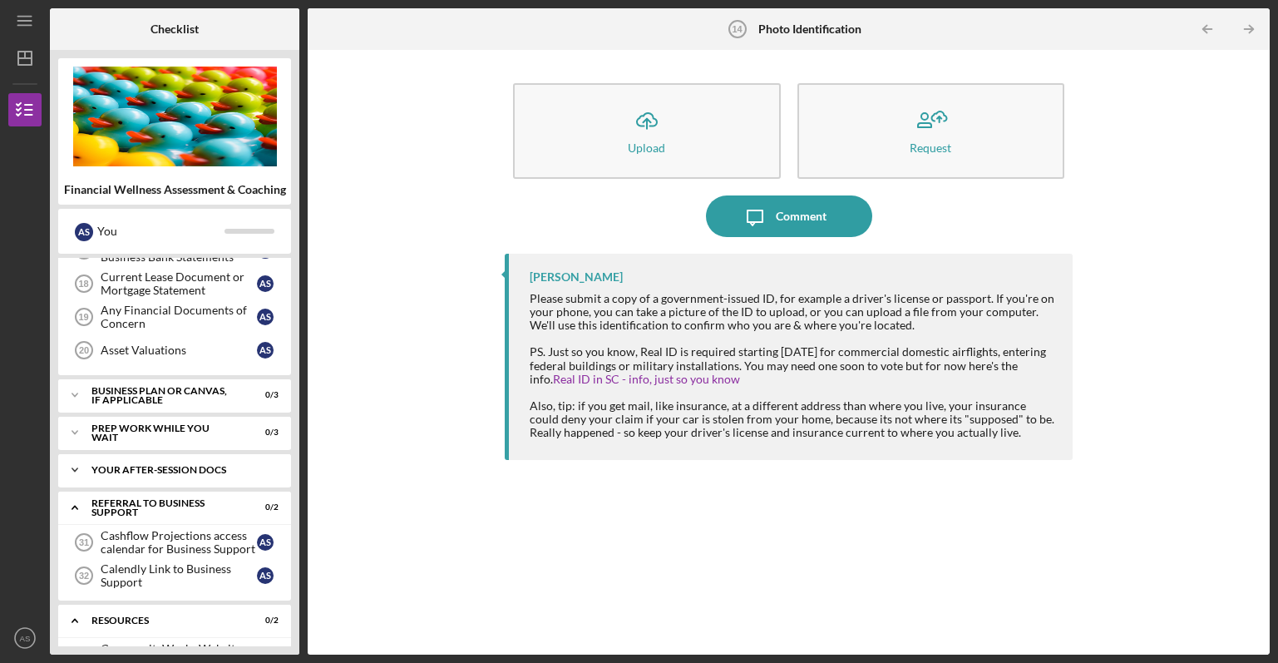
click at [196, 477] on div "Icon/Expander Your After-Session Docs 0 / 4" at bounding box center [174, 469] width 233 height 33
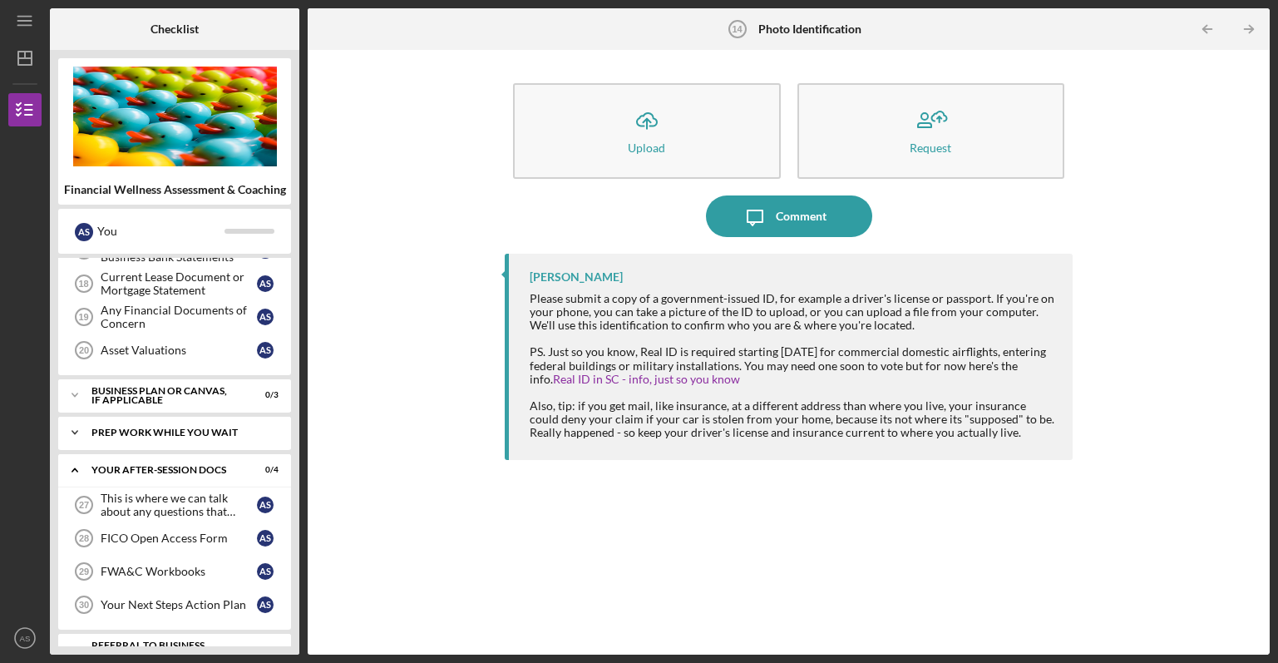
click at [176, 425] on div "Icon/Expander Prep Work While You Wait 0 / 3" at bounding box center [174, 432] width 233 height 33
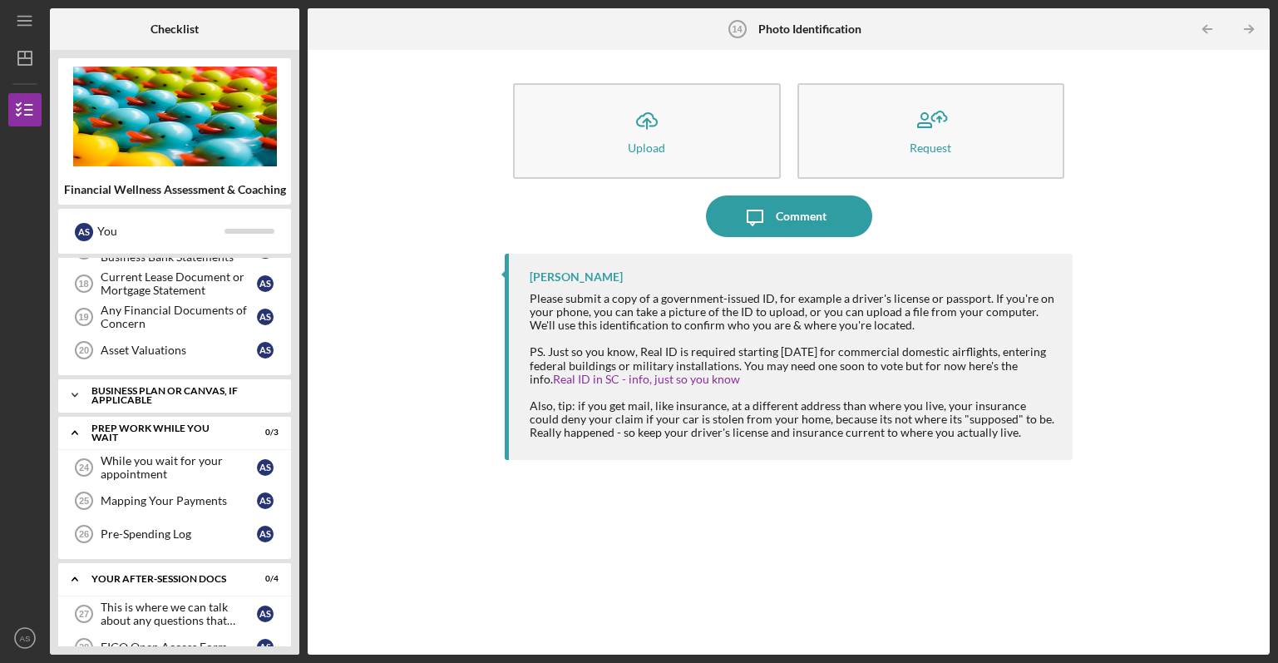
click at [179, 395] on div "Business Plan or Canvas, if applicable" at bounding box center [180, 395] width 179 height 19
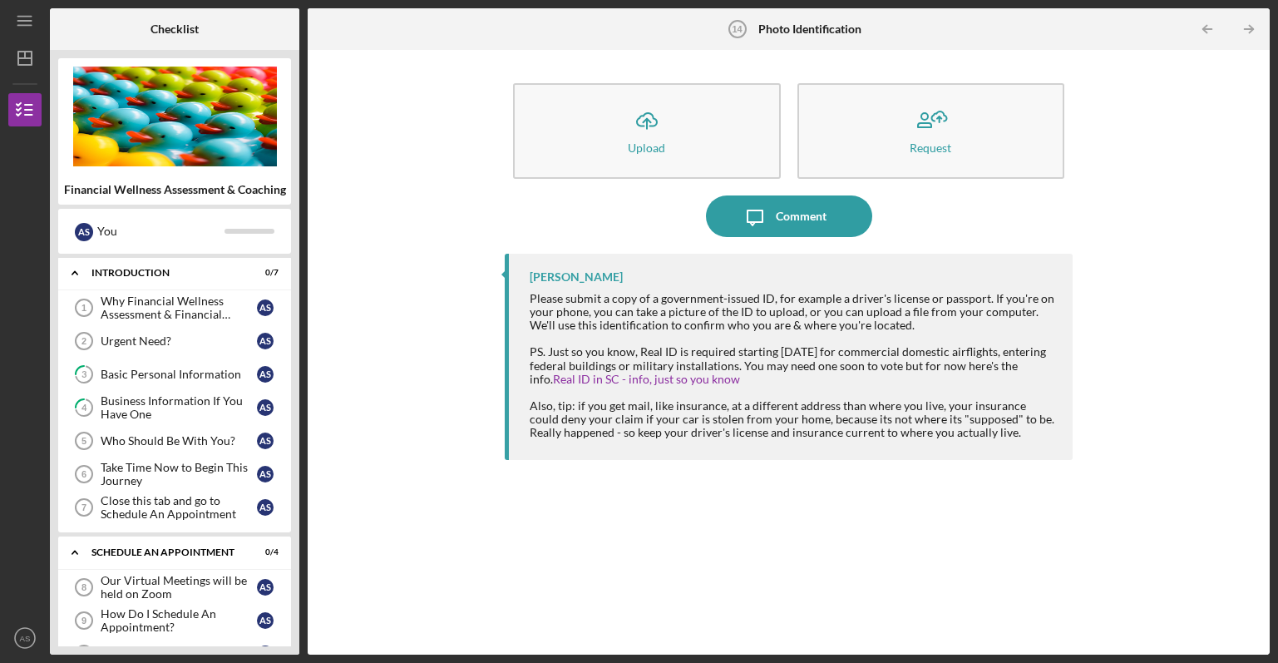
scroll to position [0, 0]
click at [214, 435] on div "Who Should Be With You?" at bounding box center [179, 441] width 156 height 13
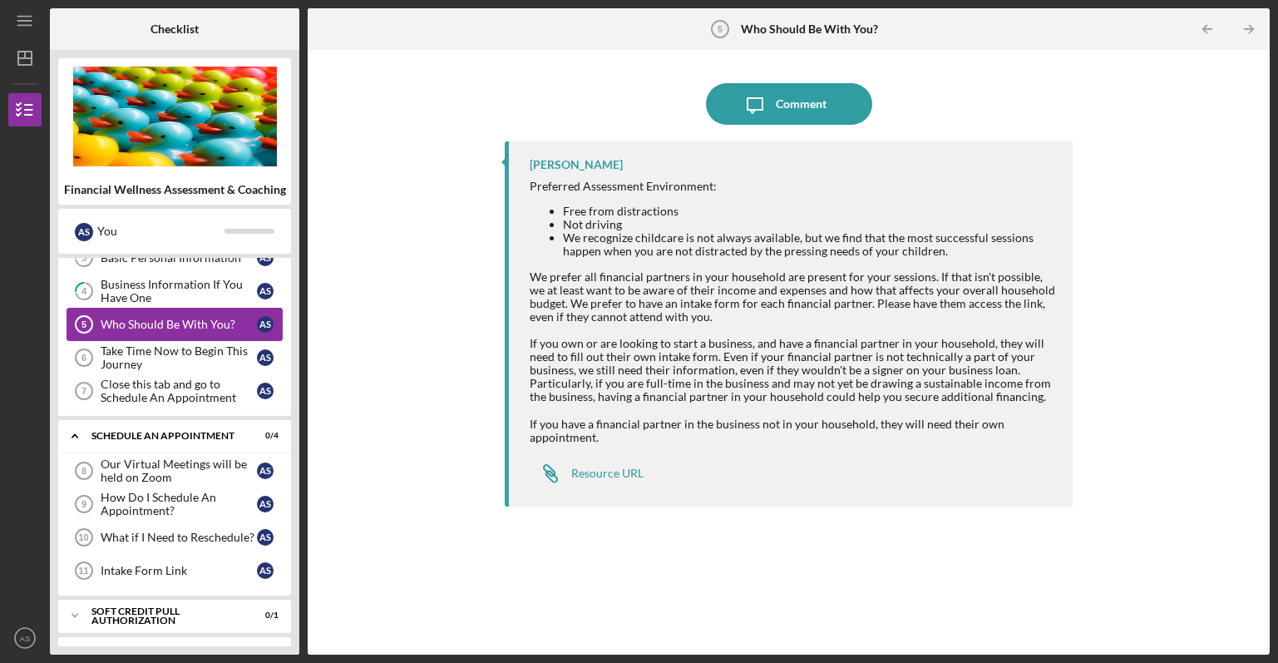
scroll to position [166, 0]
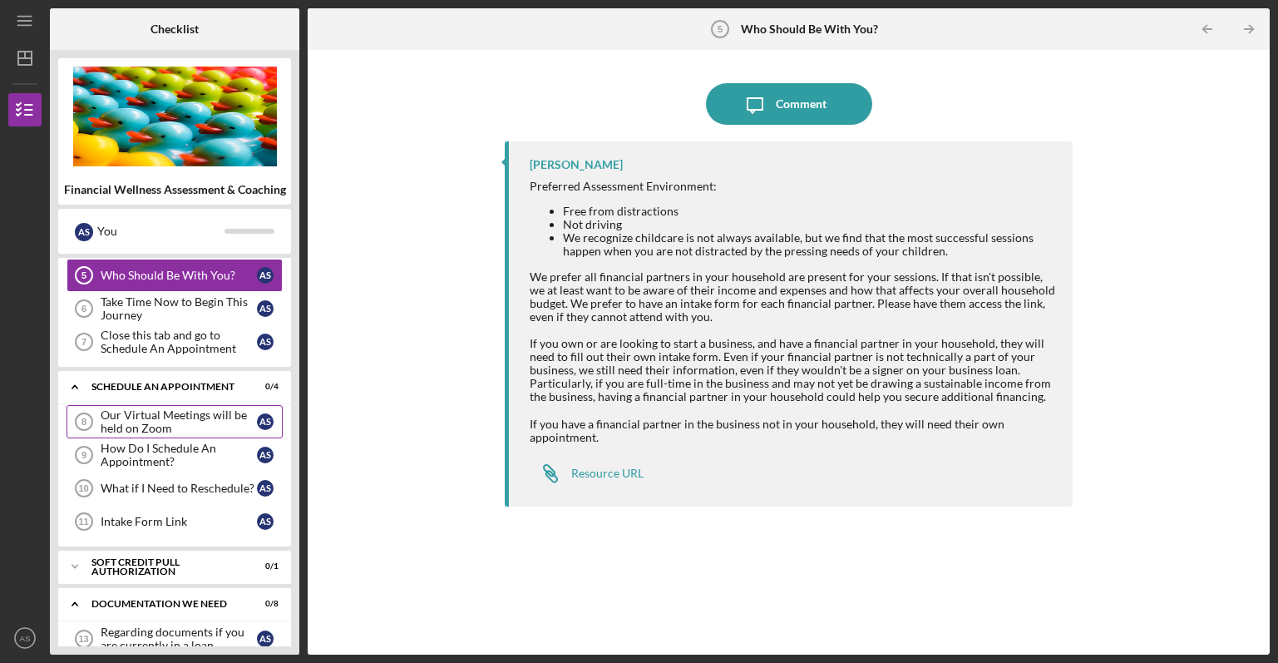
click at [187, 420] on div "Our Virtual Meetings will be held on Zoom" at bounding box center [179, 421] width 156 height 27
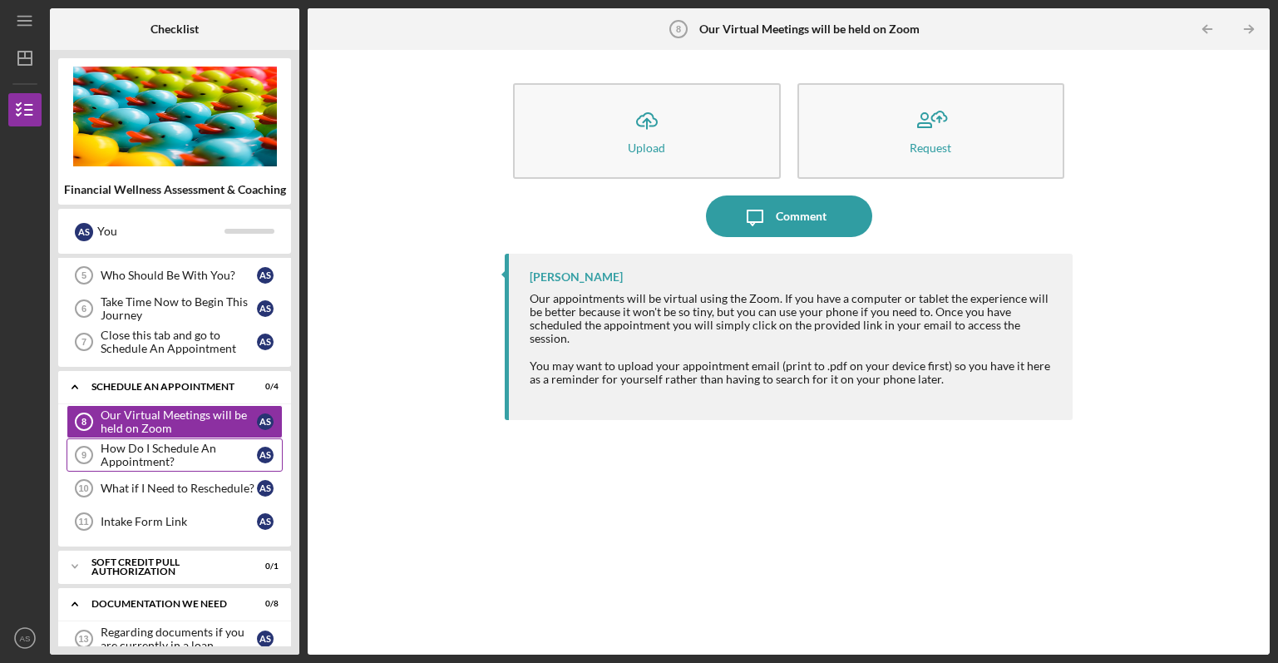
click at [180, 448] on div "How Do I Schedule An Appointment?" at bounding box center [179, 454] width 156 height 27
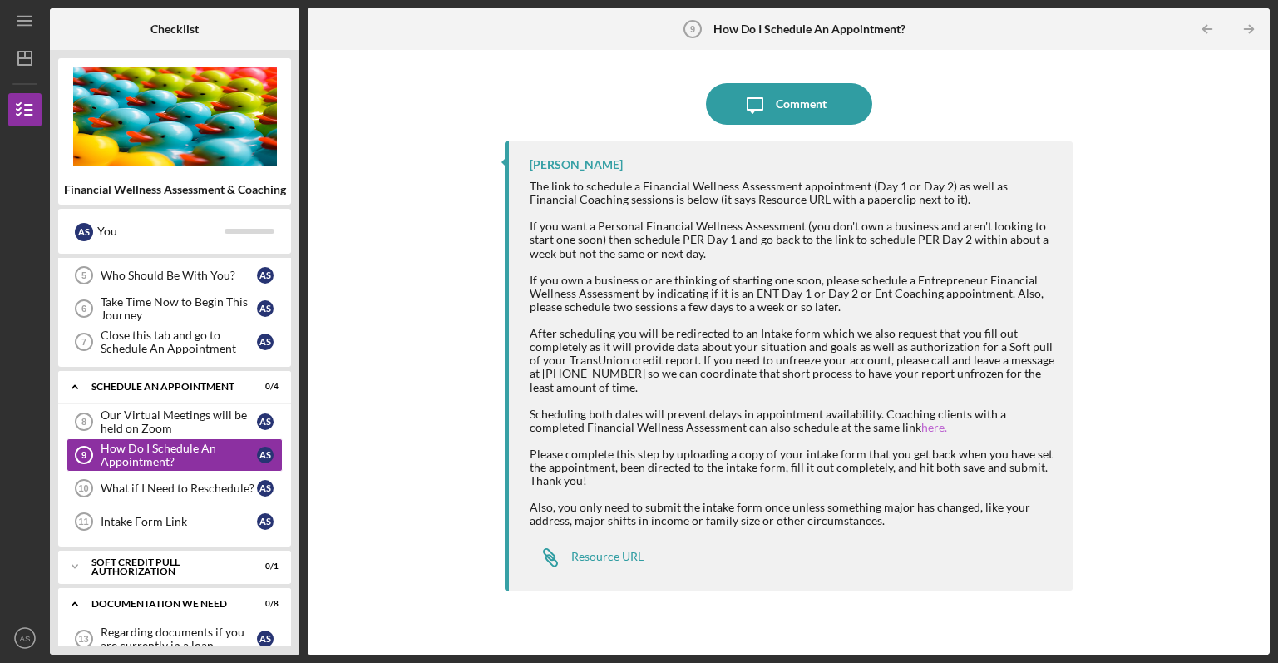
click at [921, 425] on link "here." at bounding box center [934, 427] width 26 height 14
